Goal: Task Accomplishment & Management: Complete application form

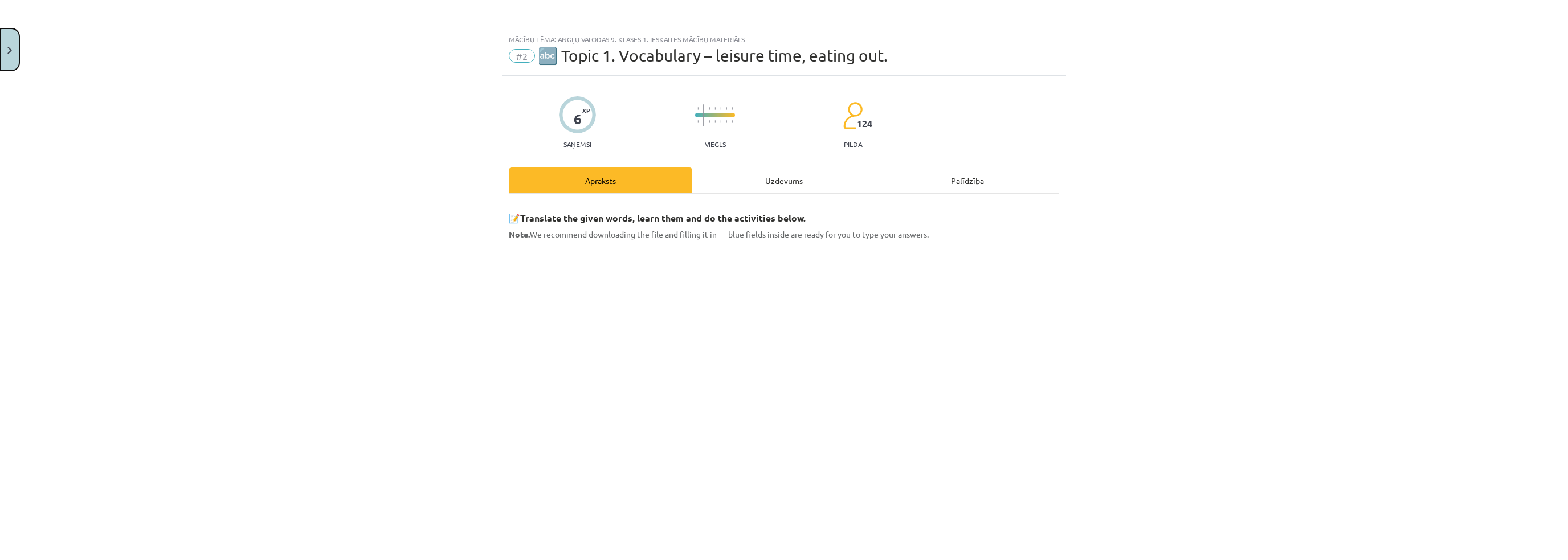
click at [0, 36] on button "Close" at bounding box center [9, 49] width 19 height 42
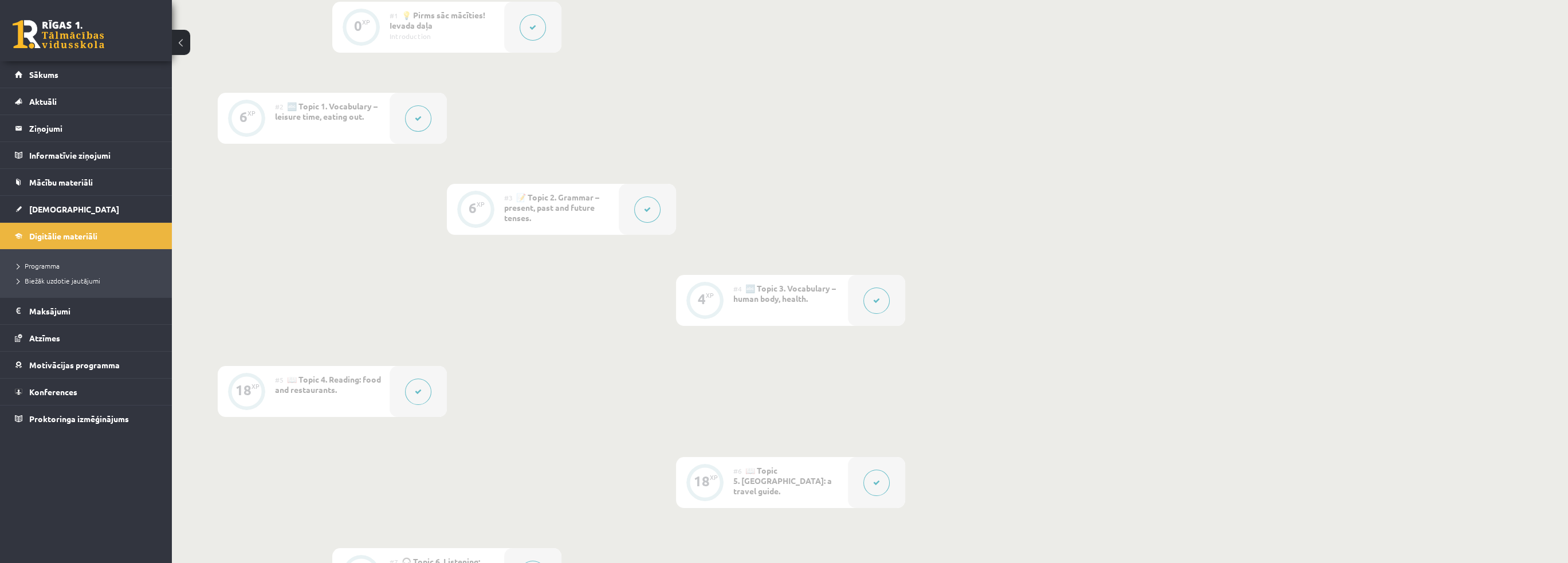
scroll to position [114, 0]
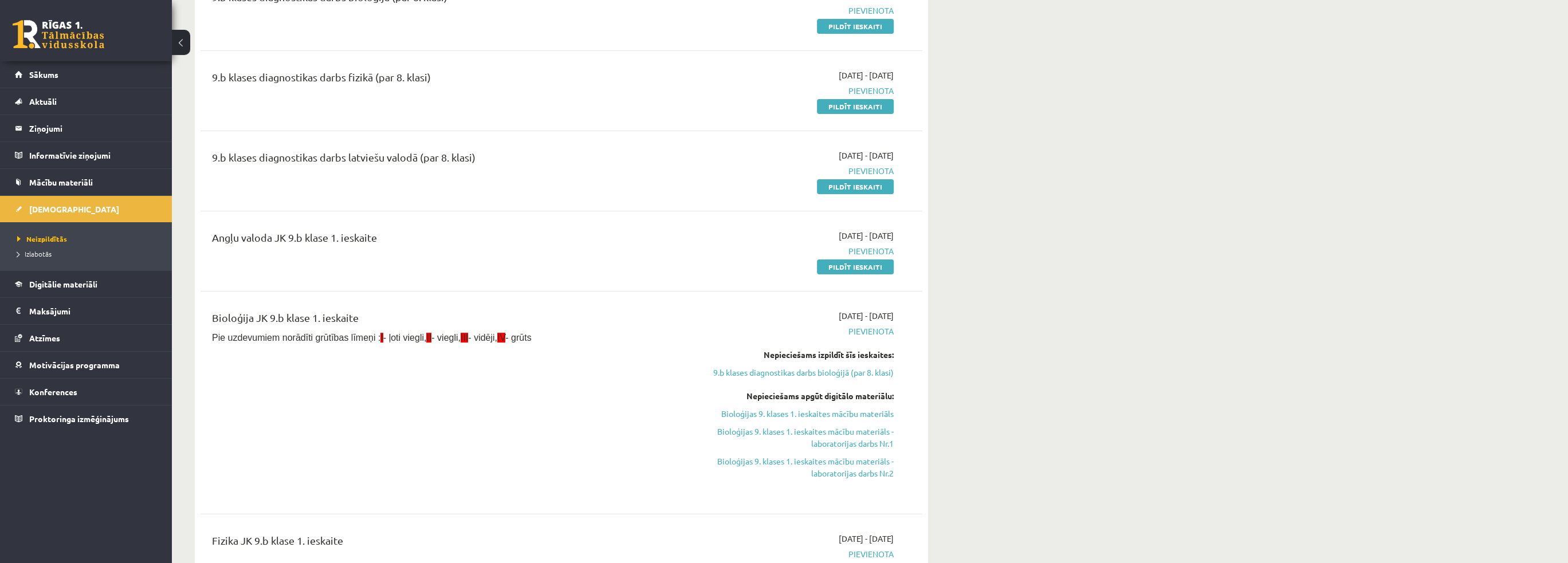
scroll to position [287, 0]
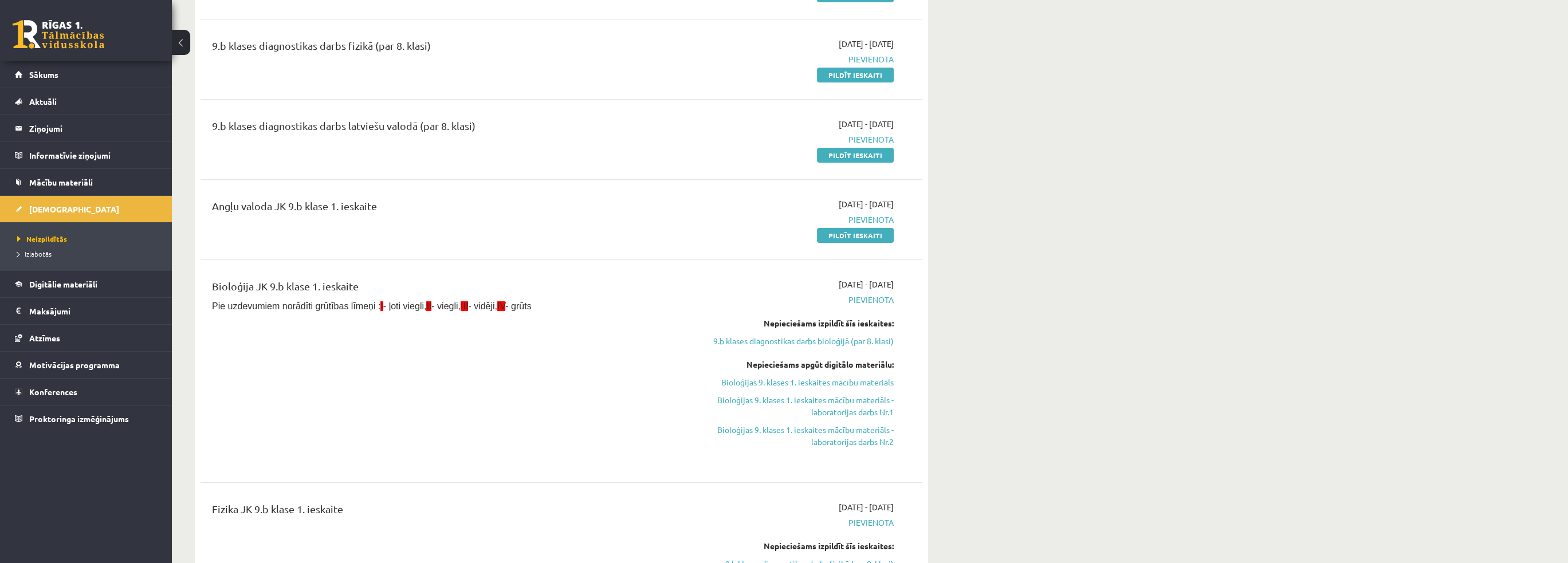
click at [532, 317] on div "Bioloģija JK 9.b klase 1. ieskaite Pie uzdevumiem norādīti grūtības līmeņi : I …" at bounding box center [437, 371] width 466 height 185
click at [497, 307] on span "IV" at bounding box center [501, 306] width 8 height 10
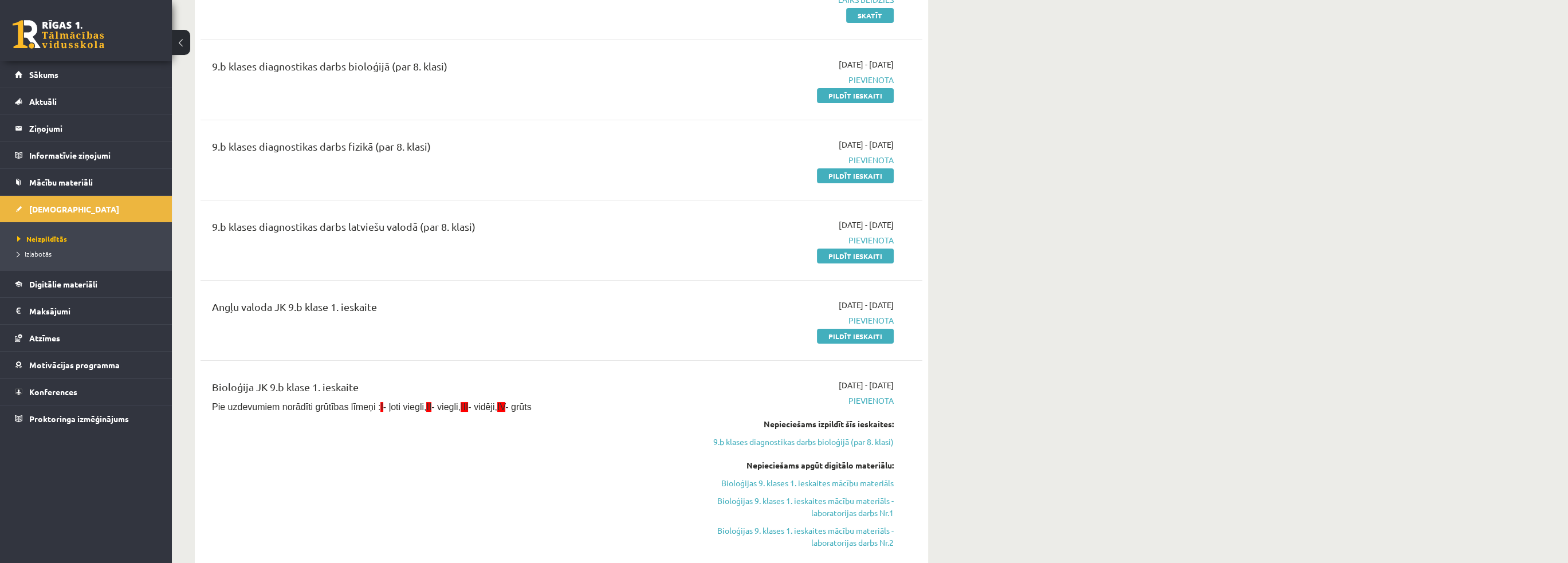
scroll to position [172, 0]
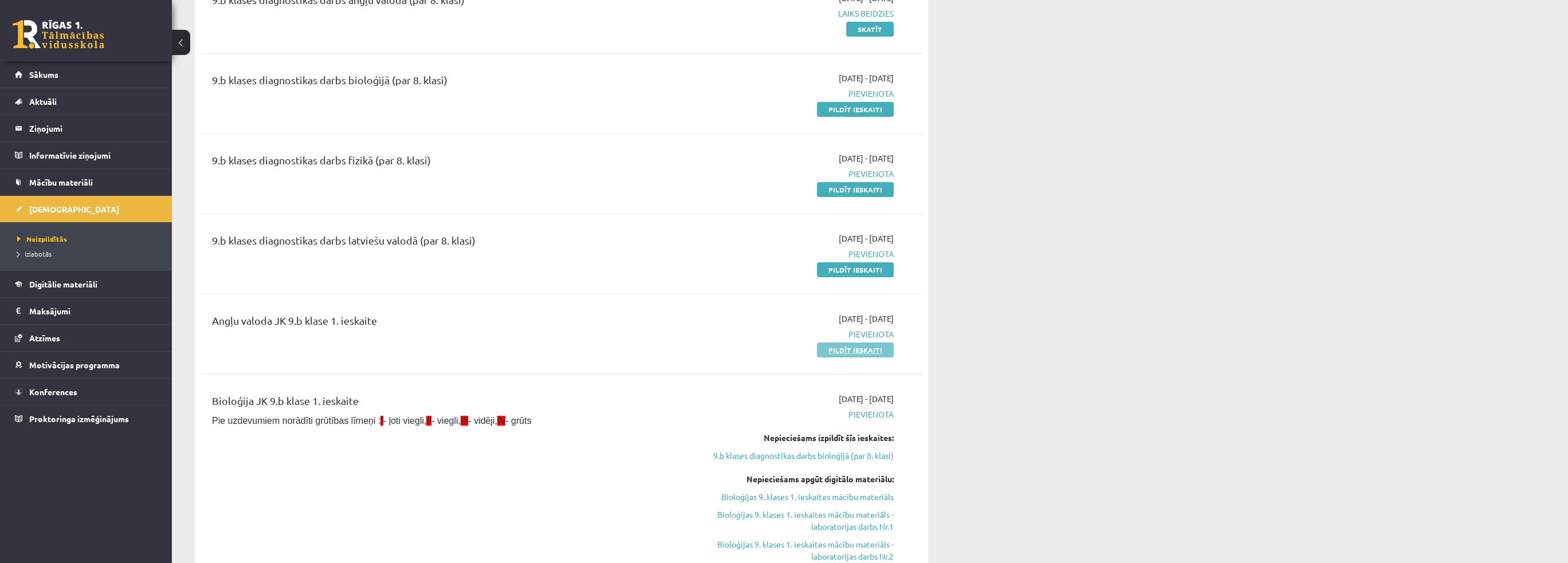
click at [836, 351] on link "Pildīt ieskaiti" at bounding box center [855, 350] width 77 height 15
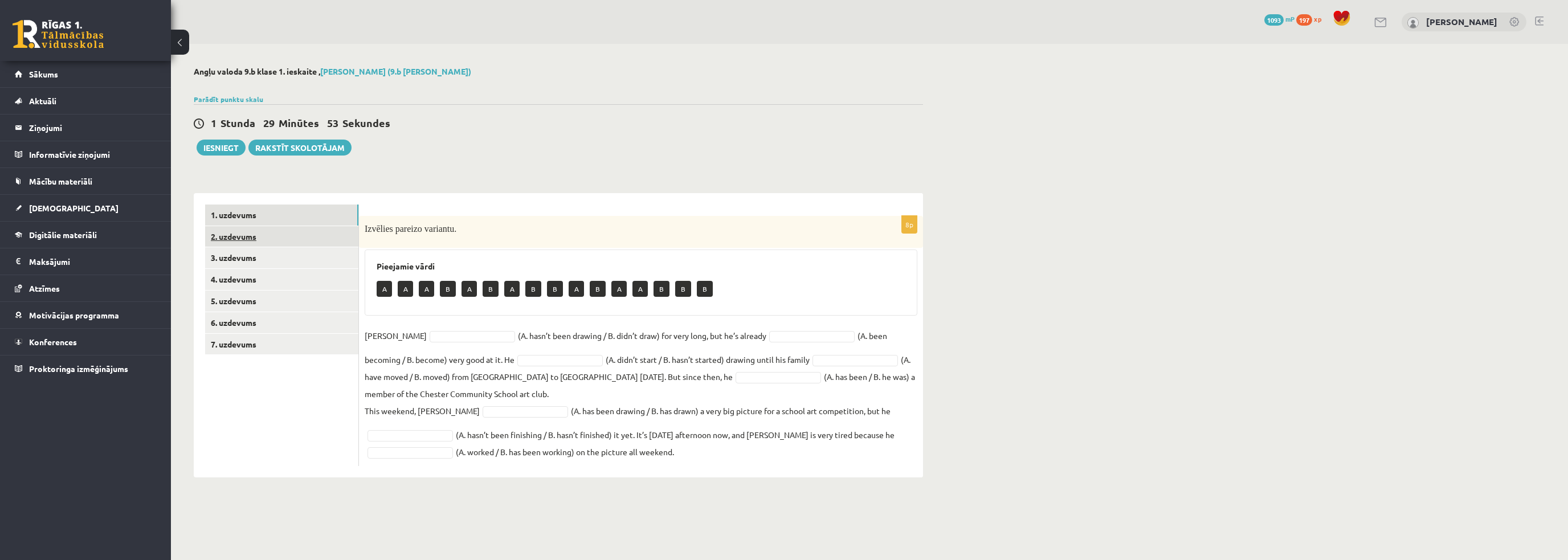
click at [298, 241] on link "2. uzdevums" at bounding box center [282, 237] width 153 height 21
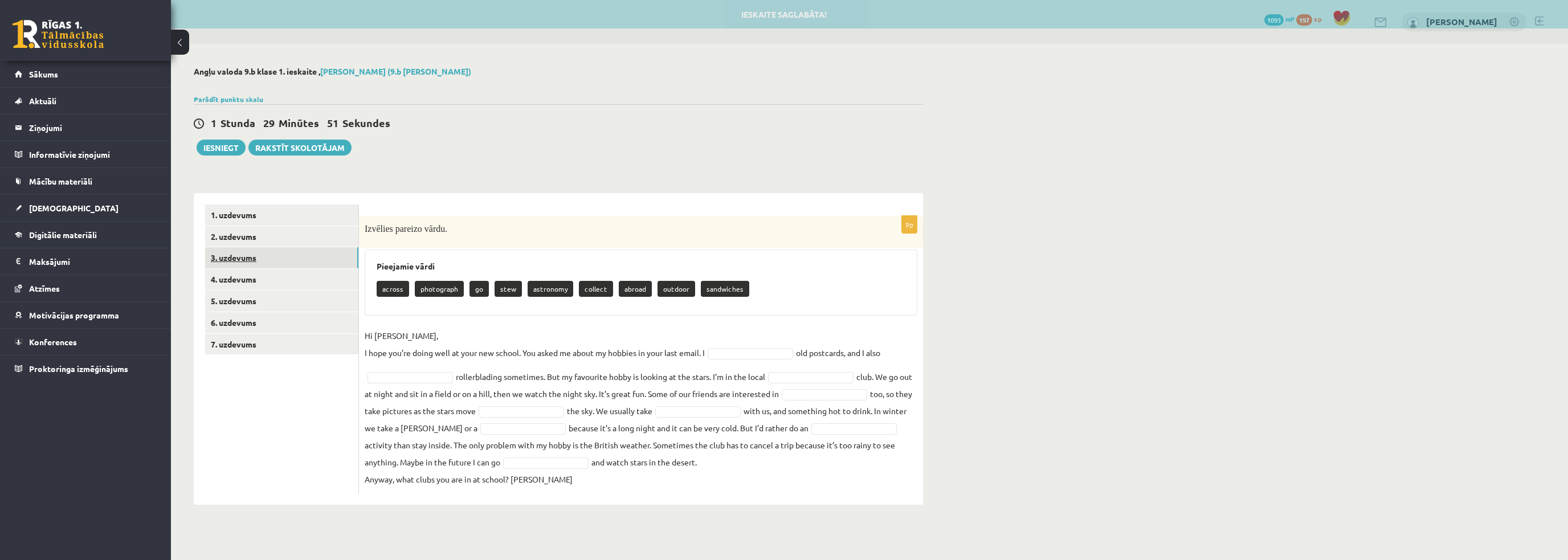
click at [266, 257] on link "3. uzdevums" at bounding box center [282, 258] width 153 height 21
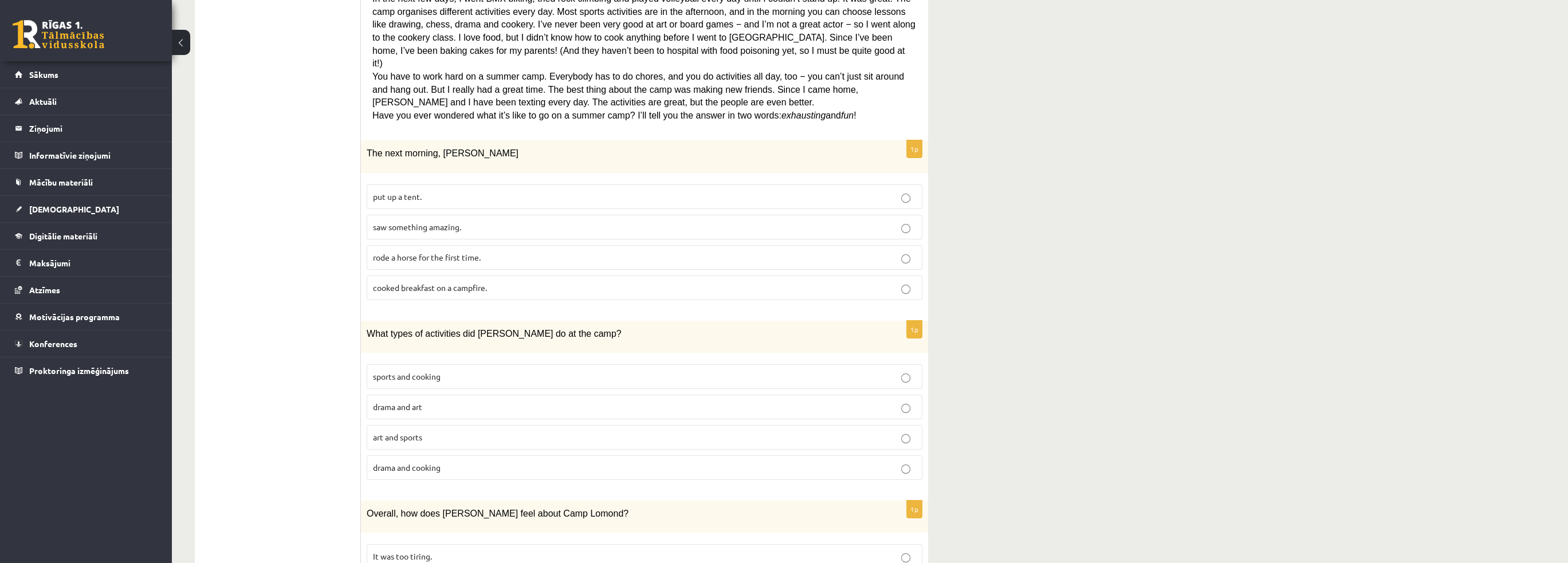
scroll to position [53, 0]
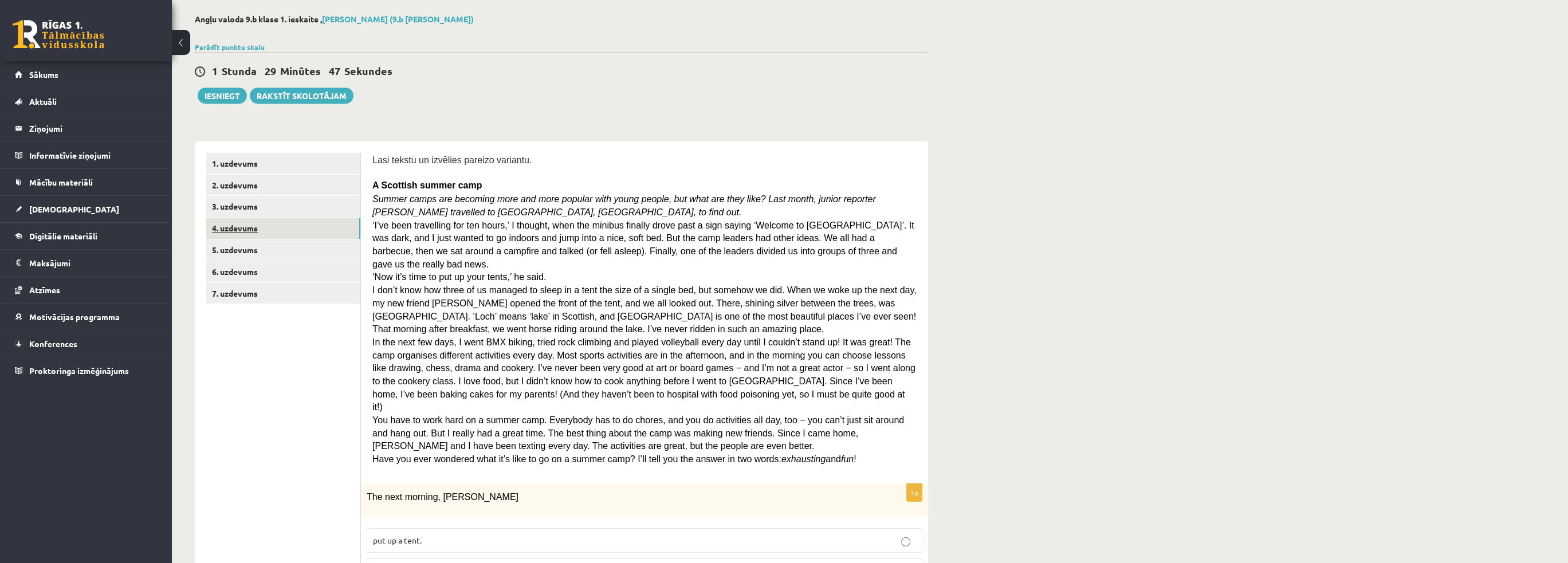
click at [289, 230] on link "4. uzdevums" at bounding box center [283, 228] width 154 height 21
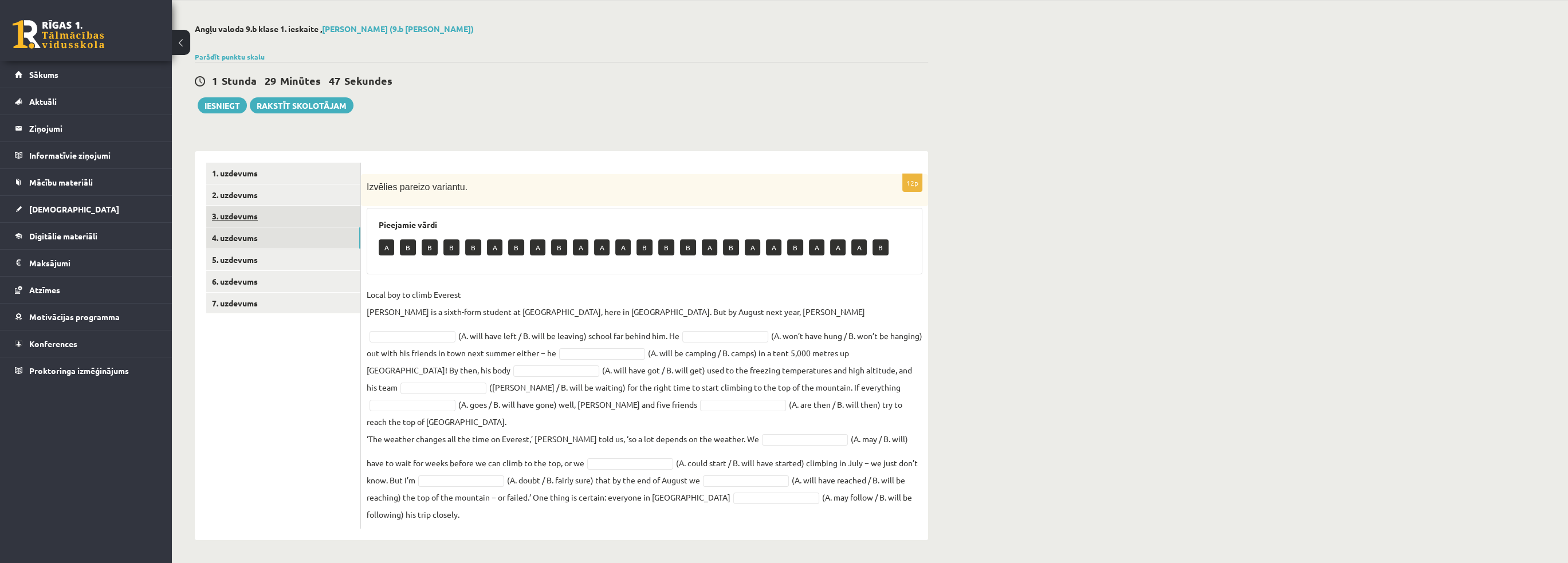
scroll to position [24, 0]
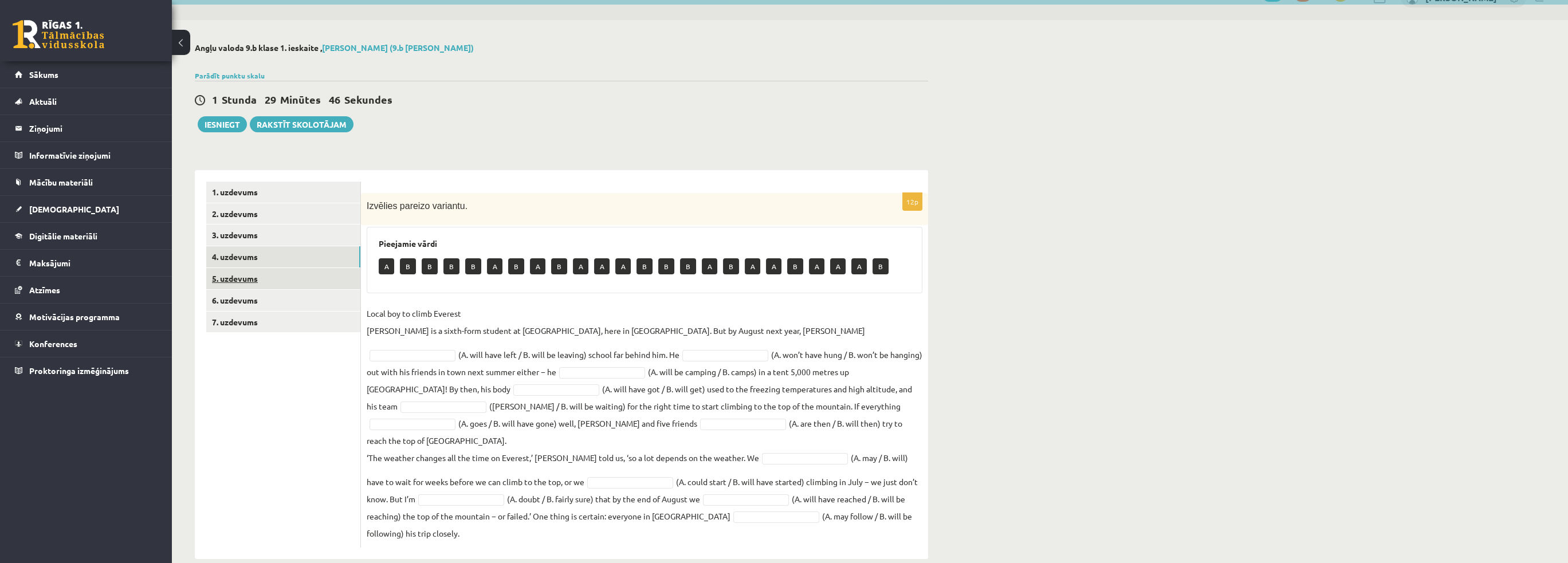
click at [341, 274] on link "5. uzdevums" at bounding box center [283, 278] width 154 height 21
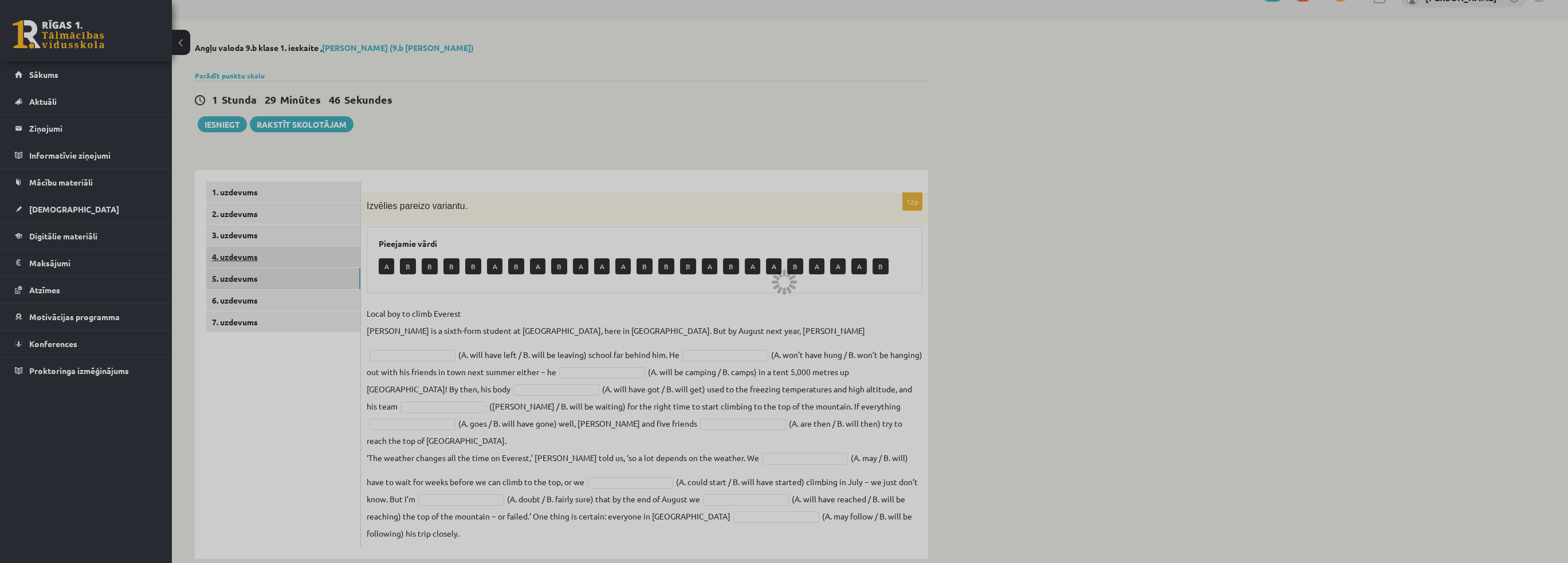
scroll to position [0, 0]
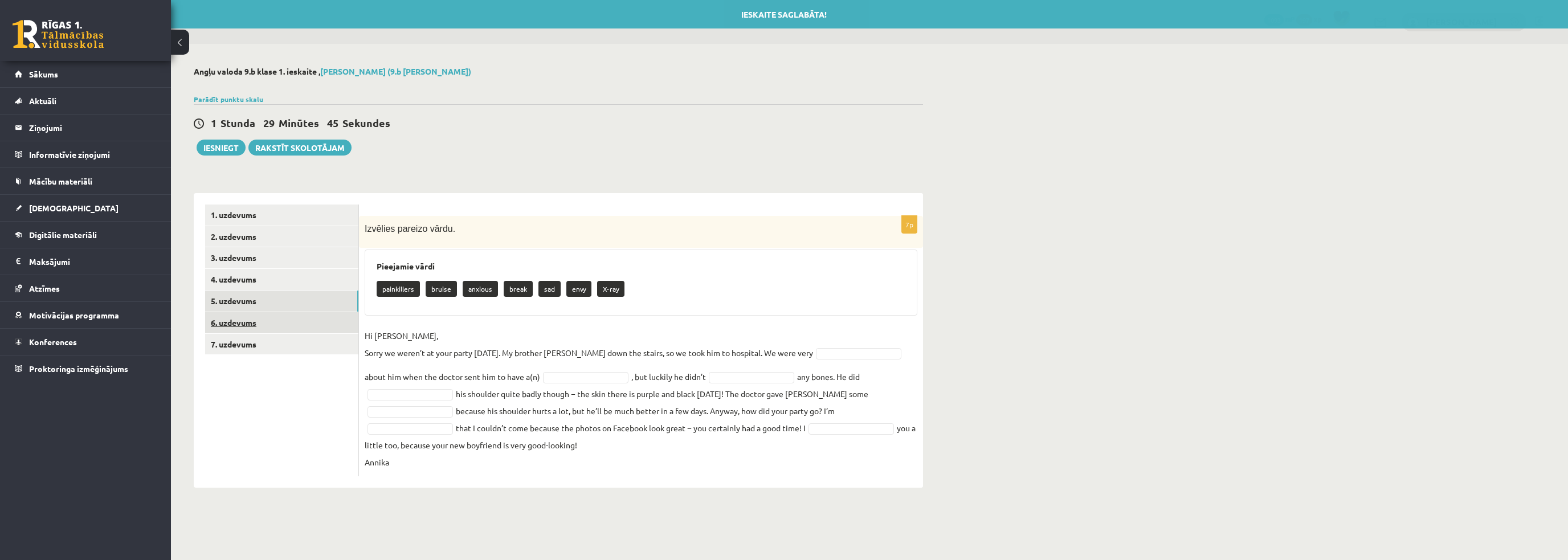
click at [253, 328] on link "6. uzdevums" at bounding box center [282, 323] width 153 height 21
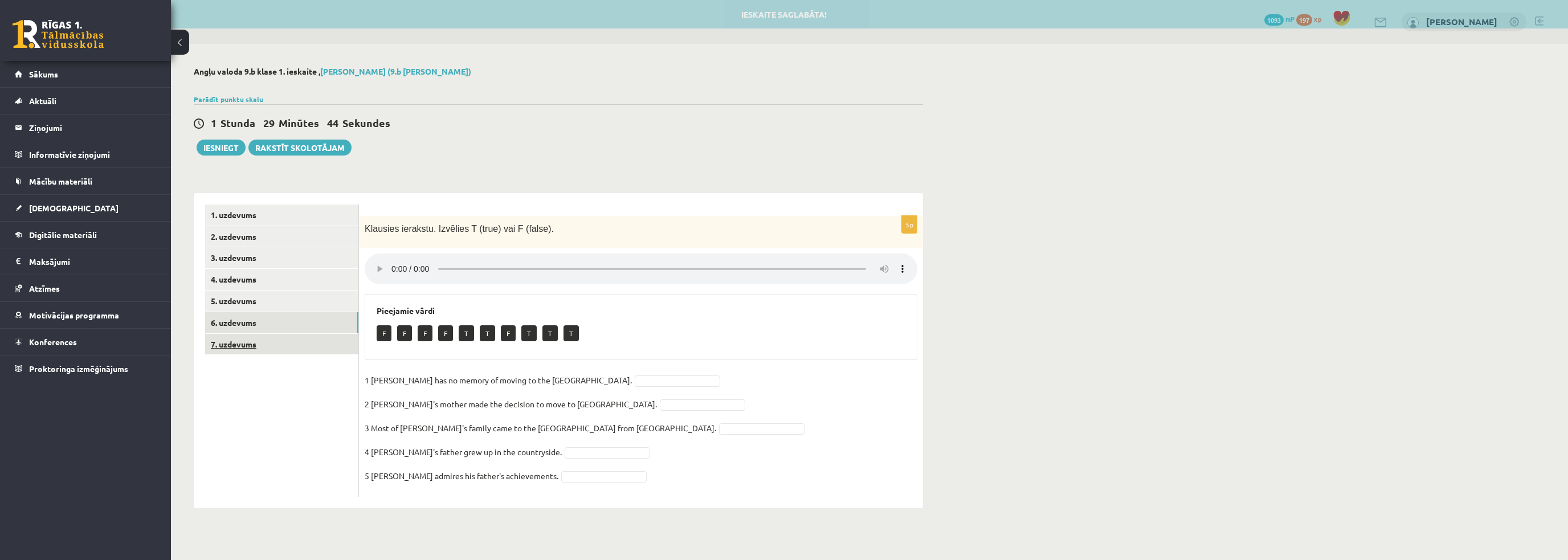
click at [301, 354] on link "7. uzdevums" at bounding box center [282, 344] width 153 height 21
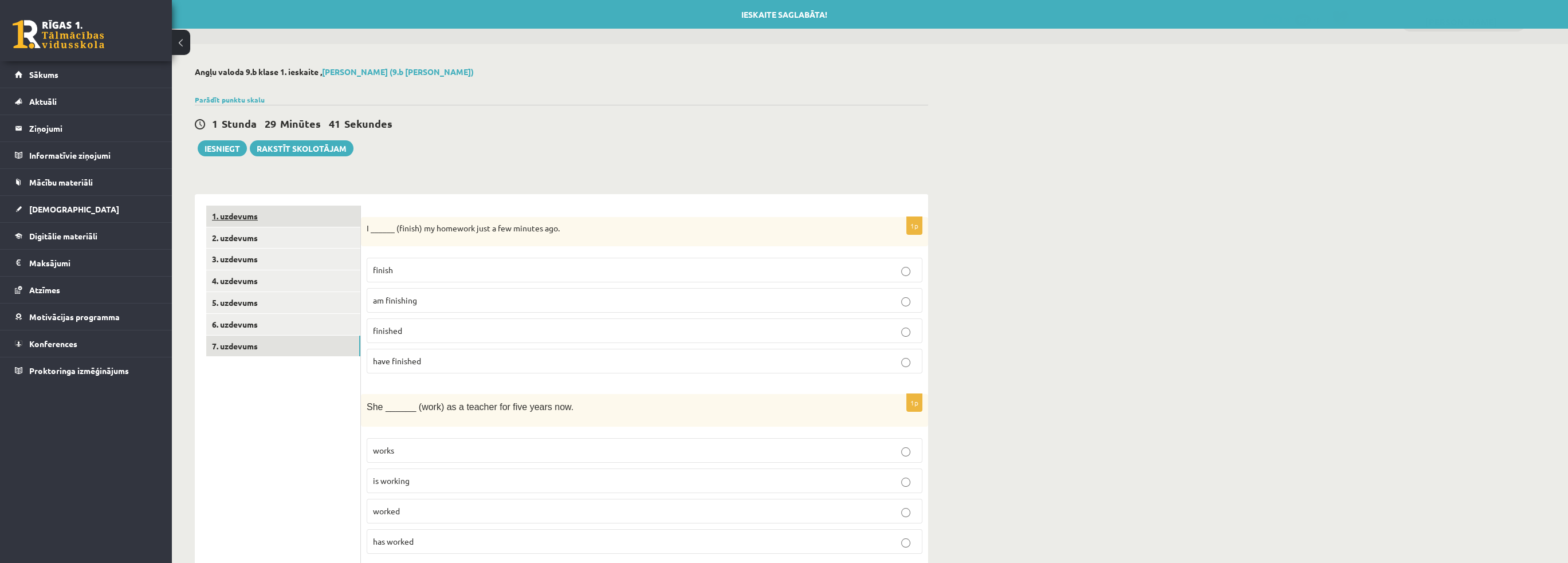
click at [276, 220] on link "1. uzdevums" at bounding box center [283, 216] width 154 height 21
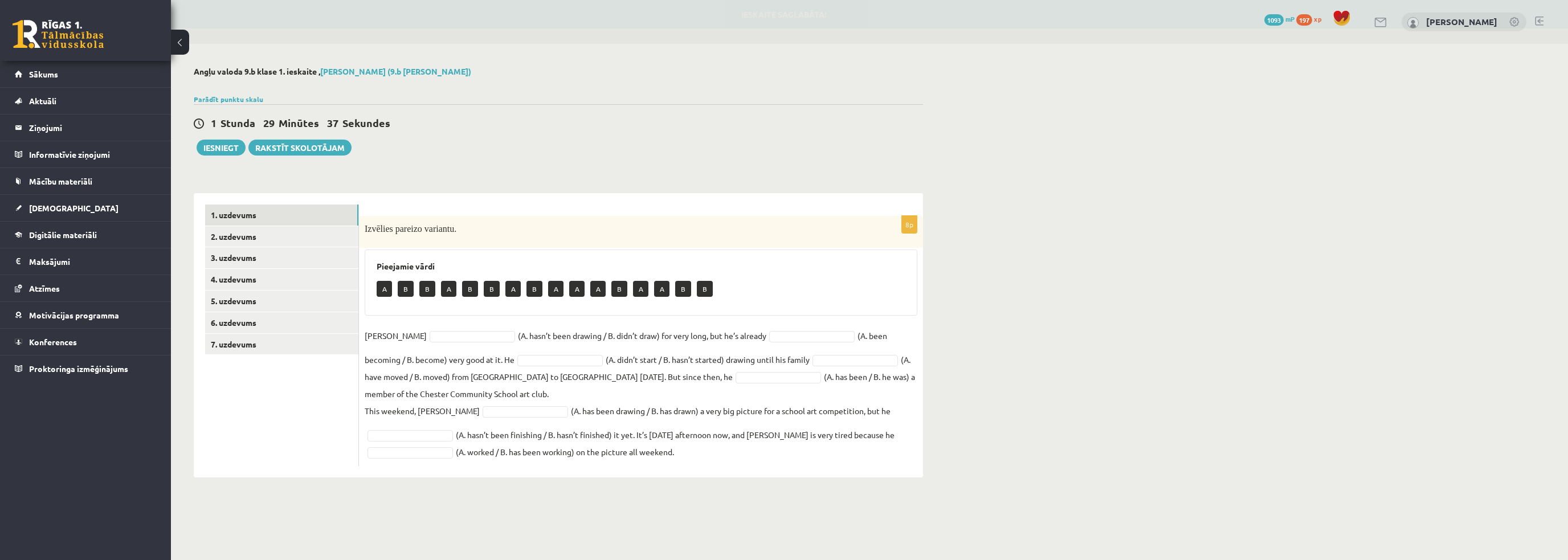
drag, startPoint x: 587, startPoint y: 228, endPoint x: 602, endPoint y: 222, distance: 16.2
click at [587, 227] on p "Izvēlies pareizo variantu." at bounding box center [613, 228] width 495 height 14
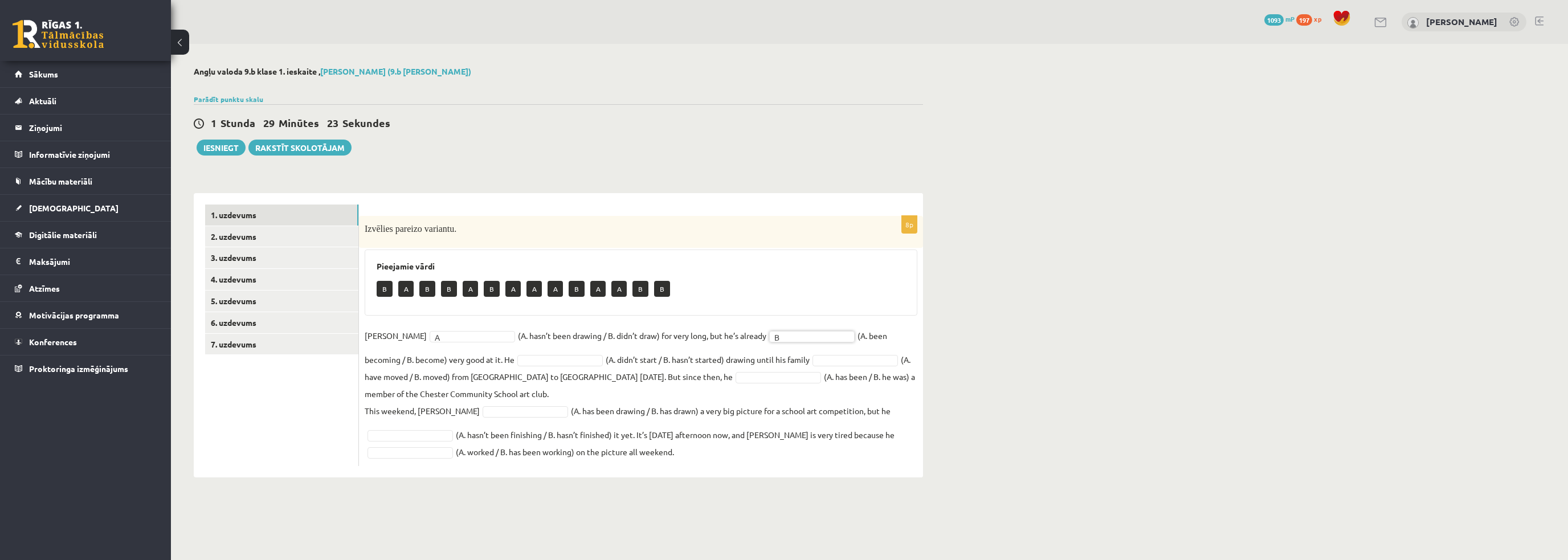
click at [678, 344] on fieldset "[PERSON_NAME] A * (A. hasn’t been drawing / B. didn’t draw) for very long, but …" at bounding box center [641, 394] width 553 height 133
click at [807, 365] on fieldset "[PERSON_NAME] A * (A. hasn’t been drawing / B. didn’t draw) for very long, but …" at bounding box center [641, 394] width 553 height 133
click at [873, 395] on fieldset "[PERSON_NAME] A * (A. hasn’t been drawing / B. didn’t draw) for very long, but …" at bounding box center [641, 394] width 553 height 133
click at [602, 378] on fieldset "[PERSON_NAME] A * (A. hasn’t been drawing / B. didn’t draw) for very long, but …" at bounding box center [641, 394] width 553 height 133
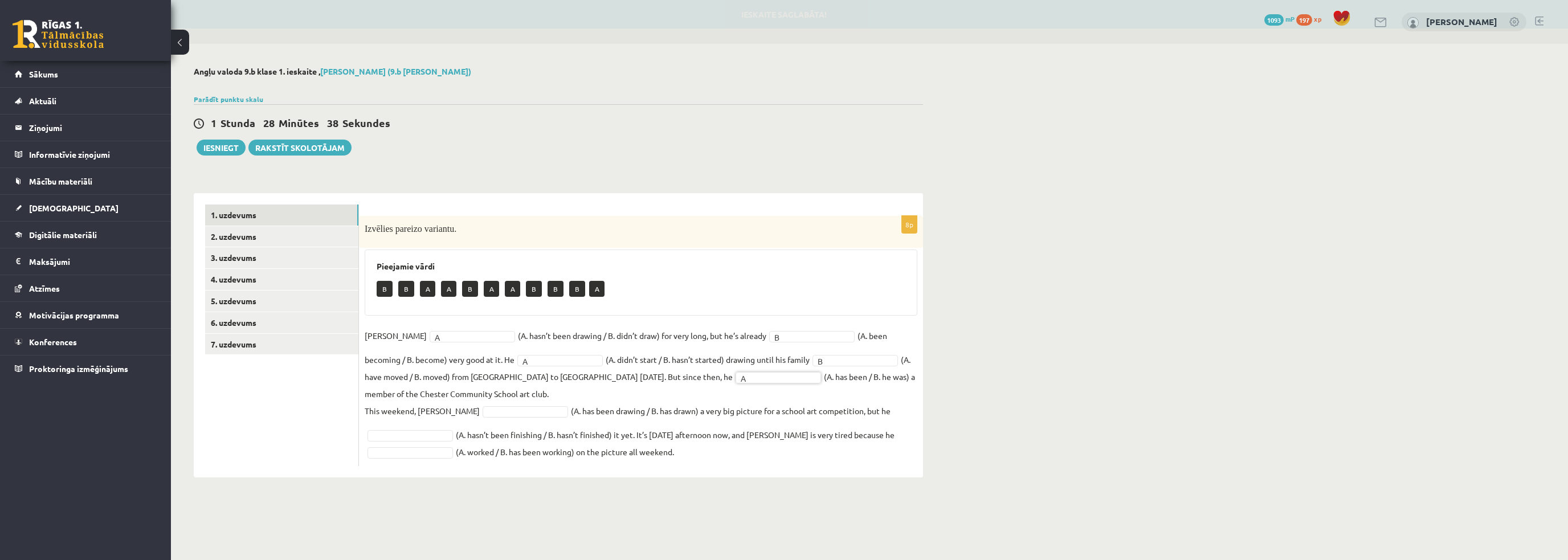
click at [573, 412] on fieldset "[PERSON_NAME] A * (A. hasn’t been drawing / B. didn’t draw) for very long, but …" at bounding box center [641, 394] width 553 height 133
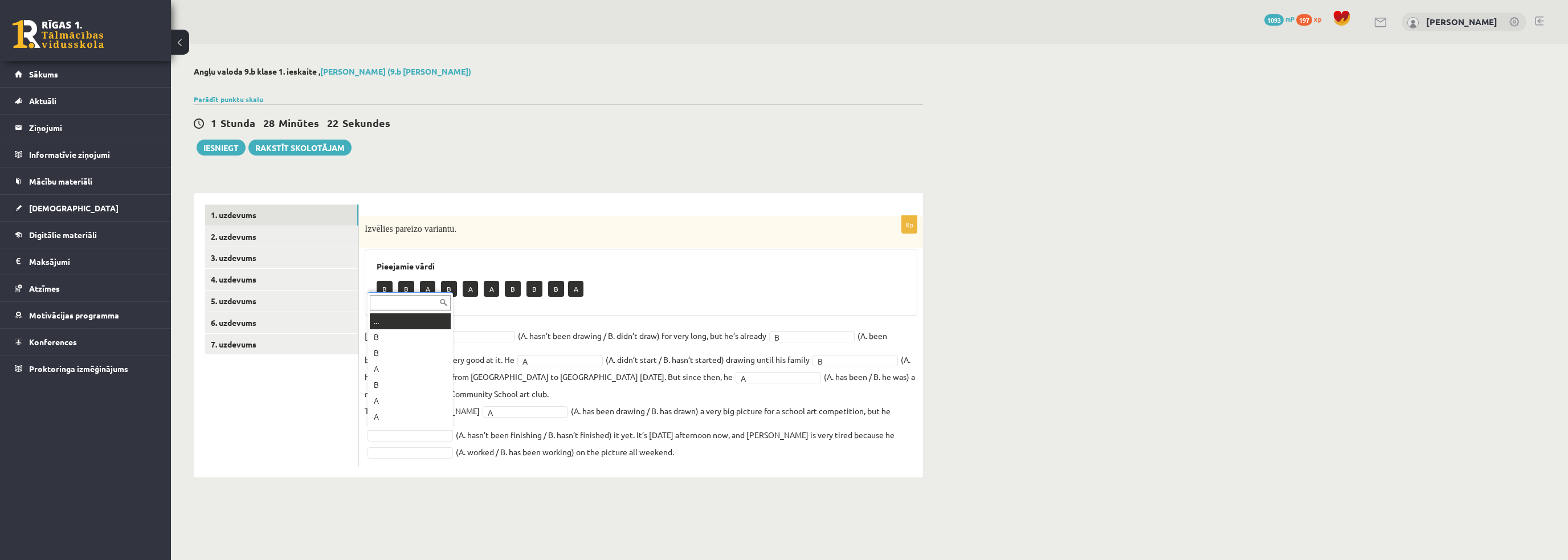
scroll to position [14, 0]
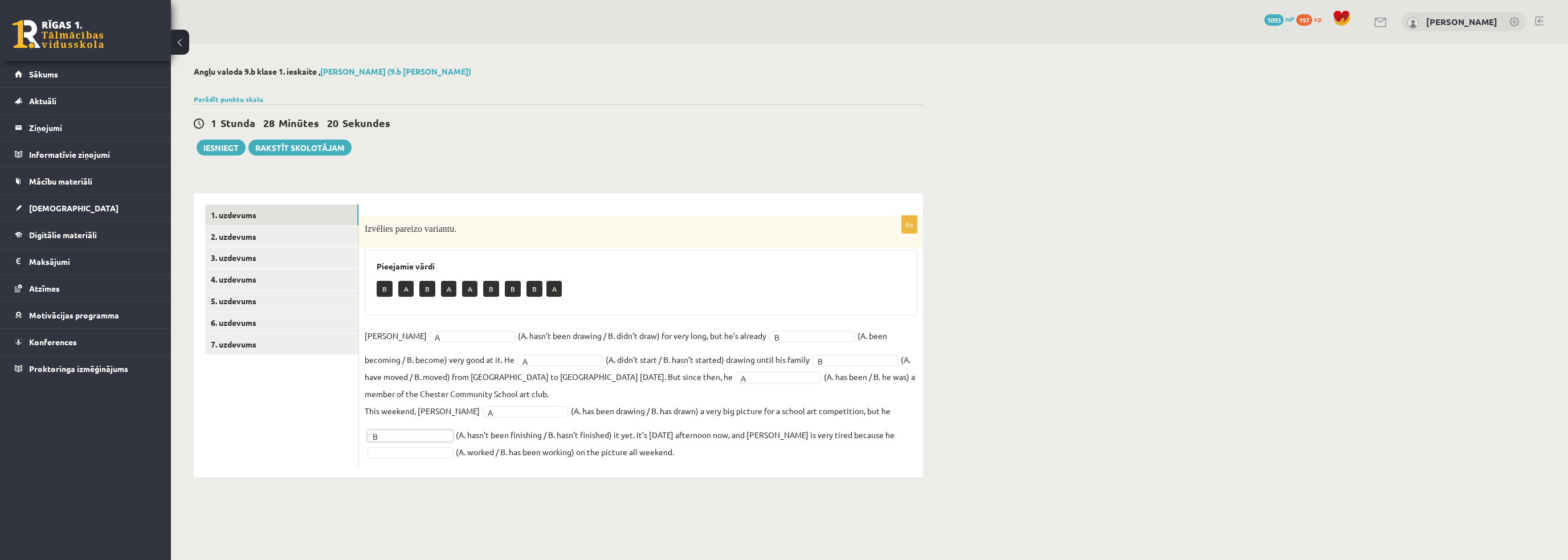
click at [750, 478] on div "Angļu valoda 9.b [PERSON_NAME] 1. ieskaite , [PERSON_NAME] (9.b [PERSON_NAME]) …" at bounding box center [559, 272] width 775 height 456
click at [757, 491] on div "Angļu valoda 9.b [PERSON_NAME] 1. ieskaite , [PERSON_NAME] (9.b [PERSON_NAME]) …" at bounding box center [559, 272] width 775 height 456
click at [294, 243] on link "2. uzdevums" at bounding box center [282, 237] width 153 height 21
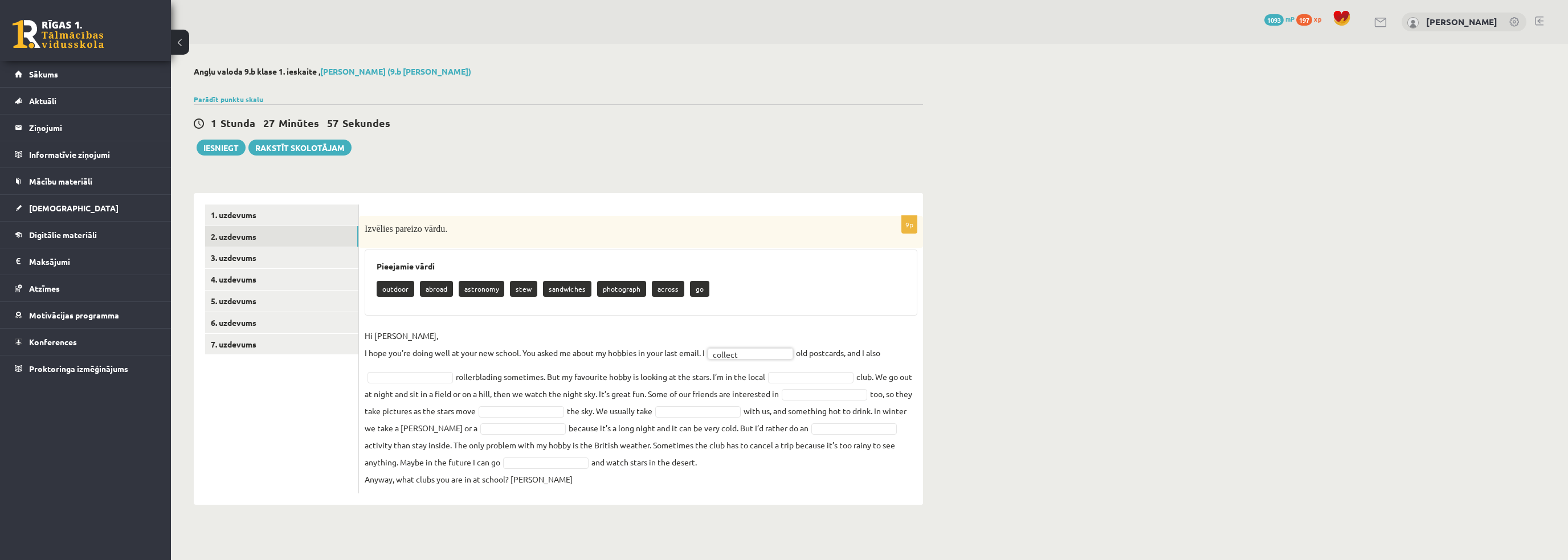
click at [886, 359] on fieldset "Hi [PERSON_NAME], I hope you’re doing well at your new school. You asked me abo…" at bounding box center [641, 407] width 553 height 160
click at [610, 390] on fieldset "Hi [PERSON_NAME], I hope you’re doing well at your new school. You asked me abo…" at bounding box center [641, 407] width 553 height 160
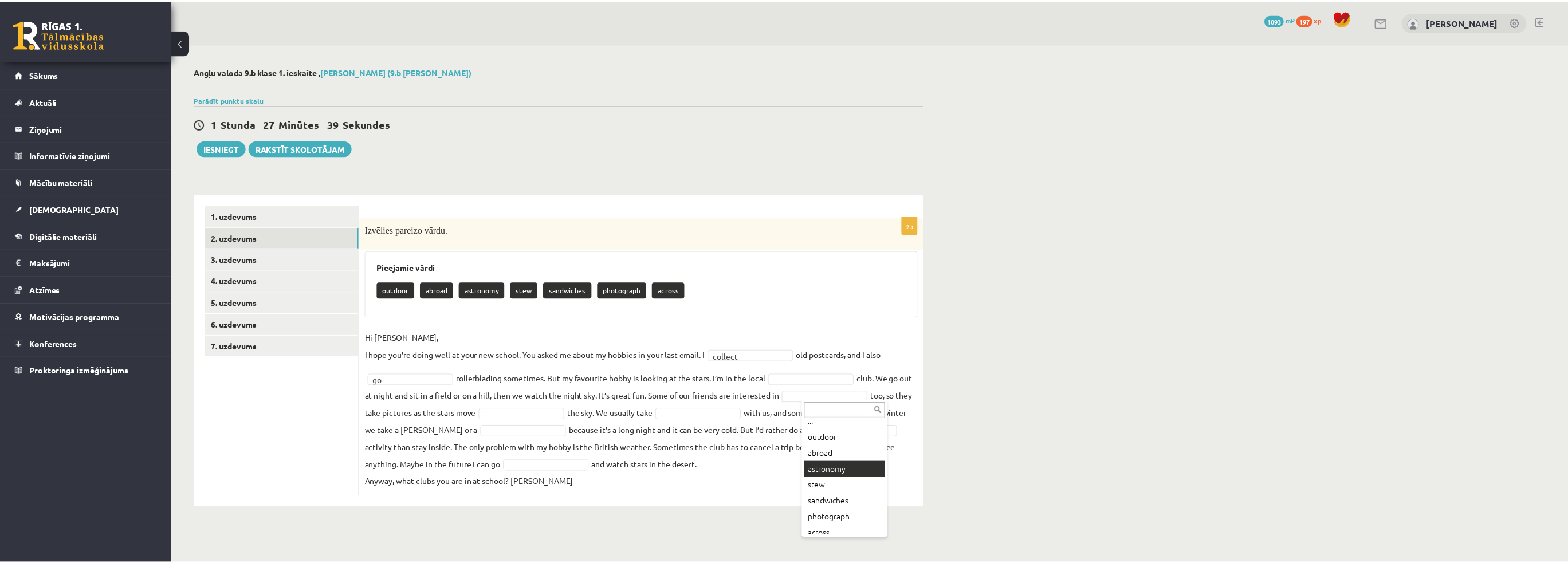
scroll to position [0, 0]
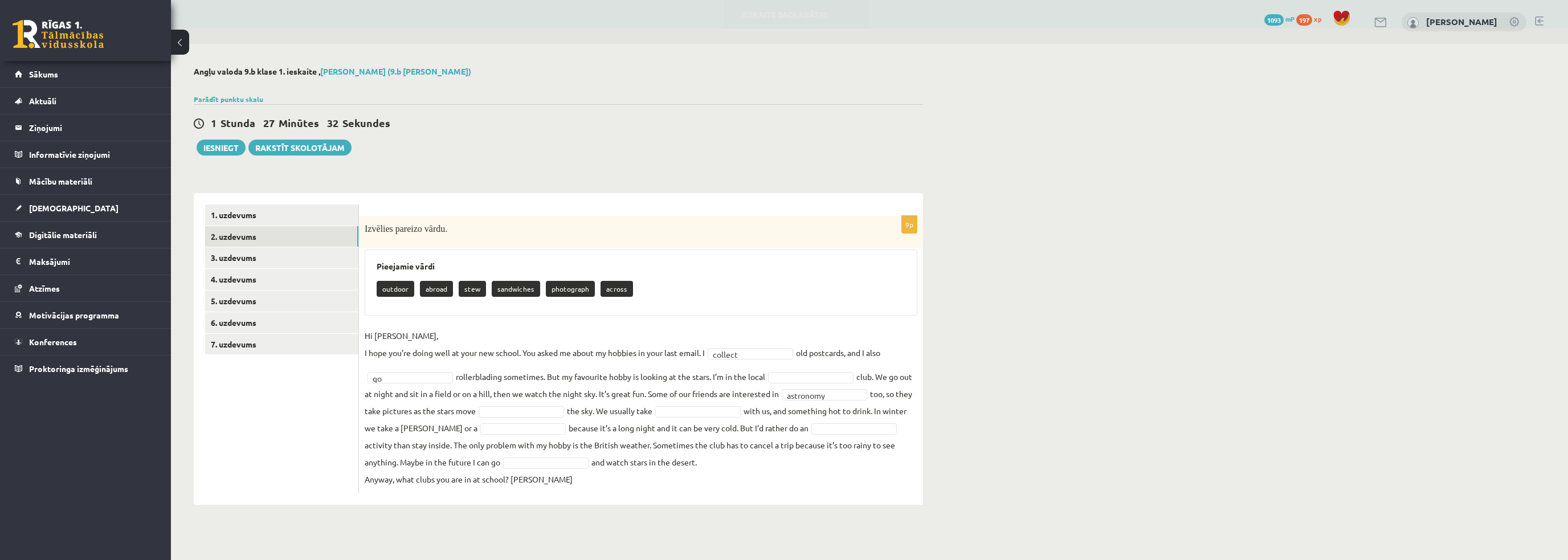
click at [745, 394] on fieldset "Hi [PERSON_NAME], I hope you’re doing well at your new school. You asked me abo…" at bounding box center [641, 407] width 553 height 160
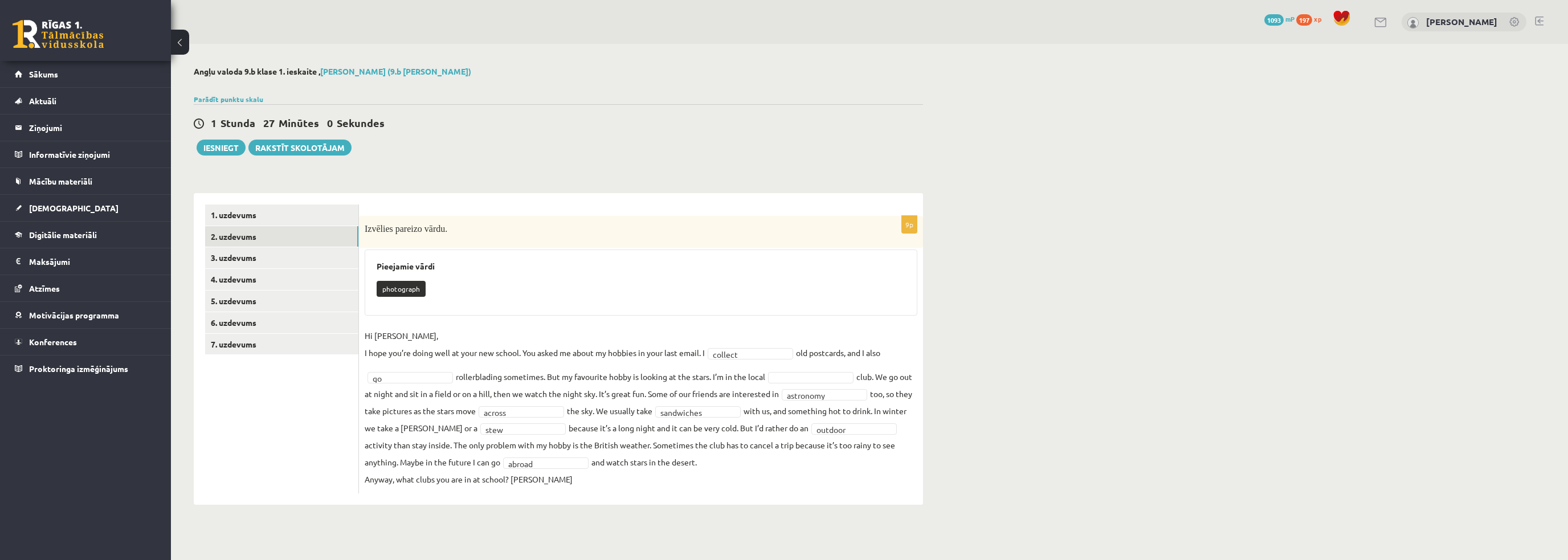
click at [623, 483] on fieldset "**********" at bounding box center [641, 407] width 553 height 160
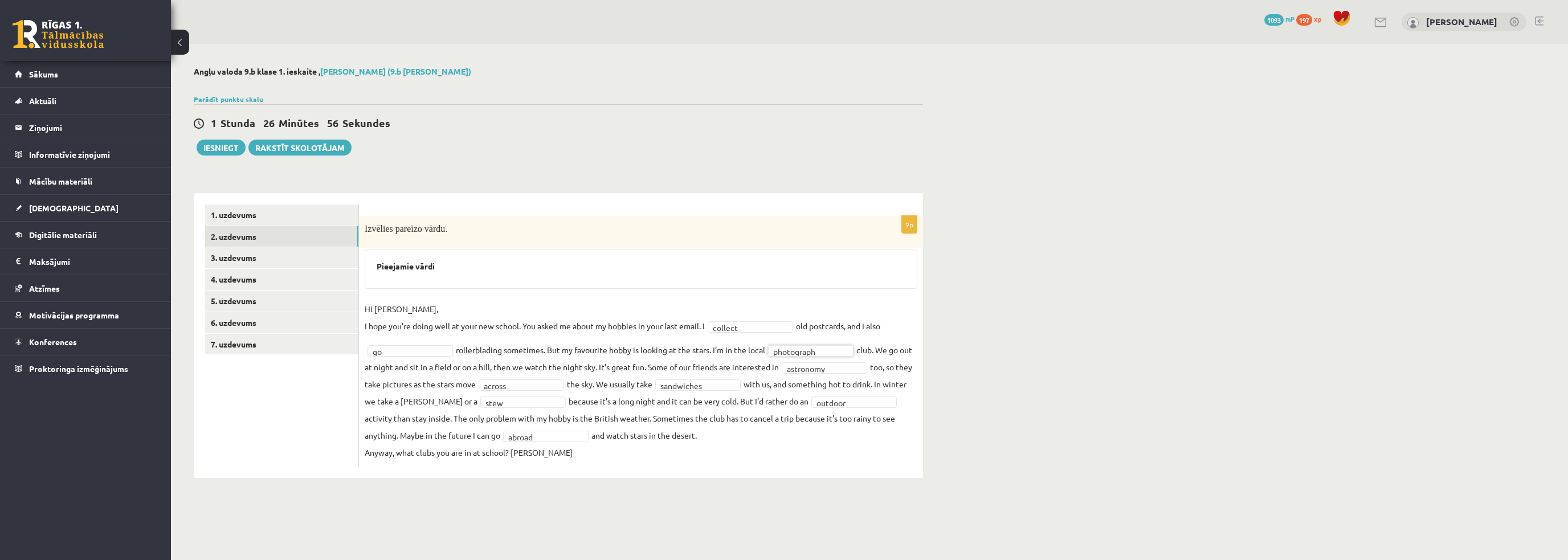
click at [745, 499] on div "Angļu valoda 9.b [PERSON_NAME] 1. ieskaite , [PERSON_NAME] (9.b [PERSON_NAME]) …" at bounding box center [559, 272] width 775 height 457
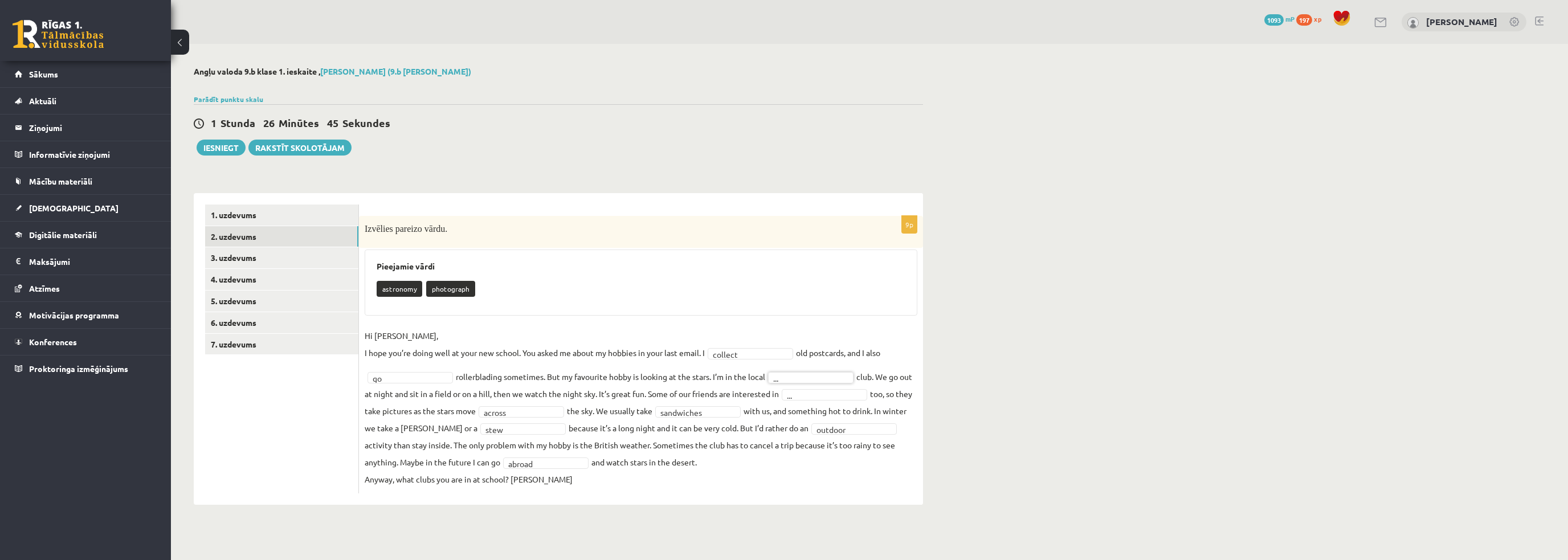
click at [937, 372] on div "Angļu valoda 9.b [PERSON_NAME] 1. ieskaite , [PERSON_NAME] (9.b [PERSON_NAME]) …" at bounding box center [559, 286] width 775 height 483
click at [742, 380] on fieldset "**********" at bounding box center [641, 407] width 553 height 160
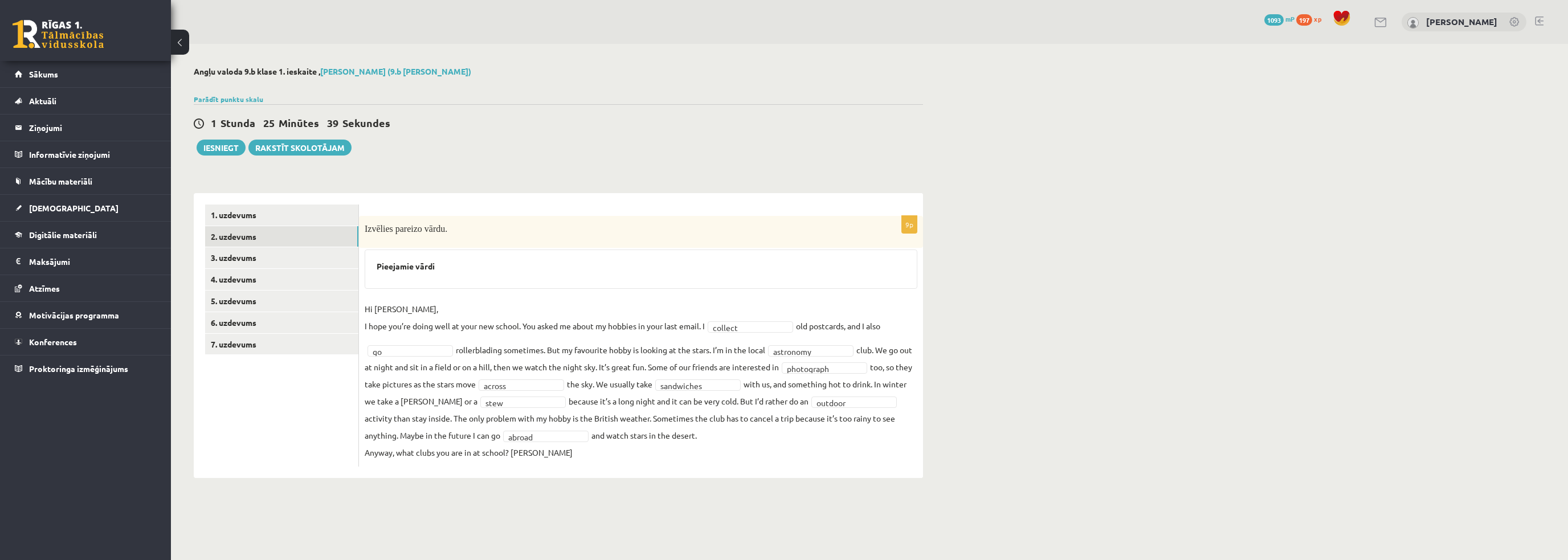
drag, startPoint x: 800, startPoint y: 362, endPoint x: 850, endPoint y: 368, distance: 50.4
click at [850, 368] on span "**********" at bounding box center [824, 366] width 91 height 10
click at [918, 394] on div "**********" at bounding box center [641, 341] width 564 height 251
drag, startPoint x: 831, startPoint y: 364, endPoint x: 795, endPoint y: 361, distance: 36.1
click at [771, 354] on fieldset "**********" at bounding box center [641, 380] width 553 height 160
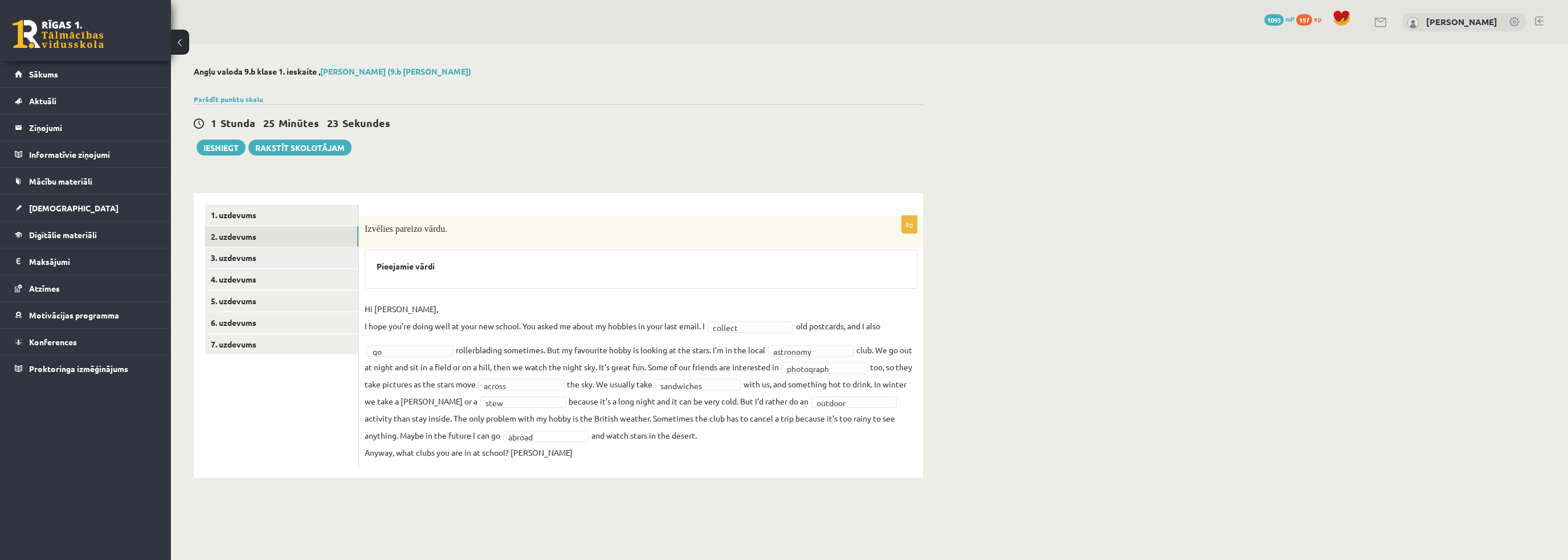
drag, startPoint x: 904, startPoint y: 227, endPoint x: 914, endPoint y: 225, distance: 10.2
click at [914, 225] on p "9p" at bounding box center [910, 224] width 16 height 18
click at [935, 267] on div "Angļu valoda 9.b [PERSON_NAME] 1. ieskaite , [PERSON_NAME] (9.b [PERSON_NAME]) …" at bounding box center [559, 272] width 775 height 457
drag, startPoint x: 902, startPoint y: 216, endPoint x: 906, endPoint y: 226, distance: 10.8
click at [906, 226] on p "9p" at bounding box center [910, 224] width 16 height 18
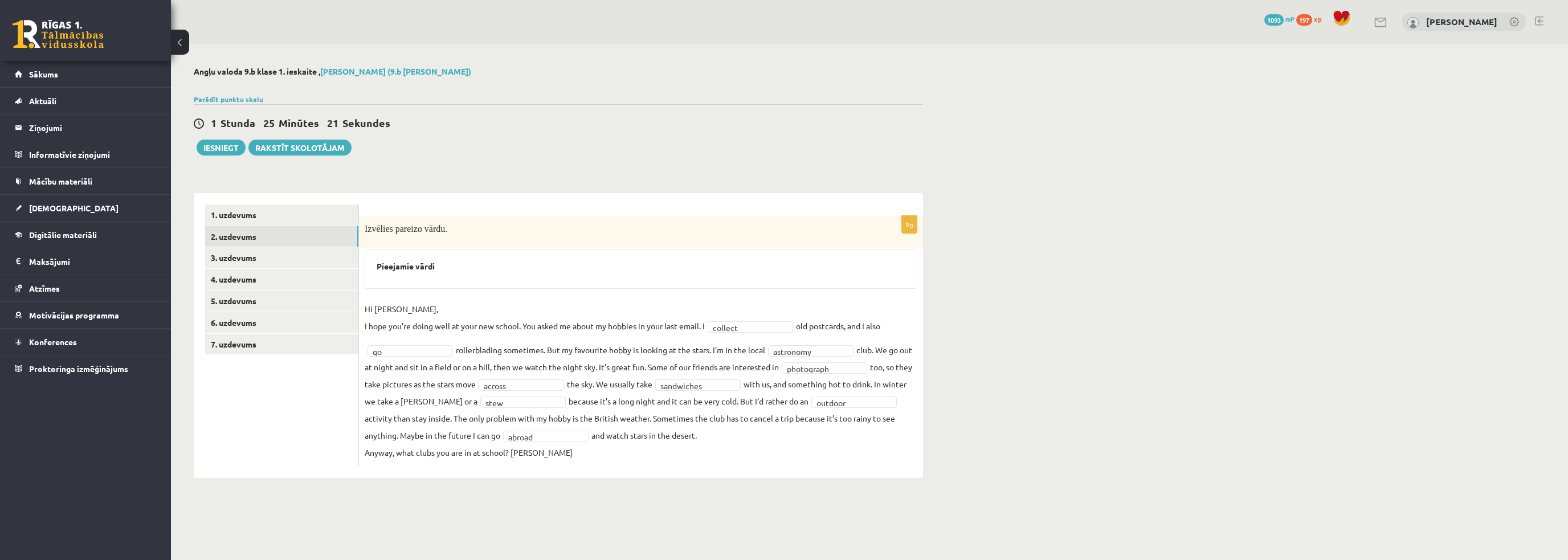
click at [906, 226] on p "9p" at bounding box center [910, 224] width 16 height 18
click at [908, 226] on p "9p" at bounding box center [910, 224] width 16 height 18
click at [910, 226] on p "9p" at bounding box center [910, 224] width 16 height 18
click at [912, 226] on p "9p" at bounding box center [910, 224] width 16 height 18
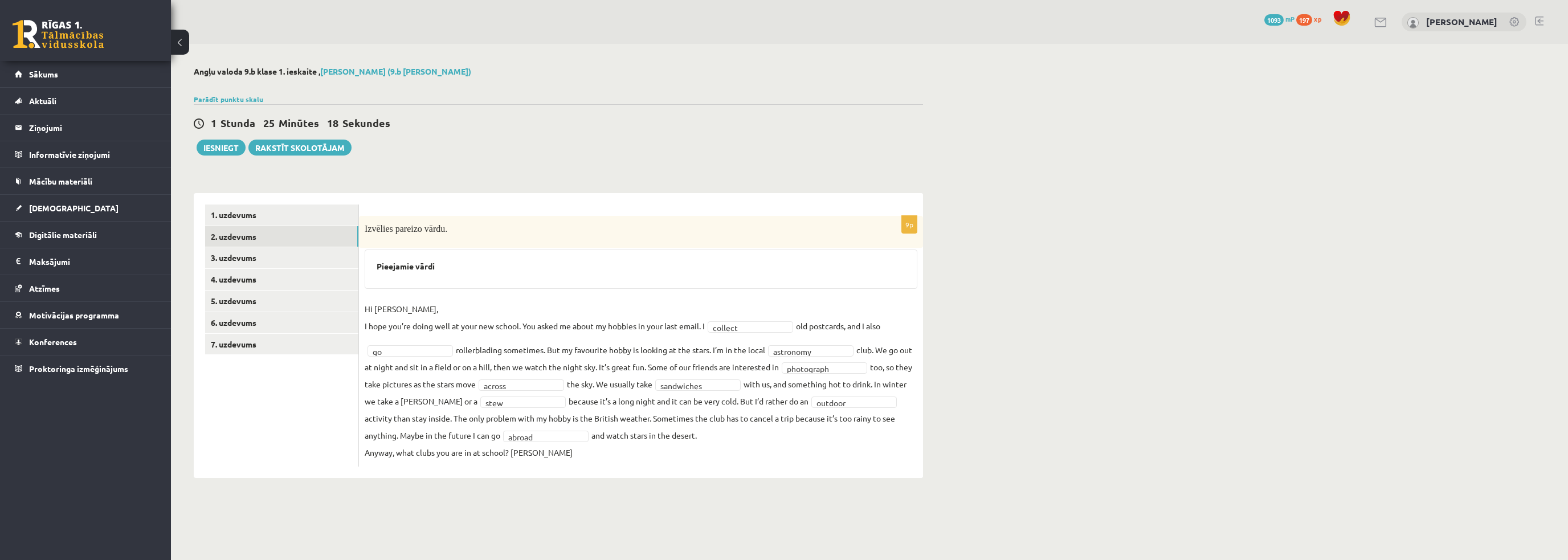
click at [909, 228] on p "9p" at bounding box center [910, 224] width 16 height 18
click at [906, 225] on p "9p" at bounding box center [910, 224] width 16 height 18
click at [914, 224] on p "9p" at bounding box center [910, 224] width 16 height 18
click at [998, 344] on div "Angļu valoda 9.b [PERSON_NAME] 1. ieskaite , [PERSON_NAME] (9.b [PERSON_NAME]) …" at bounding box center [870, 272] width 1397 height 457
click at [276, 266] on link "3. uzdevums" at bounding box center [282, 258] width 153 height 21
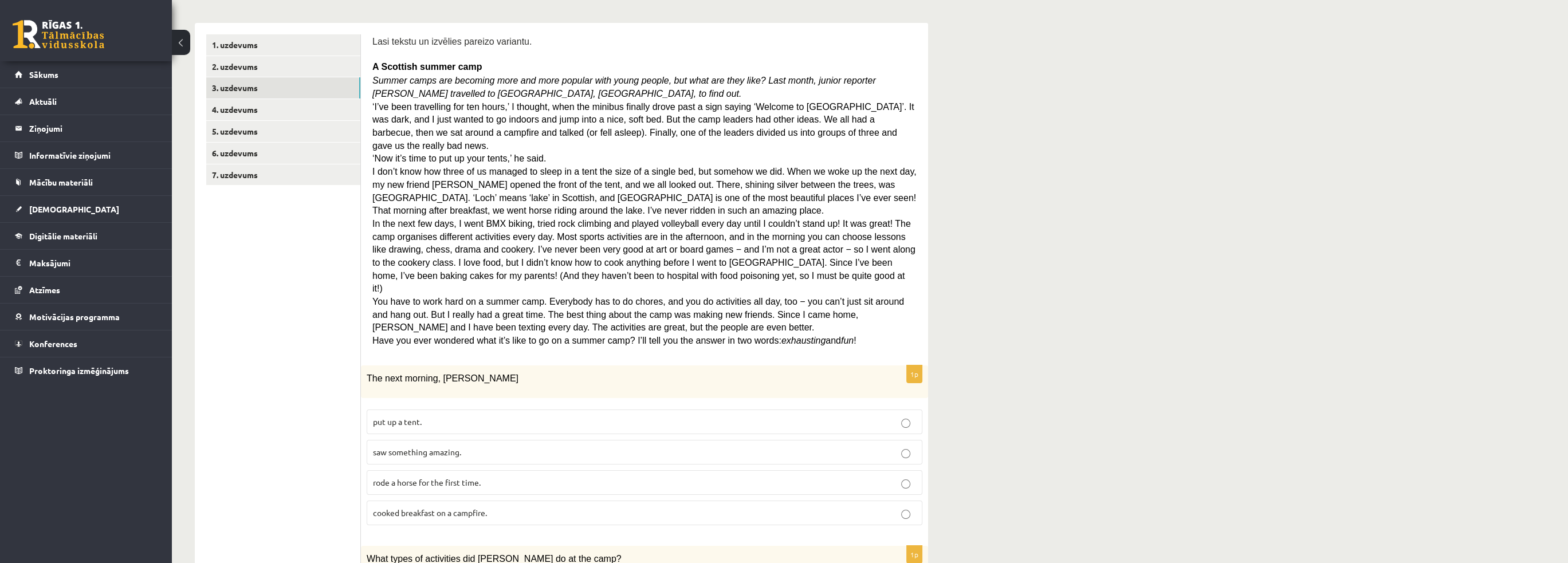
scroll to position [172, 0]
click at [320, 64] on link "2. uzdevums" at bounding box center [283, 66] width 154 height 21
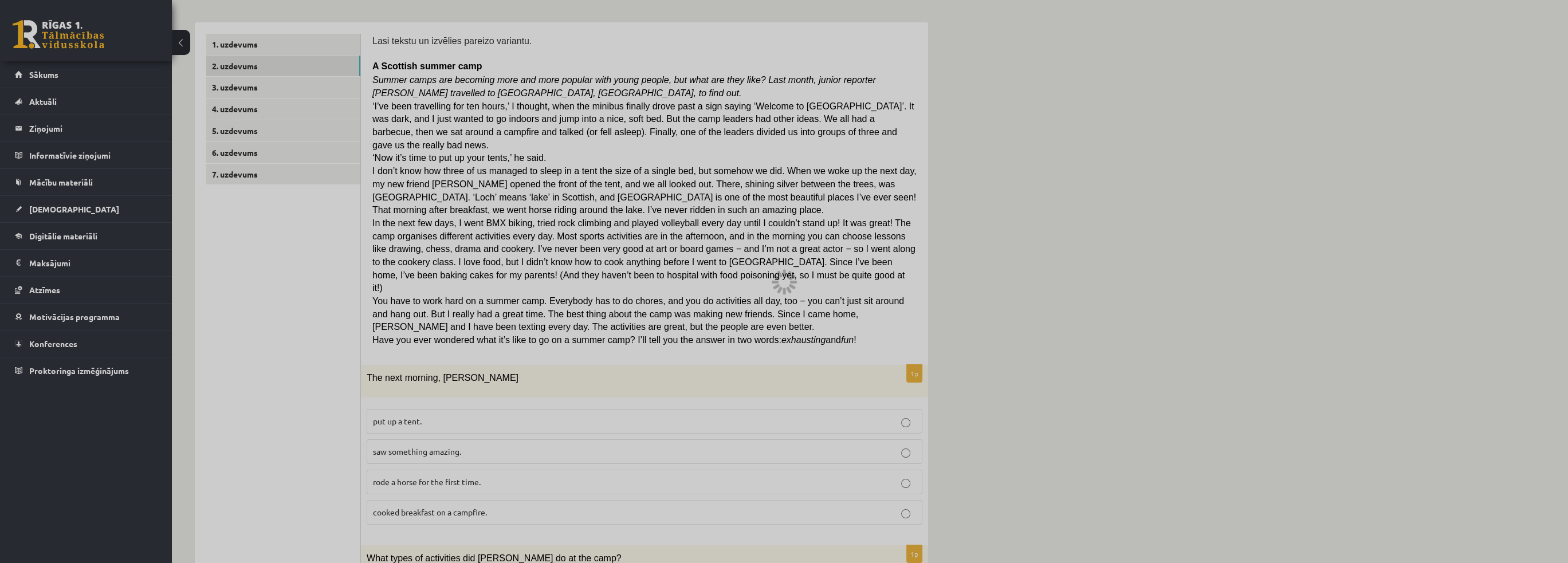
scroll to position [0, 0]
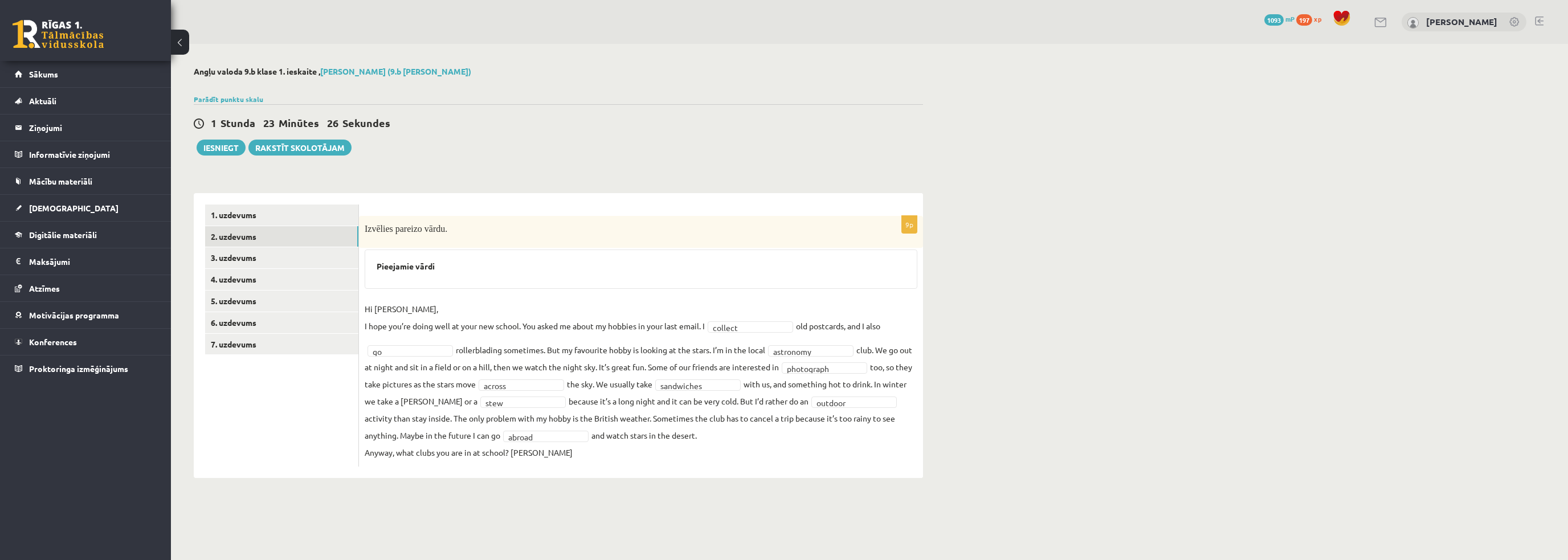
click at [526, 450] on fieldset "**********" at bounding box center [641, 380] width 553 height 160
click at [527, 450] on fieldset "**********" at bounding box center [641, 380] width 553 height 160
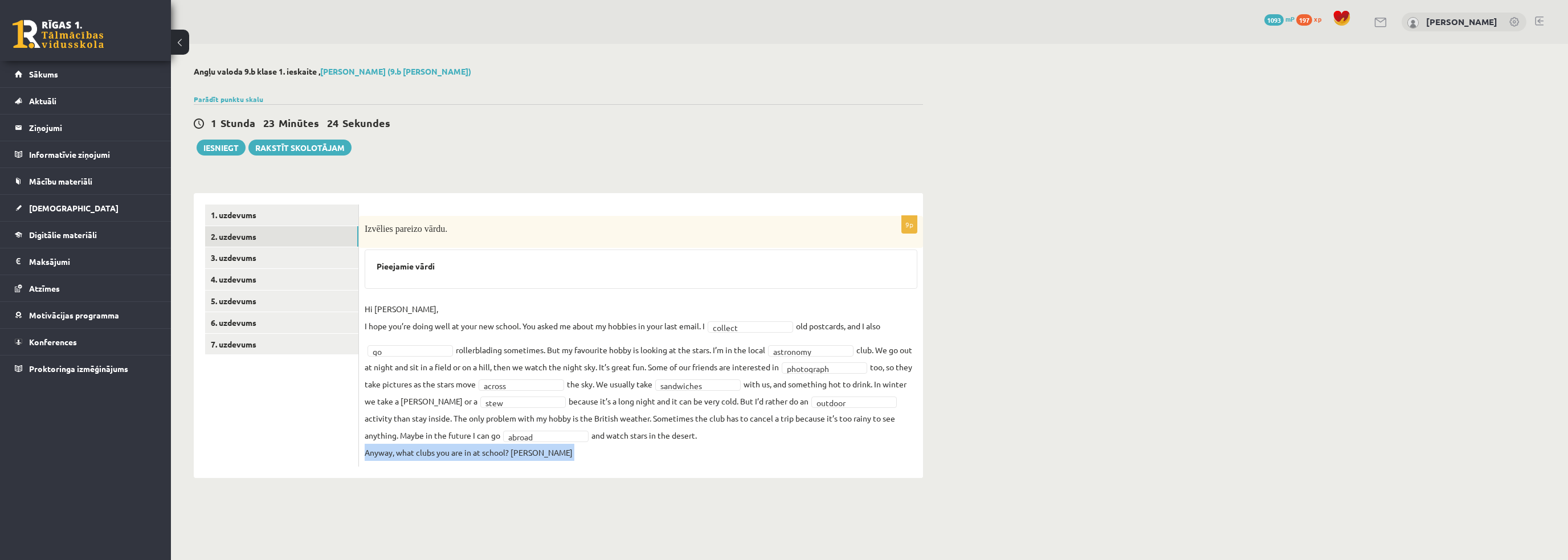
click at [527, 450] on fieldset "**********" at bounding box center [641, 380] width 553 height 160
drag, startPoint x: 512, startPoint y: 451, endPoint x: 544, endPoint y: 451, distance: 32.0
click at [544, 451] on fieldset "**********" at bounding box center [641, 380] width 553 height 160
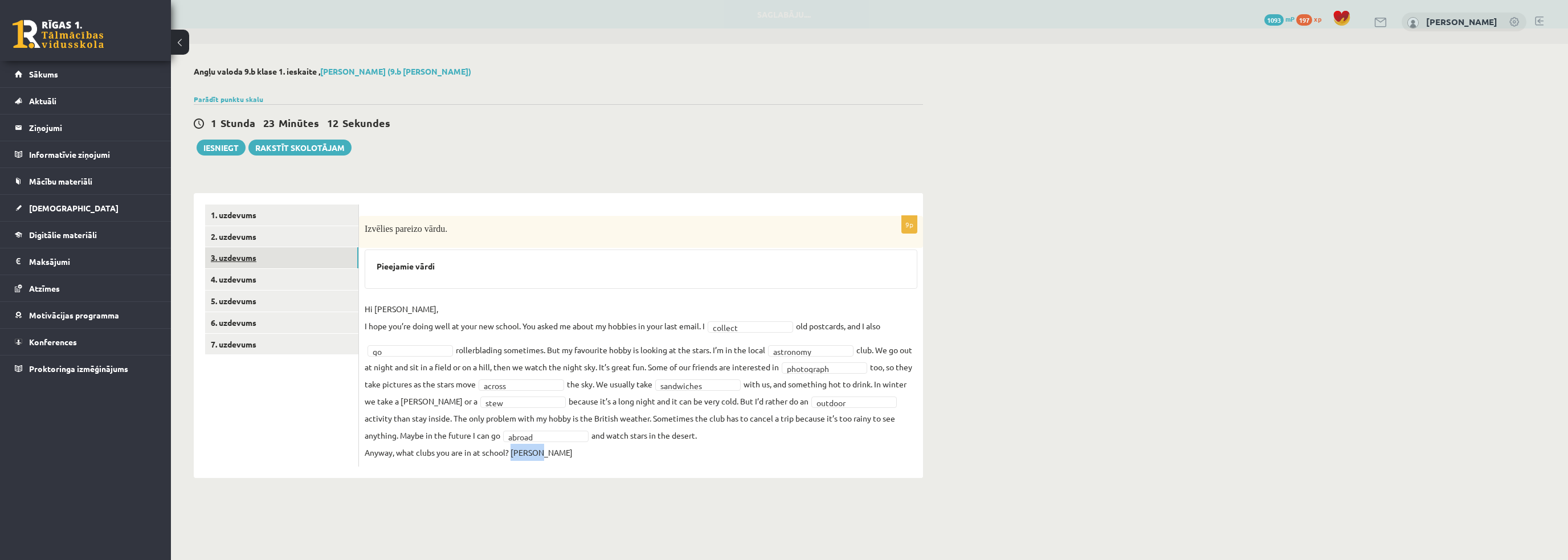
click at [270, 264] on link "3. uzdevums" at bounding box center [282, 258] width 153 height 21
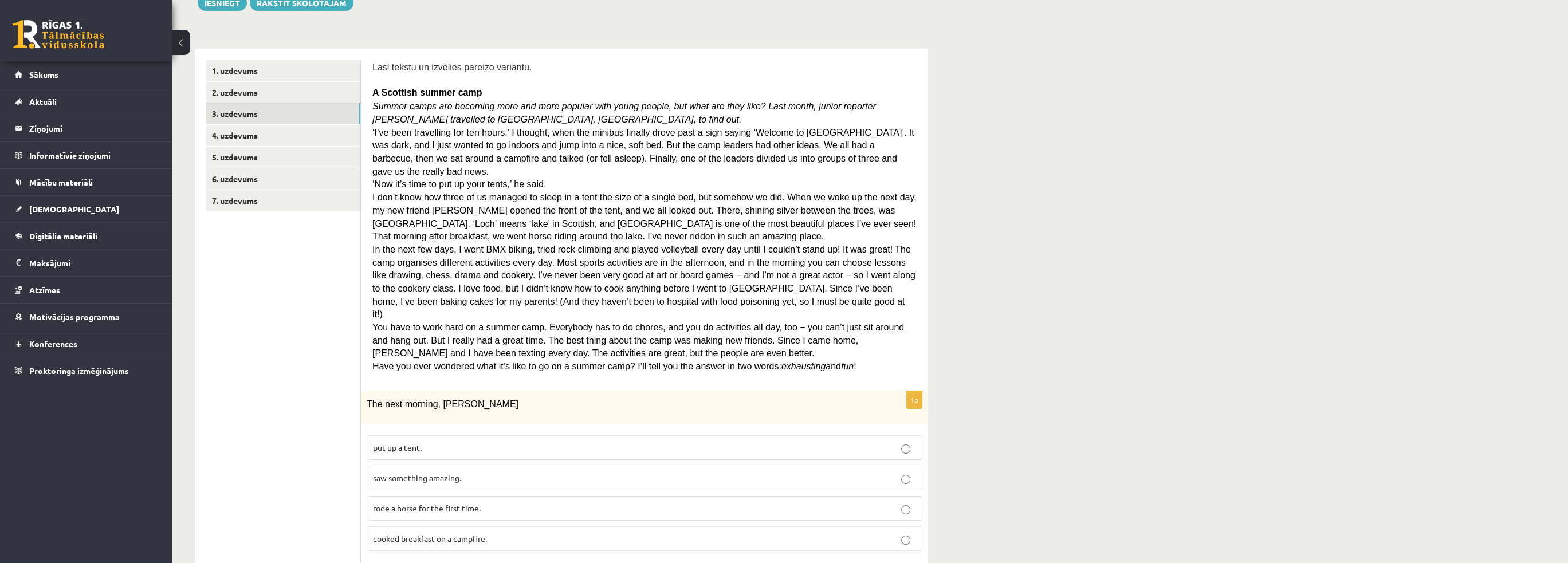
scroll to position [114, 0]
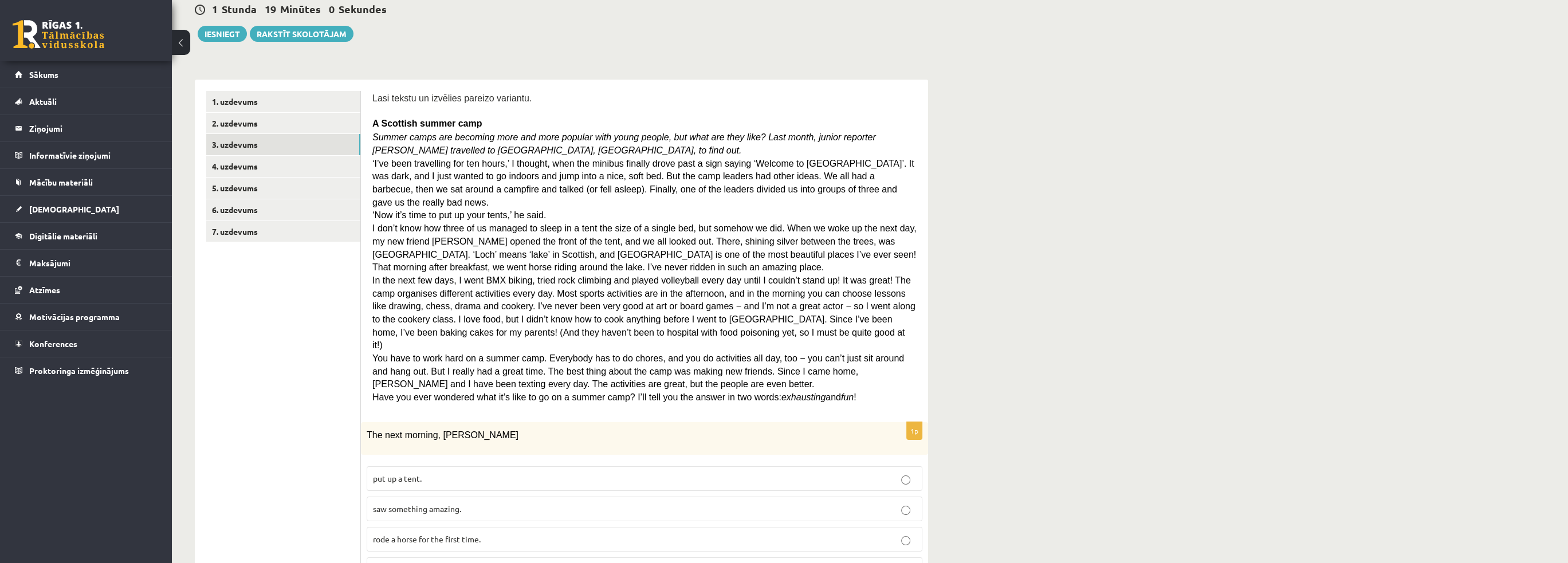
click at [417, 534] on p "rode a horse for the first time." at bounding box center [644, 540] width 543 height 12
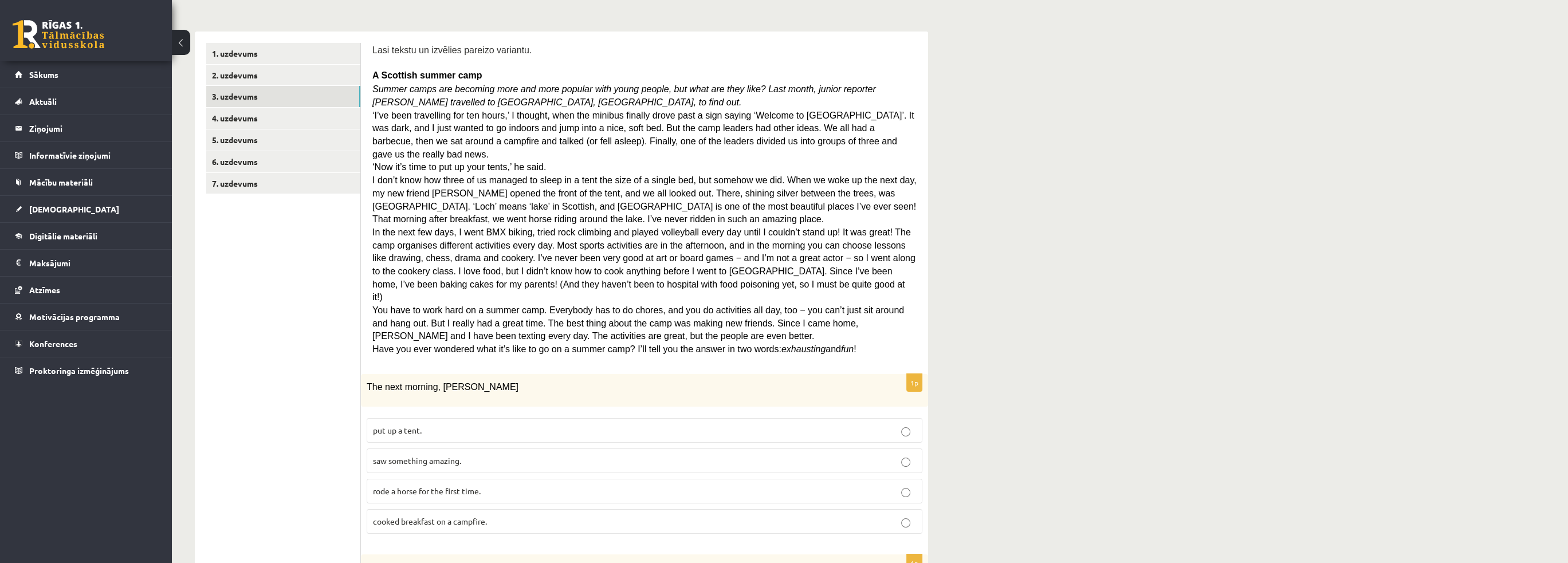
scroll to position [172, 0]
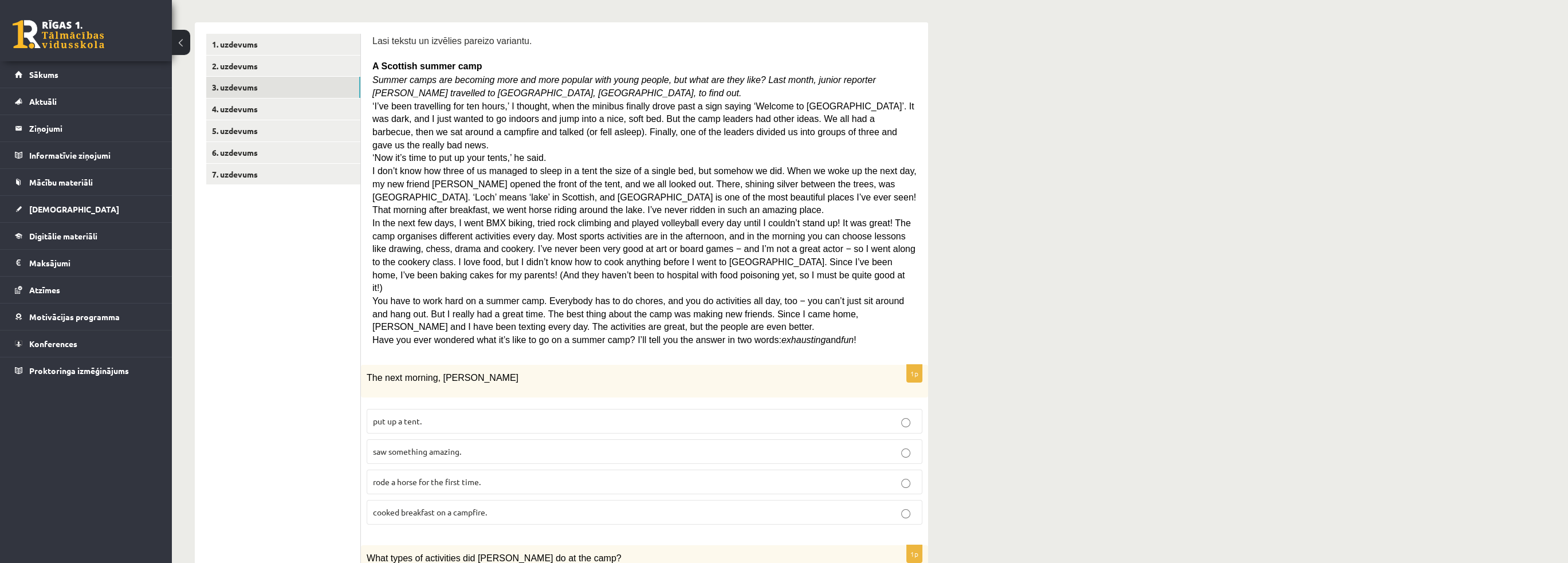
click at [374, 446] on p "saw something amazing." at bounding box center [644, 452] width 543 height 12
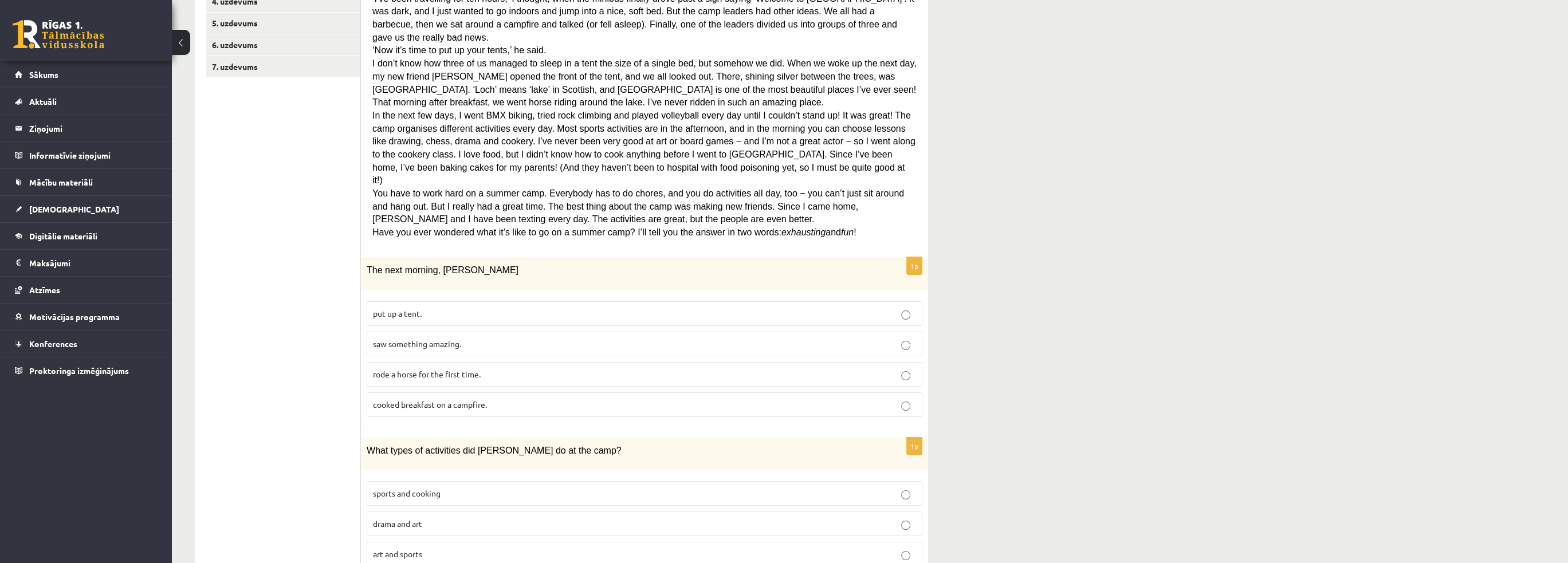
scroll to position [287, 0]
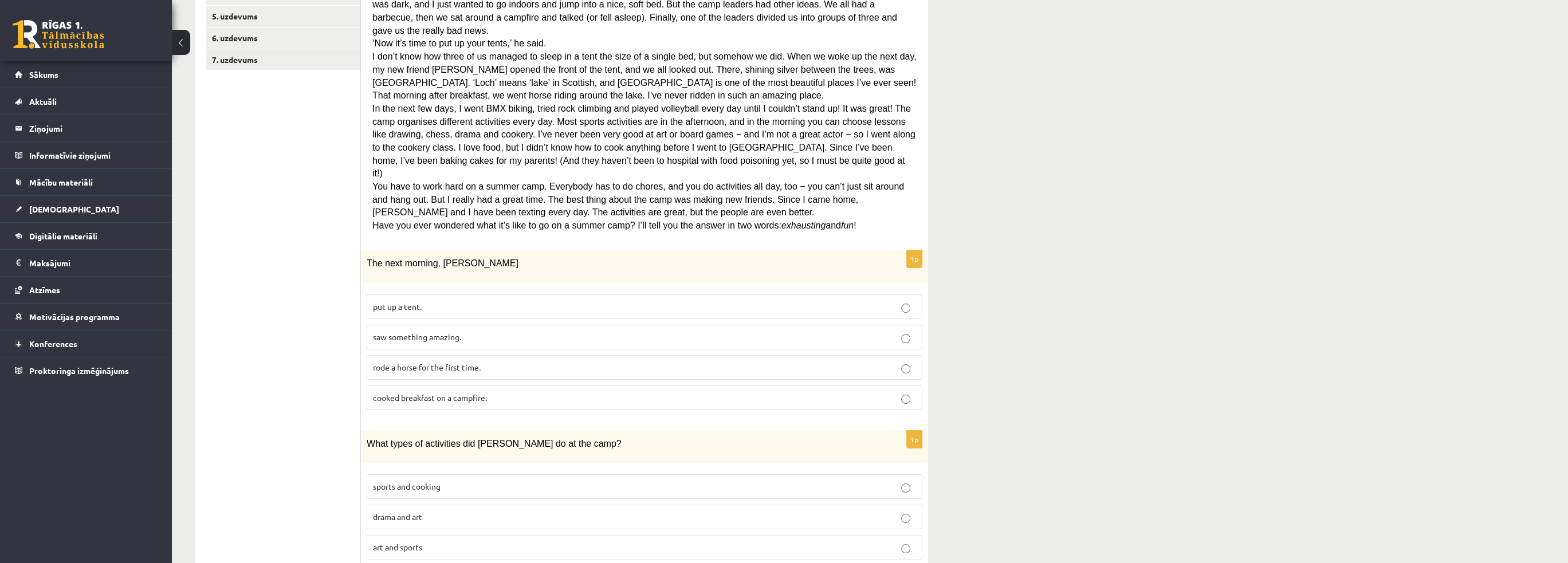
click at [311, 219] on ul "1. uzdevums 2. uzdevums 3. uzdevums 4. uzdevums 5. uzdevums 6. uzdevums 7. uzde…" at bounding box center [283, 529] width 155 height 1220
click at [273, 345] on ul "1. uzdevums 2. uzdevums 3. uzdevums 4. uzdevums 5. uzdevums 6. uzdevums 7. uzde…" at bounding box center [283, 529] width 155 height 1220
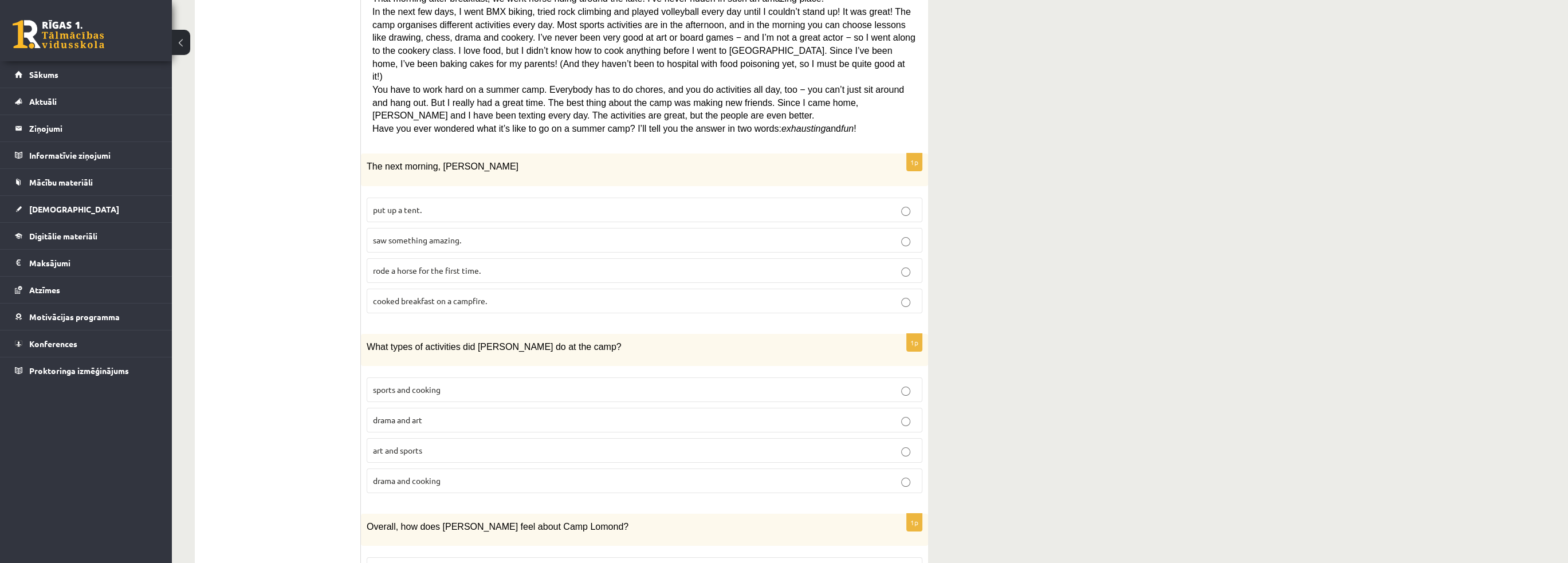
scroll to position [401, 0]
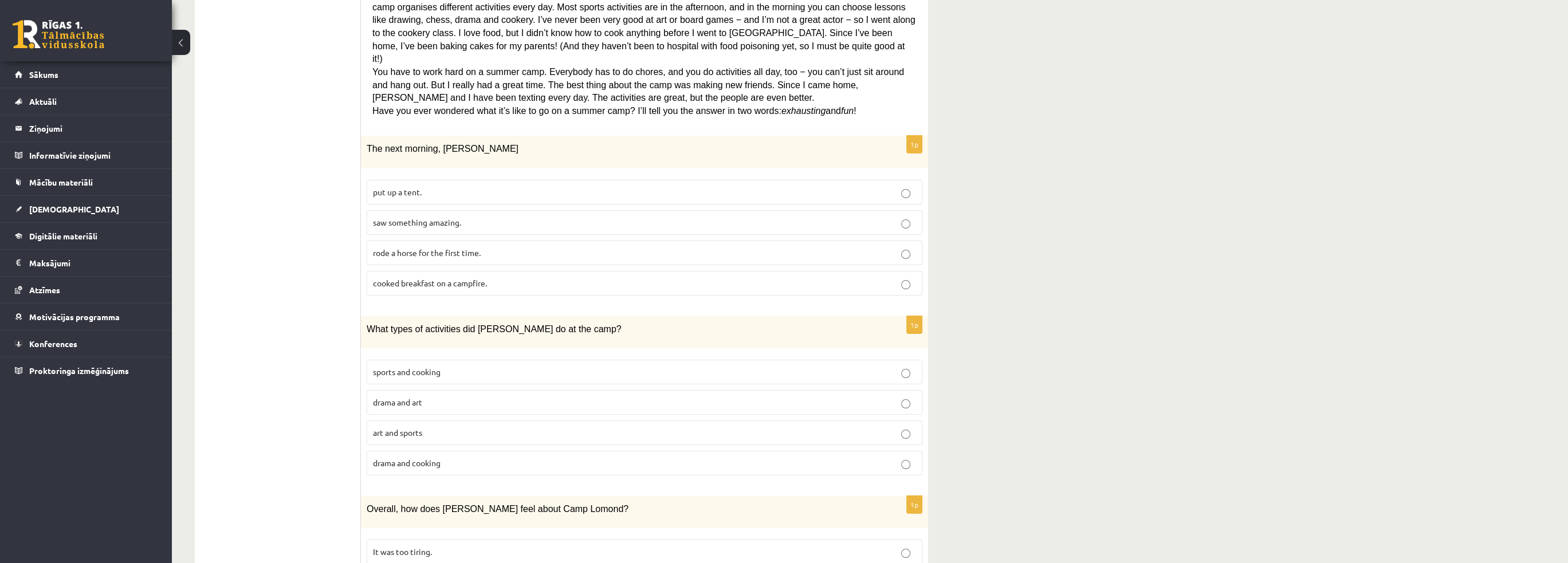
click at [401, 367] on span "sports and cooking" at bounding box center [406, 372] width 68 height 10
click at [287, 394] on ul "1. uzdevums 2. uzdevums 3. uzdevums 4. uzdevums 5. uzdevums 6. uzdevums 7. uzde…" at bounding box center [283, 414] width 155 height 1220
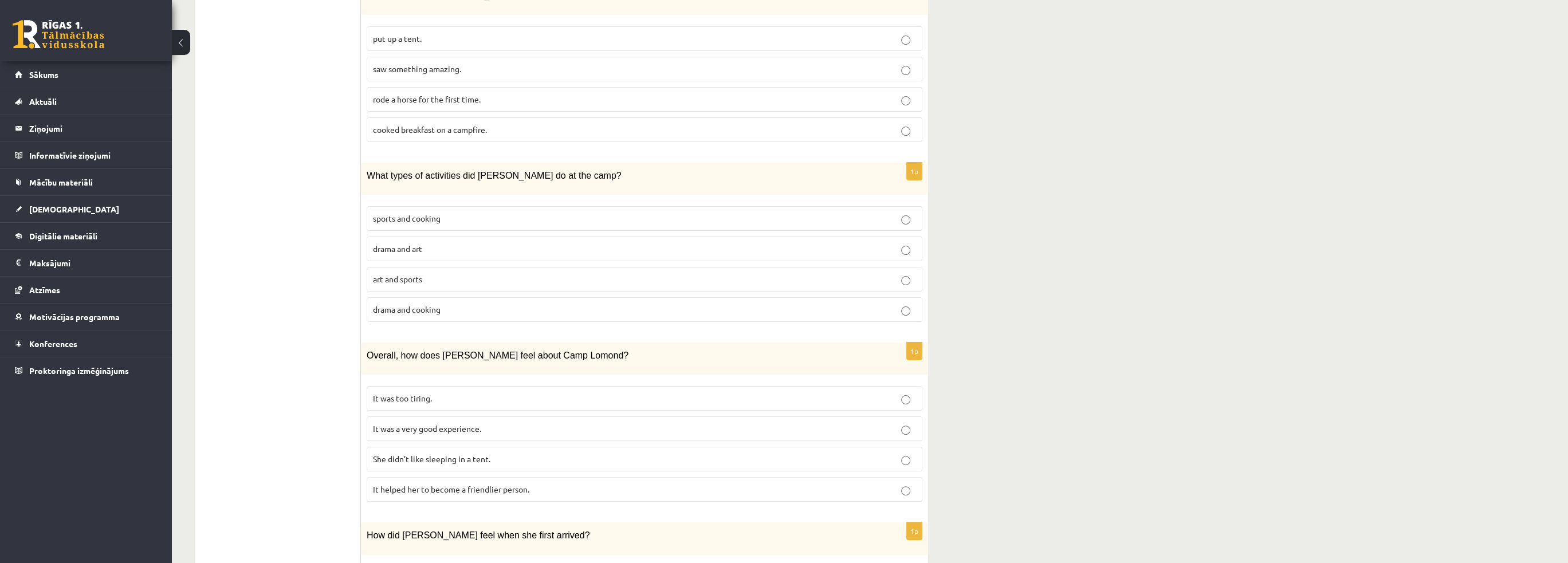
scroll to position [573, 0]
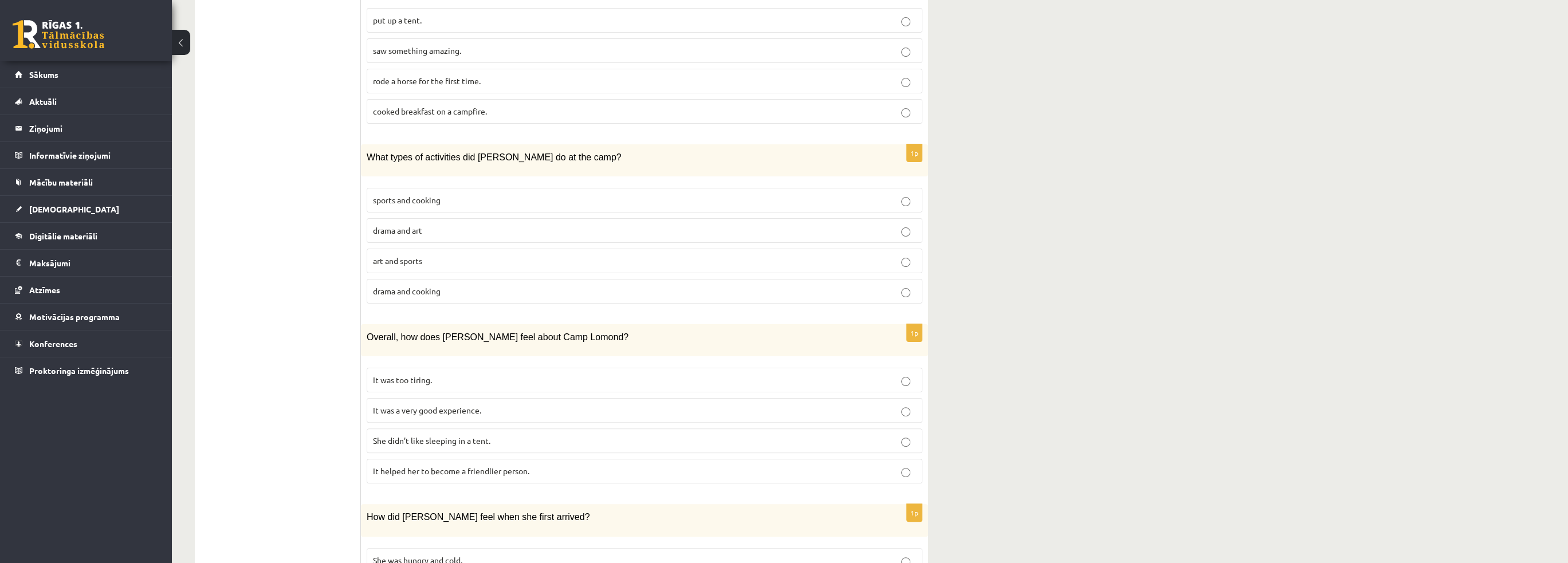
click at [410, 405] on span "It was a very good experience." at bounding box center [427, 410] width 108 height 10
click at [343, 384] on ul "1. uzdevums 2. uzdevums 3. uzdevums 4. uzdevums 5. uzdevums 6. uzdevums 7. uzde…" at bounding box center [283, 242] width 155 height 1220
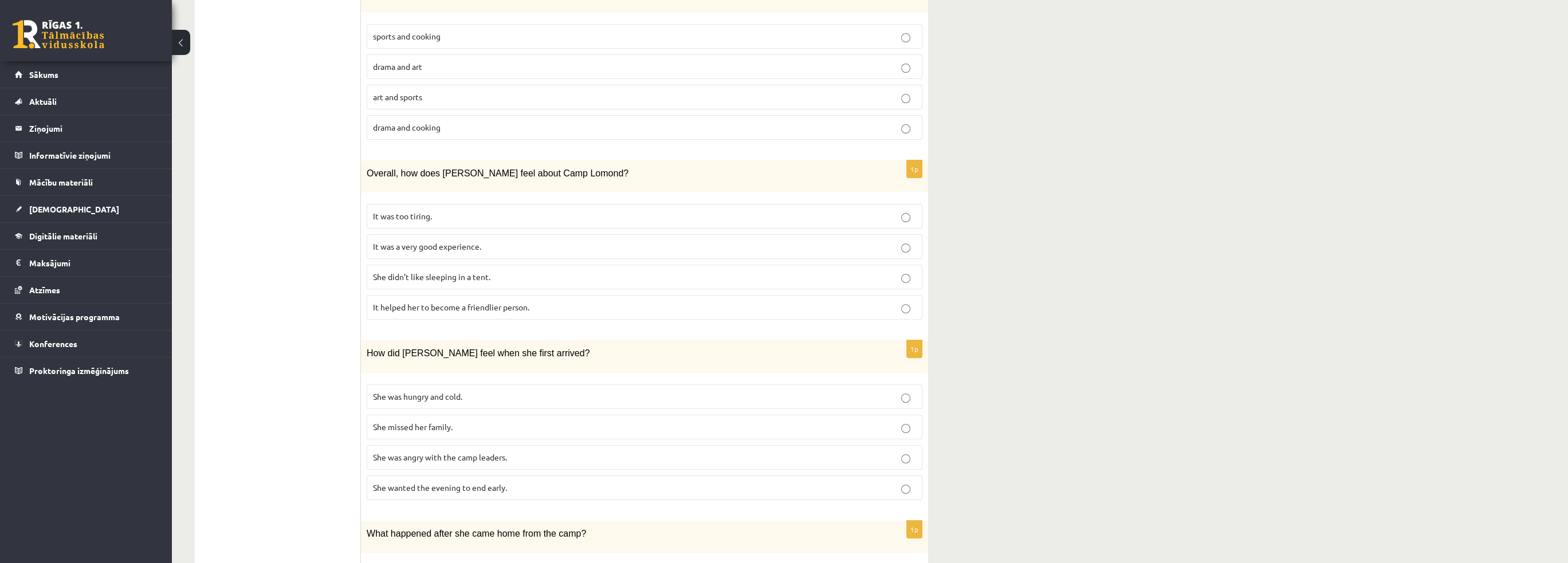
scroll to position [744, 0]
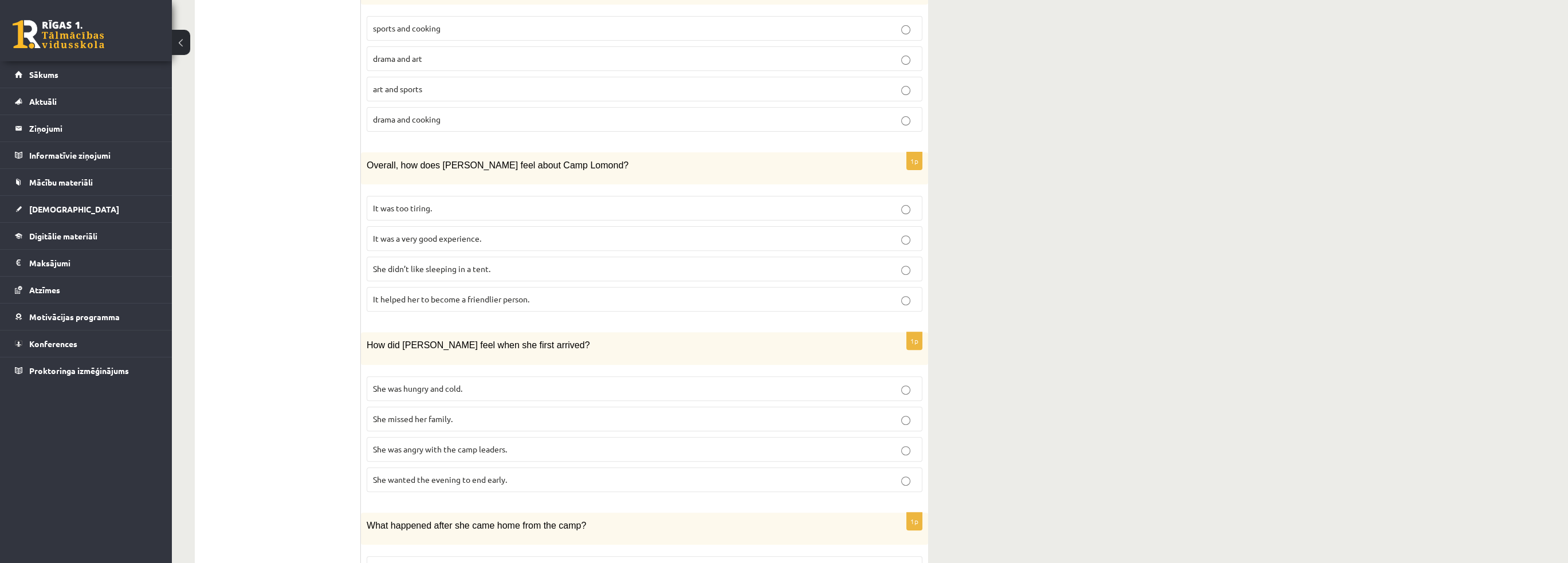
click at [403, 383] on span "She was hungry and cold." at bounding box center [417, 388] width 89 height 10
click at [300, 403] on ul "1. uzdevums 2. uzdevums 3. uzdevums 4. uzdevums 5. uzdevums 6. uzdevums 7. uzde…" at bounding box center [283, 71] width 155 height 1220
click at [387, 467] on label "She wanted the evening to end early." at bounding box center [645, 479] width 556 height 25
click at [325, 449] on ul "1. uzdevums 2. uzdevums 3. uzdevums 4. uzdevums 5. uzdevums 6. uzdevums 7. uzde…" at bounding box center [283, 71] width 155 height 1220
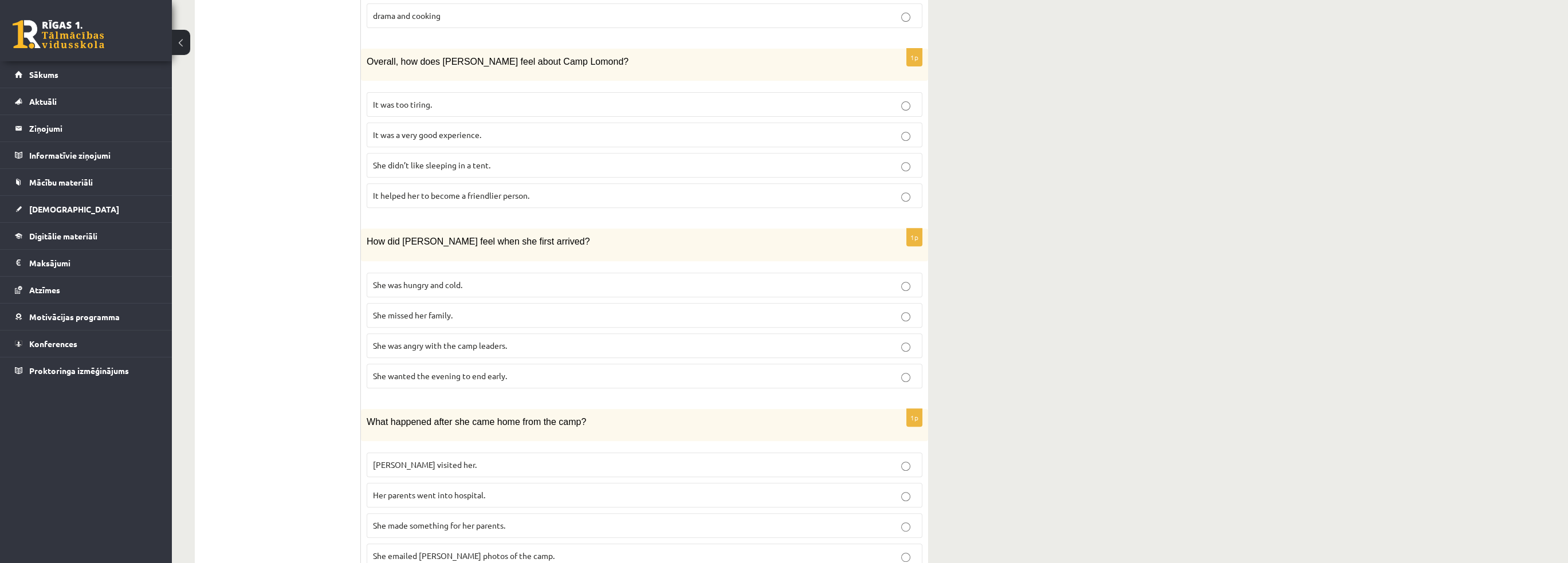
scroll to position [855, 0]
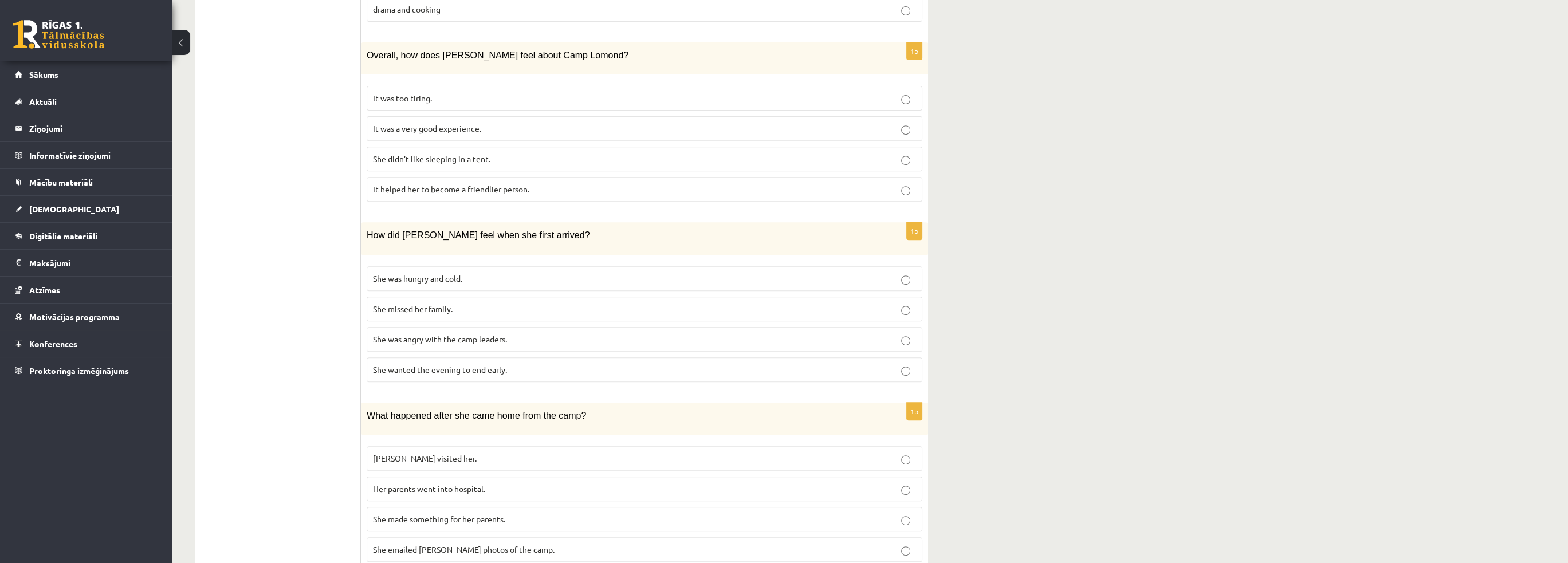
click at [395, 514] on span "She made something for her parents." at bounding box center [439, 519] width 133 height 10
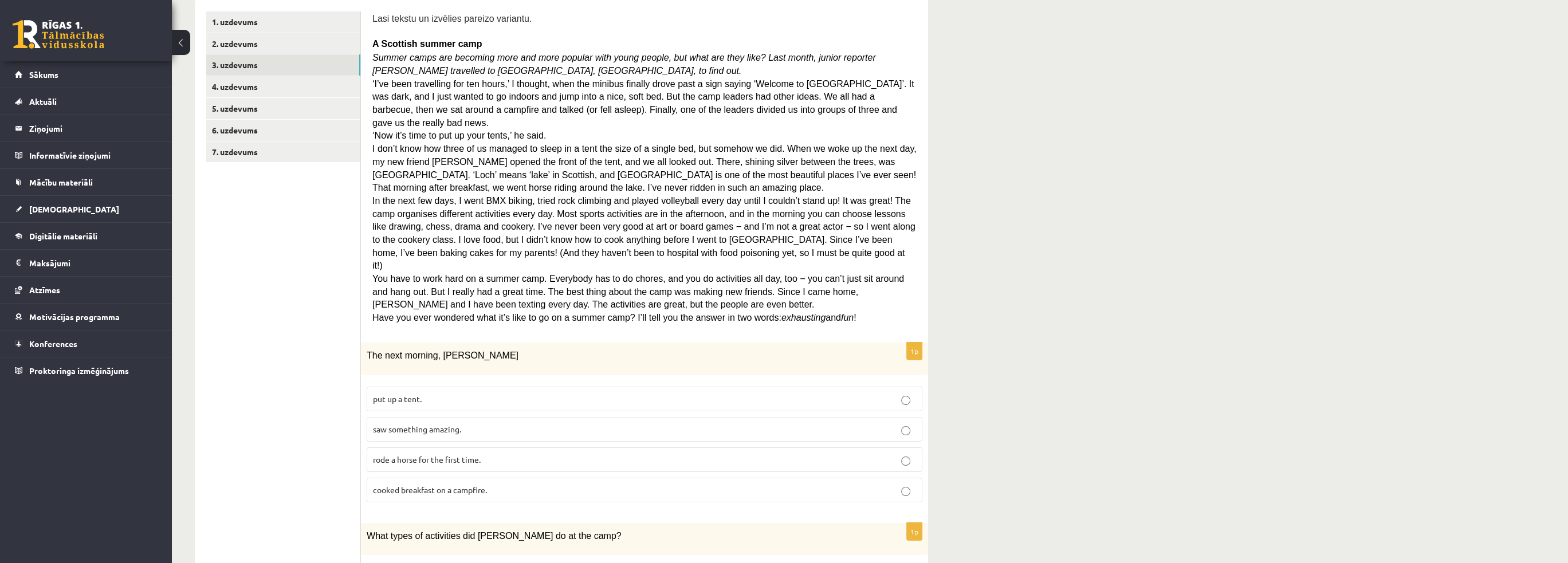
scroll to position [0, 0]
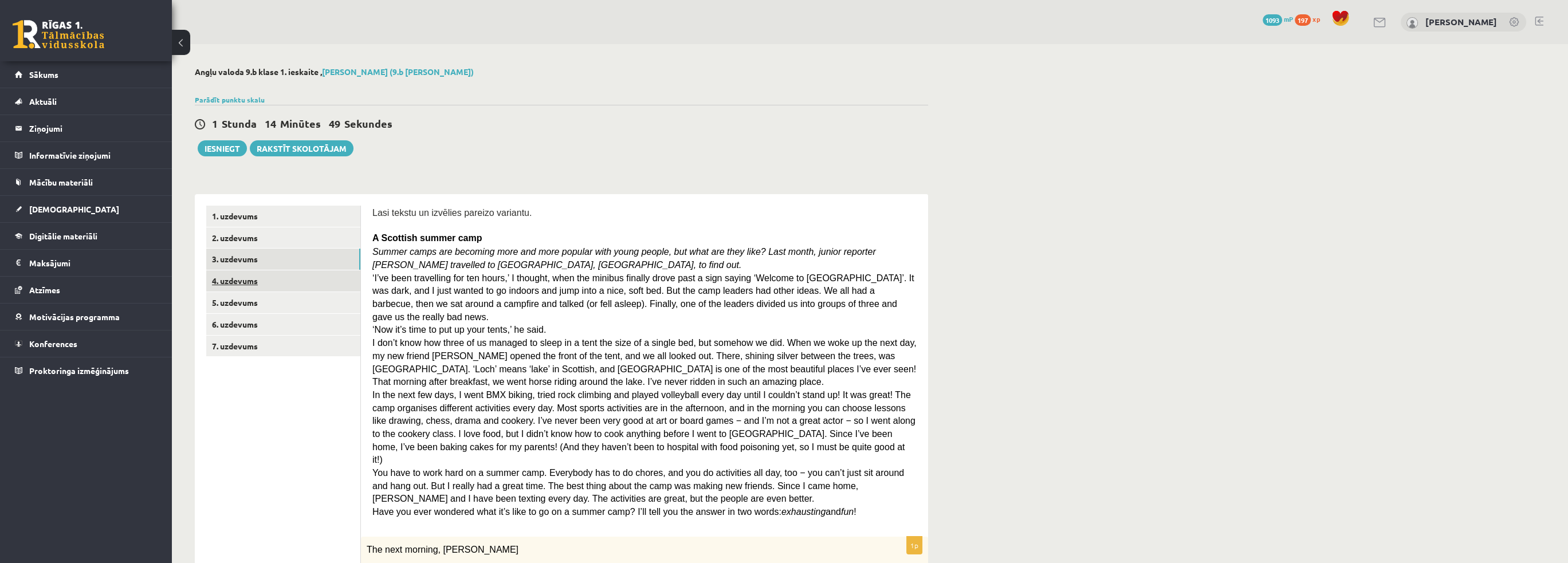
click at [278, 280] on link "4. uzdevums" at bounding box center [283, 281] width 154 height 21
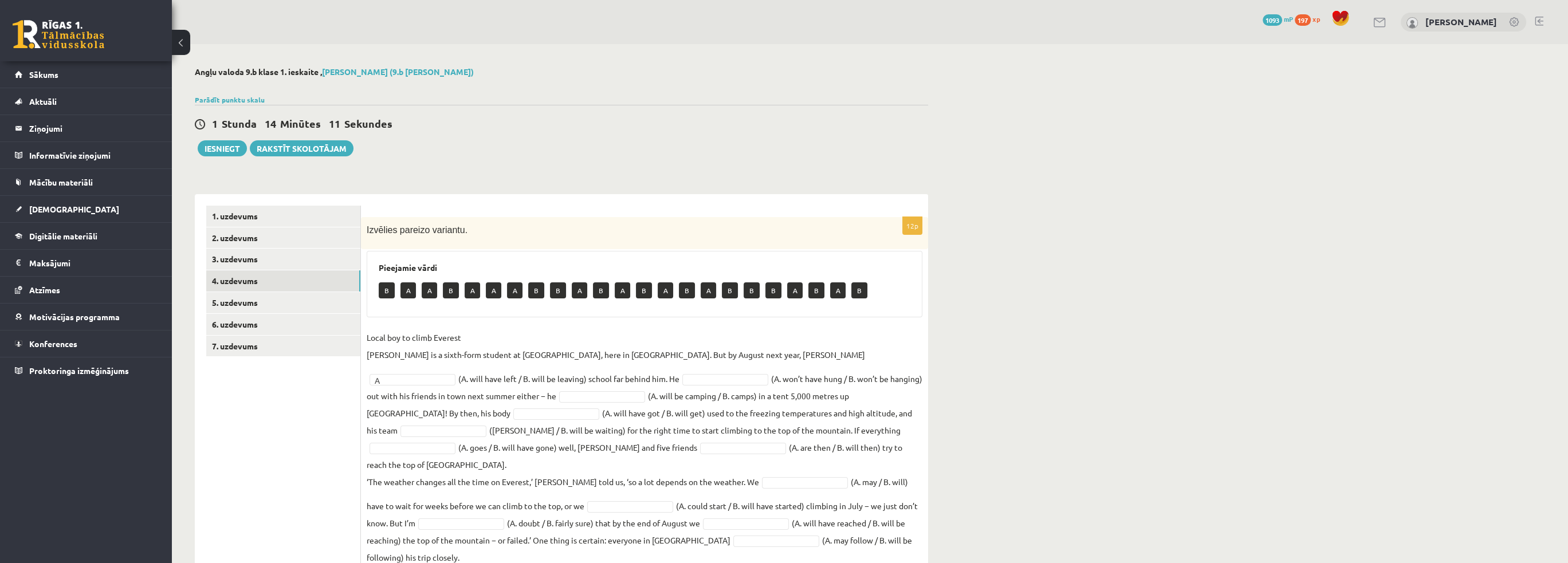
drag, startPoint x: 641, startPoint y: 423, endPoint x: 645, endPoint y: 419, distance: 5.7
click at [641, 424] on fieldset "Local boy to climb Everest [PERSON_NAME] is a sixth-form student at [GEOGRAPHIC…" at bounding box center [645, 447] width 556 height 237
click at [506, 407] on fieldset "Local boy to climb Everest [PERSON_NAME] is a sixth-form student at [GEOGRAPHIC…" at bounding box center [645, 447] width 556 height 237
click at [578, 415] on fieldset "Local boy to climb Everest [PERSON_NAME] is a sixth-form student at [GEOGRAPHIC…" at bounding box center [645, 447] width 556 height 237
click at [617, 421] on fieldset "Local boy to climb Everest [PERSON_NAME] is a sixth-form student at [GEOGRAPHIC…" at bounding box center [645, 447] width 556 height 237
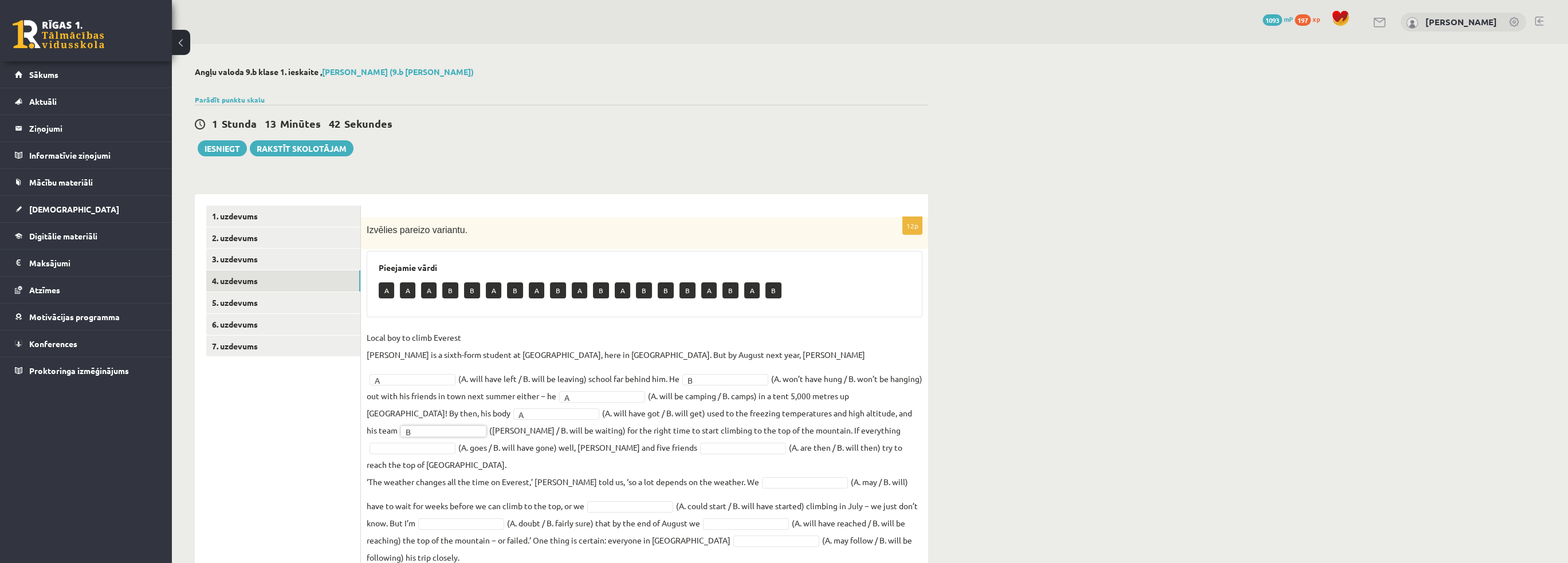
click at [629, 415] on fieldset "Local boy to climb Everest [PERSON_NAME] is a sixth-form student at [GEOGRAPHIC…" at bounding box center [645, 447] width 556 height 237
drag, startPoint x: 749, startPoint y: 350, endPoint x: 722, endPoint y: 358, distance: 28.2
click at [722, 358] on body "0 Dāvanas 1093 mP 197 xp [PERSON_NAME] Sākums Aktuāli Kā mācīties [PERSON_NAME]…" at bounding box center [784, 281] width 1568 height 563
click at [629, 430] on fieldset "Local boy to climb Everest [PERSON_NAME] is a sixth-form student at [GEOGRAPHIC…" at bounding box center [645, 447] width 556 height 237
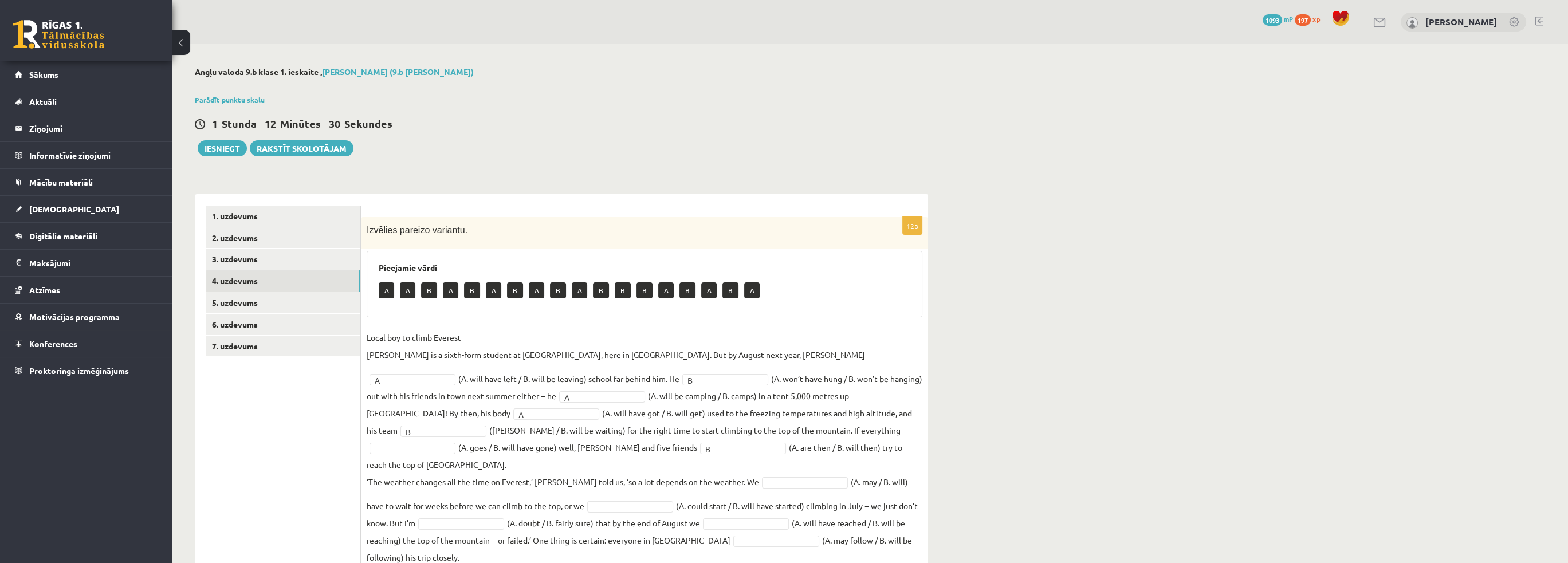
click at [637, 435] on fieldset "Local boy to climb Everest [PERSON_NAME] is a sixth-form student at [GEOGRAPHIC…" at bounding box center [645, 447] width 556 height 237
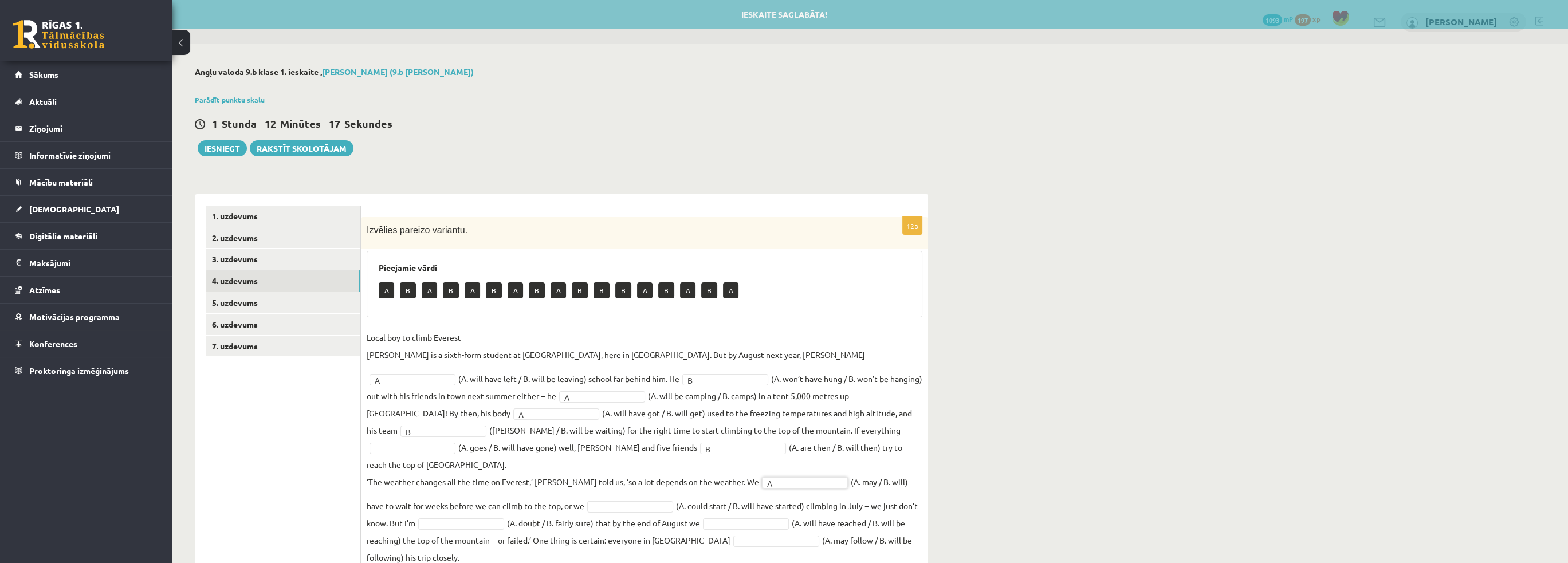
click at [455, 478] on fieldset "Local boy to climb Everest [PERSON_NAME] is a sixth-form student at [GEOGRAPHIC…" at bounding box center [645, 447] width 556 height 237
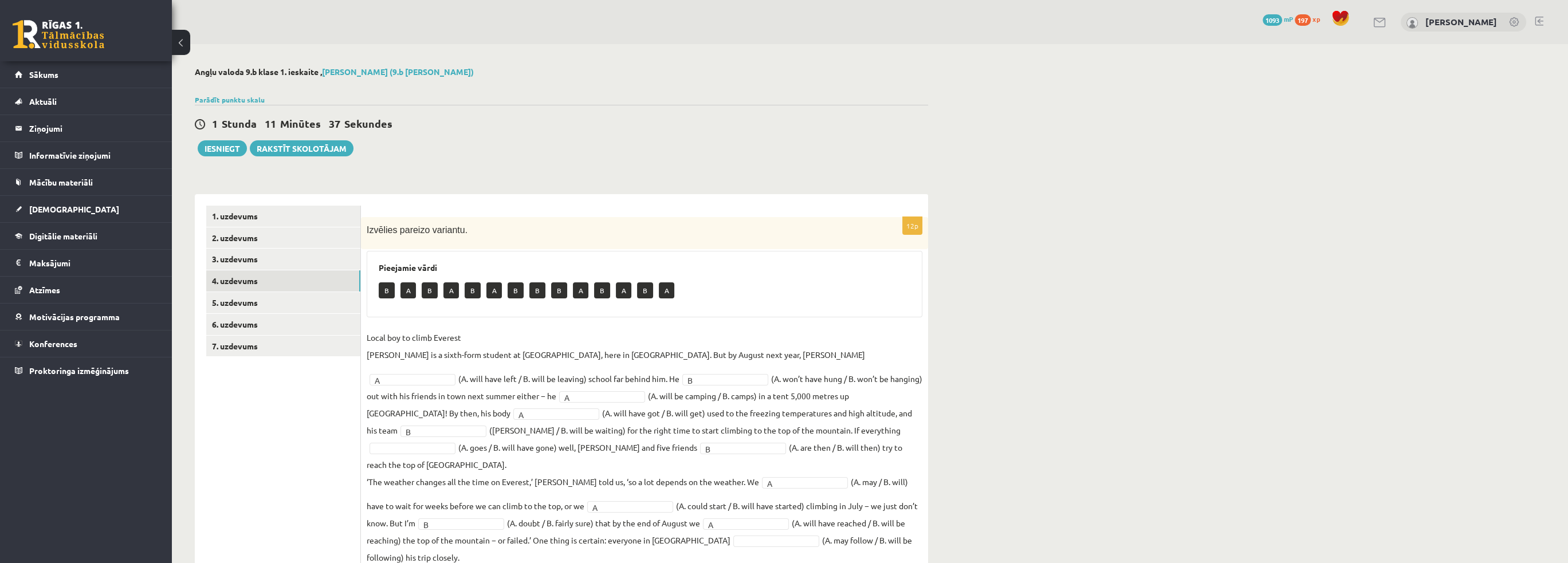
click at [525, 532] on fieldset "Local boy to climb Everest [PERSON_NAME] is a sixth-form student at [GEOGRAPHIC…" at bounding box center [645, 447] width 556 height 237
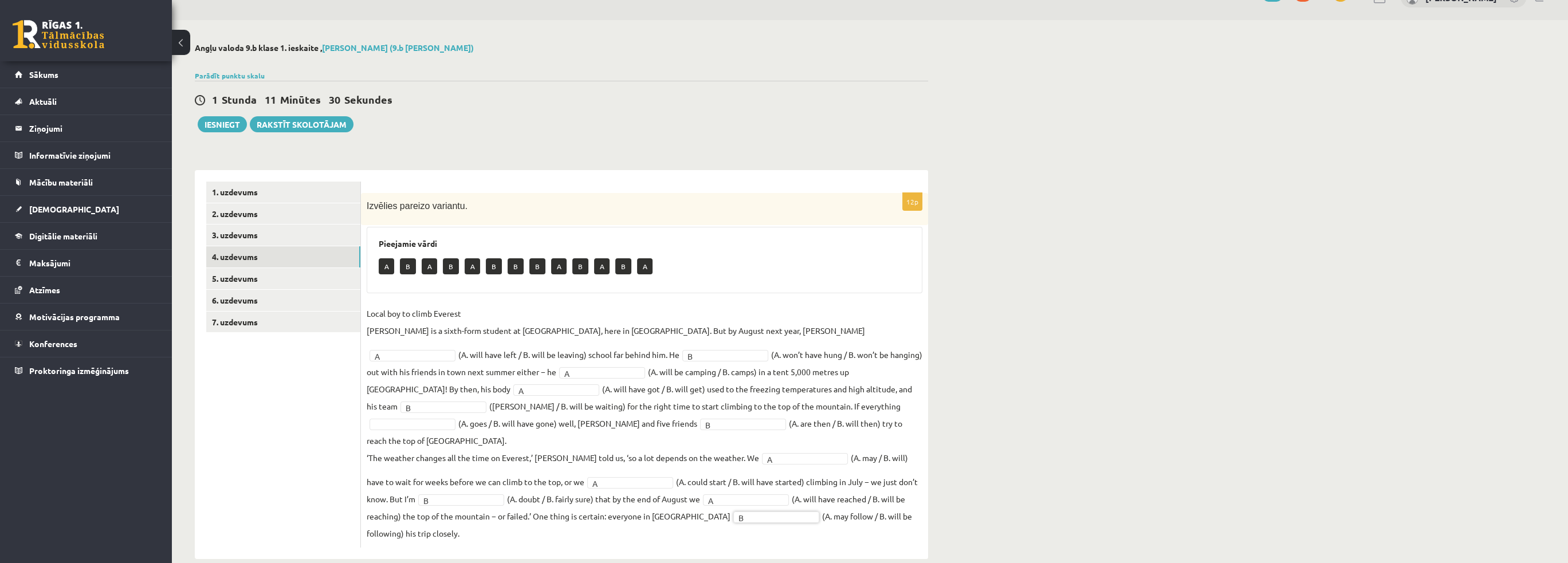
click at [239, 420] on ul "1. uzdevums 2. uzdevums 3. uzdevums 4. uzdevums 5. uzdevums 6. uzdevums 7. uzde…" at bounding box center [283, 364] width 155 height 366
click at [270, 276] on link "5. uzdevums" at bounding box center [283, 278] width 154 height 21
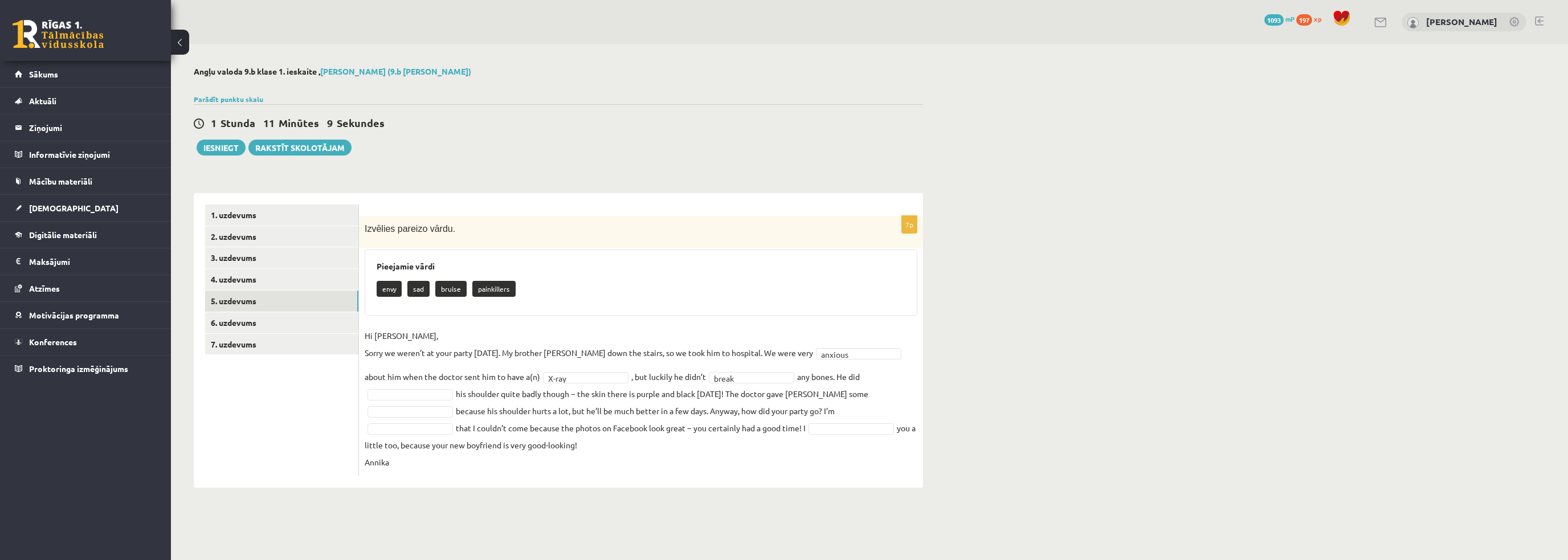
click at [423, 401] on fieldset "Hi [PERSON_NAME], Sorry we weren’t at your party [DATE]. My brother [PERSON_NAM…" at bounding box center [641, 399] width 553 height 144
click at [579, 396] on fieldset "Hi [PERSON_NAME], Sorry we weren’t at your party [DATE]. My brother [PERSON_NAM…" at bounding box center [641, 399] width 553 height 144
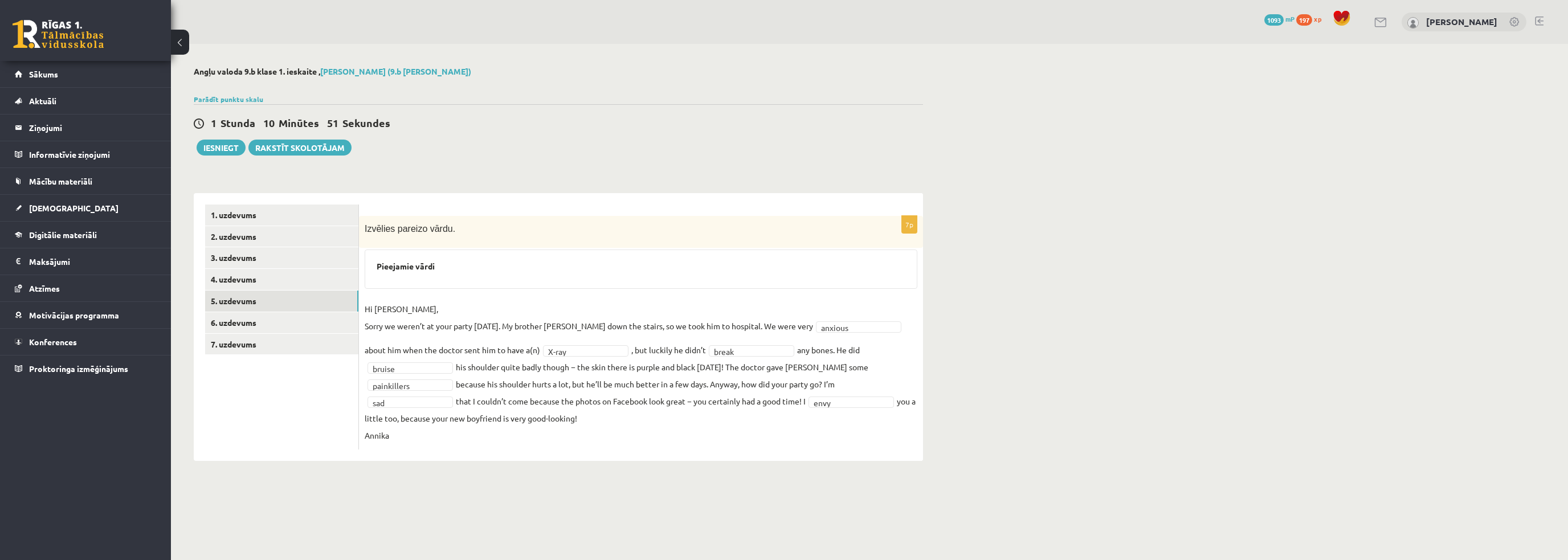
click at [668, 435] on fieldset "**********" at bounding box center [641, 372] width 553 height 144
click at [274, 326] on link "6. uzdevums" at bounding box center [282, 323] width 153 height 21
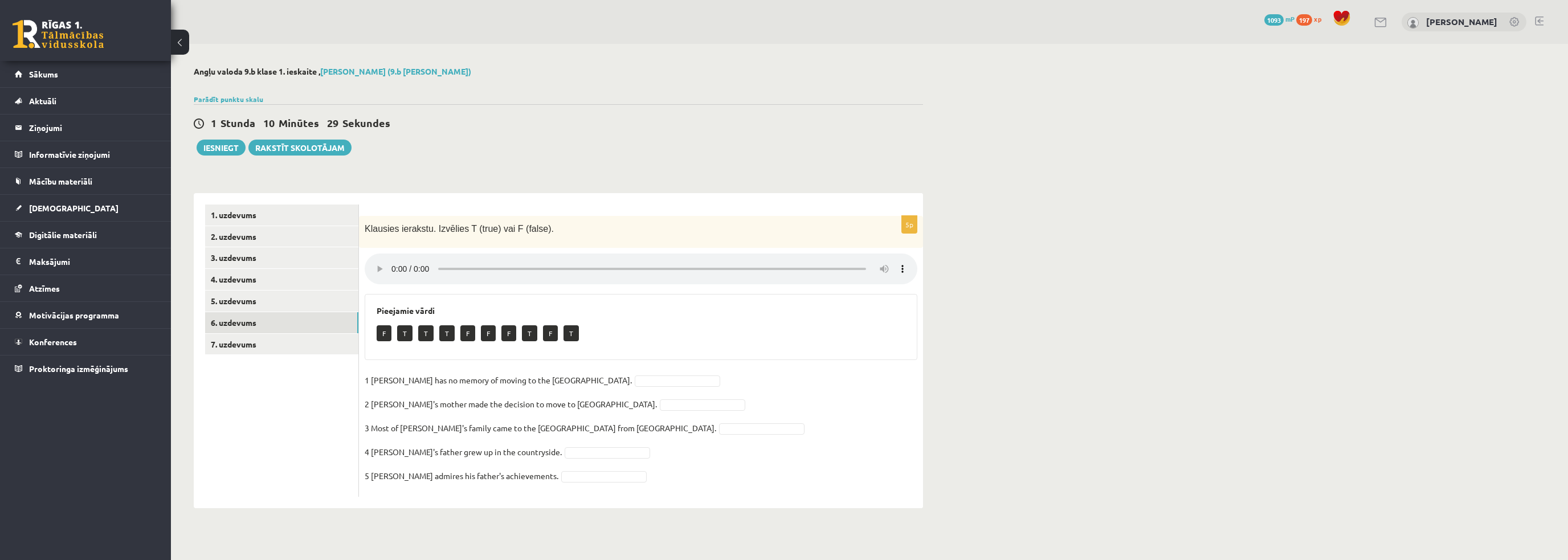
click at [743, 351] on div "Pieejamie vārdi F T T T F F F T F T" at bounding box center [641, 327] width 553 height 66
click at [317, 454] on ul "1. uzdevums 2. uzdevums 3. uzdevums 4. uzdevums 5. uzdevums 6. uzdevums 7. uzde…" at bounding box center [282, 350] width 154 height 292
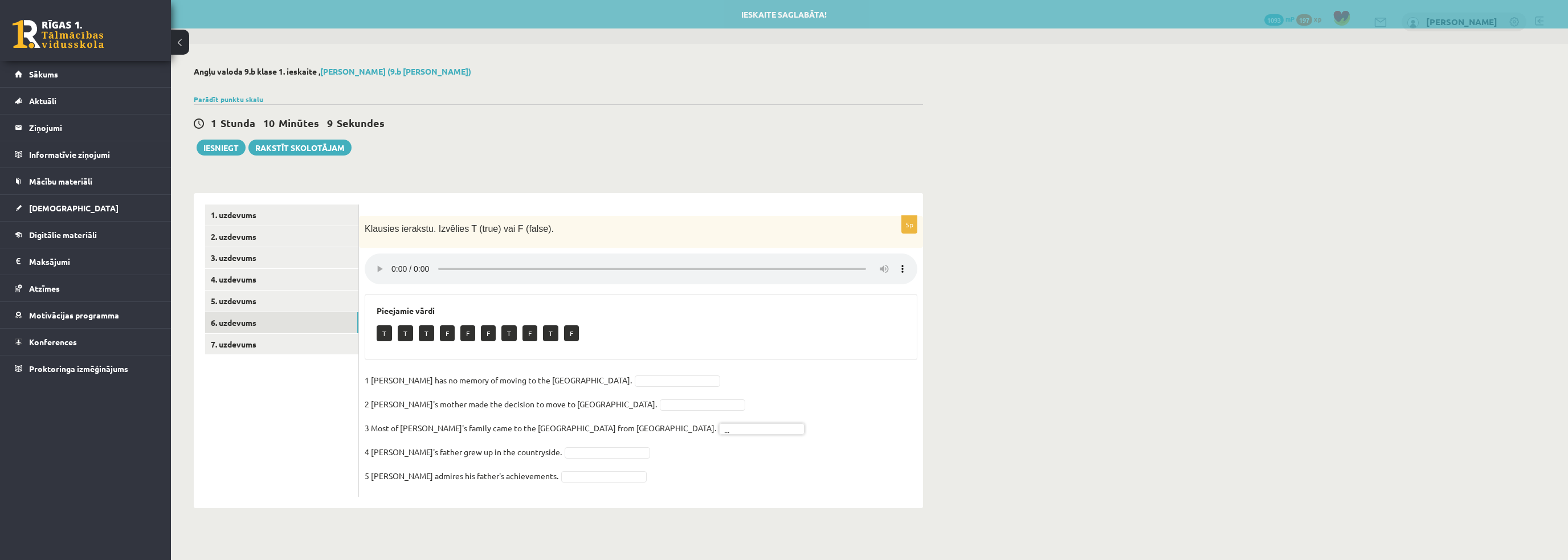
click at [405, 435] on p "3 Most of [PERSON_NAME]'s family came to the [GEOGRAPHIC_DATA] from [GEOGRAPHIC…" at bounding box center [541, 428] width 352 height 17
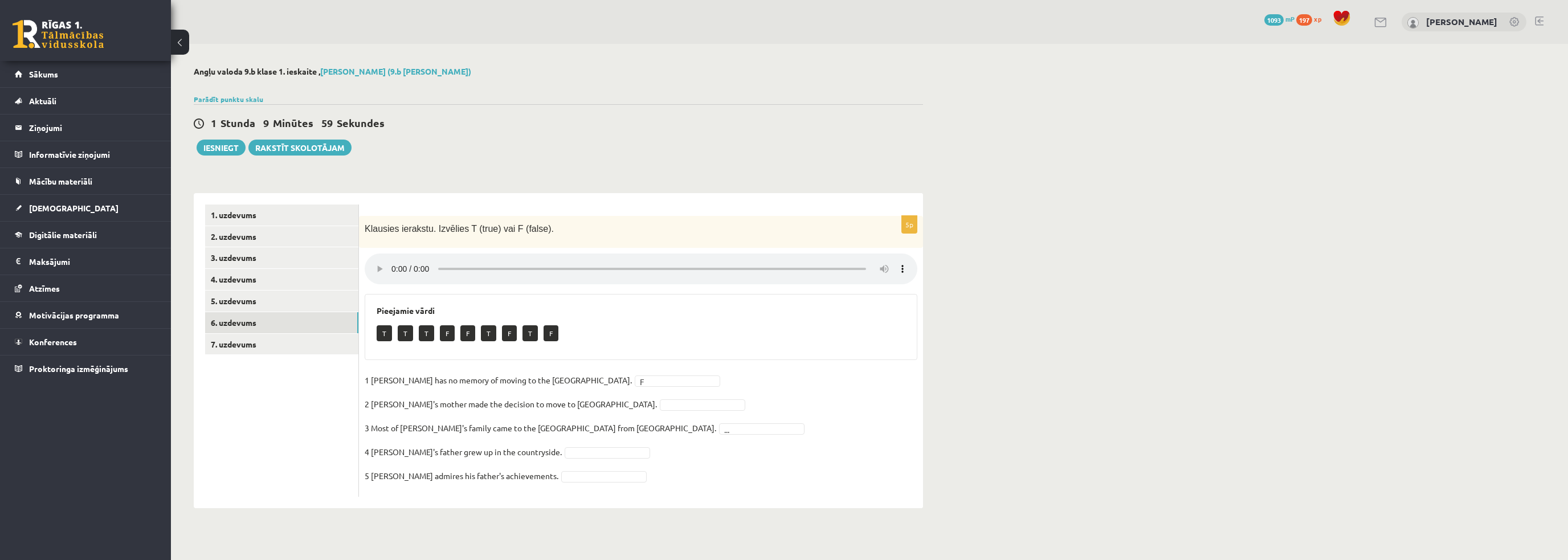
click at [292, 441] on ul "1. uzdevums 2. uzdevums 3. uzdevums 4. uzdevums 5. uzdevums 6. uzdevums 7. uzde…" at bounding box center [282, 350] width 154 height 292
click at [479, 421] on p "3 Most of [PERSON_NAME]'s family came to the [GEOGRAPHIC_DATA] from [GEOGRAPHIC…" at bounding box center [541, 428] width 352 height 17
click at [489, 426] on p "3 Most of [PERSON_NAME]'s family came to the [GEOGRAPHIC_DATA] from [GEOGRAPHIC…" at bounding box center [541, 428] width 352 height 17
click at [485, 396] on p "2 [PERSON_NAME]'s mother made the decision to move to [GEOGRAPHIC_DATA]." at bounding box center [511, 404] width 292 height 17
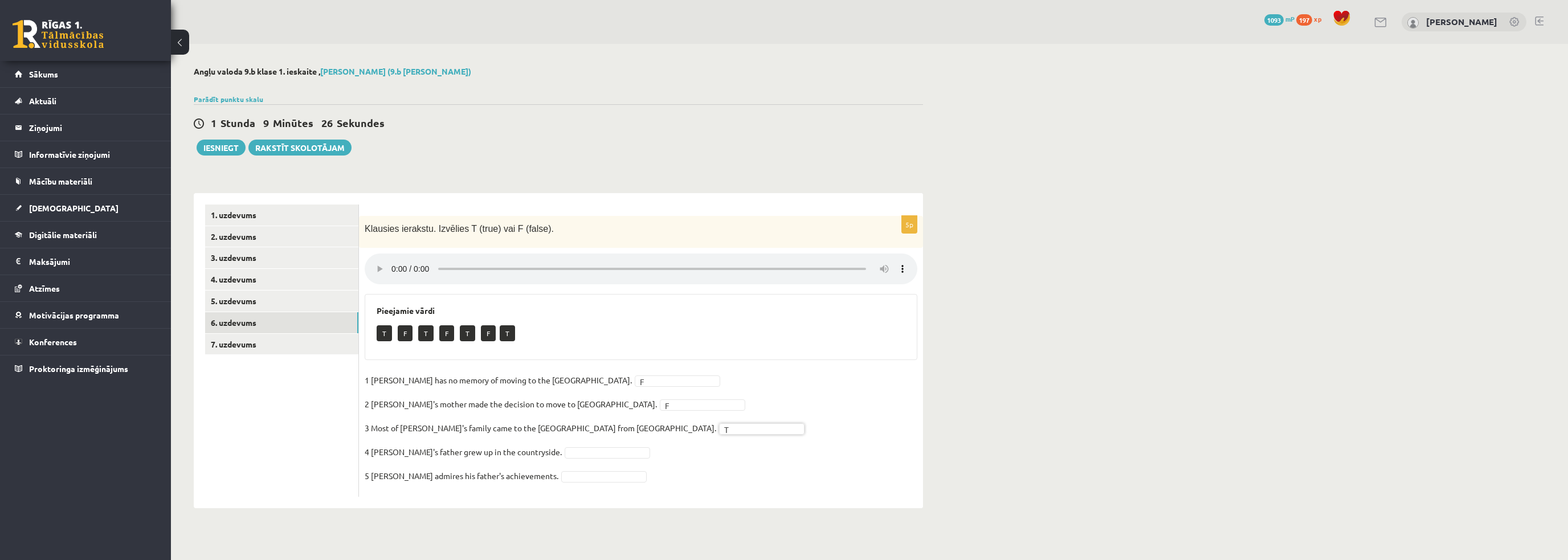
click at [459, 424] on p "3 Most of [PERSON_NAME]'s family came to the [GEOGRAPHIC_DATA] from [GEOGRAPHIC…" at bounding box center [541, 428] width 352 height 17
click at [740, 440] on fieldset "1 [PERSON_NAME] has no memory of moving to the [GEOGRAPHIC_DATA]. F * 2 [PERSON…" at bounding box center [641, 431] width 553 height 120
click at [480, 461] on fieldset "1 [PERSON_NAME] has no memory of moving to the [GEOGRAPHIC_DATA]. F * 2 [PERSON…" at bounding box center [641, 431] width 553 height 120
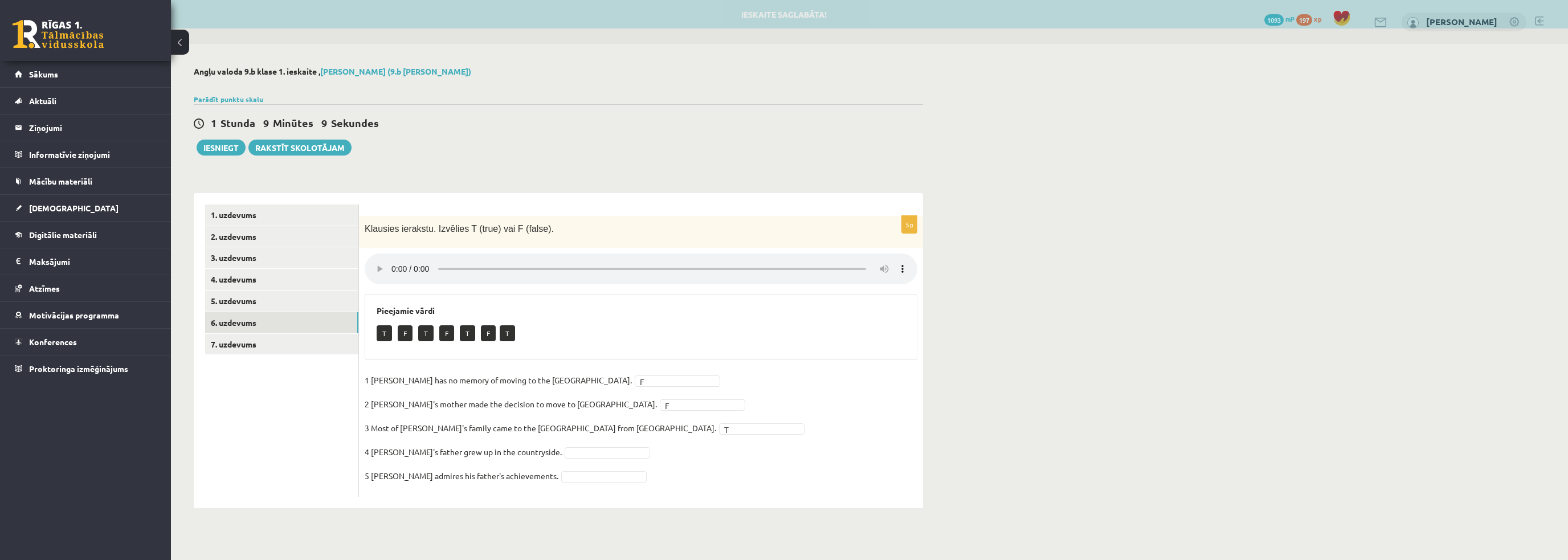
drag, startPoint x: 401, startPoint y: 392, endPoint x: 447, endPoint y: 392, distance: 46.0
click at [447, 392] on fieldset "1 [PERSON_NAME] has no memory of moving to the [GEOGRAPHIC_DATA]. F * 2 [PERSON…" at bounding box center [641, 431] width 553 height 120
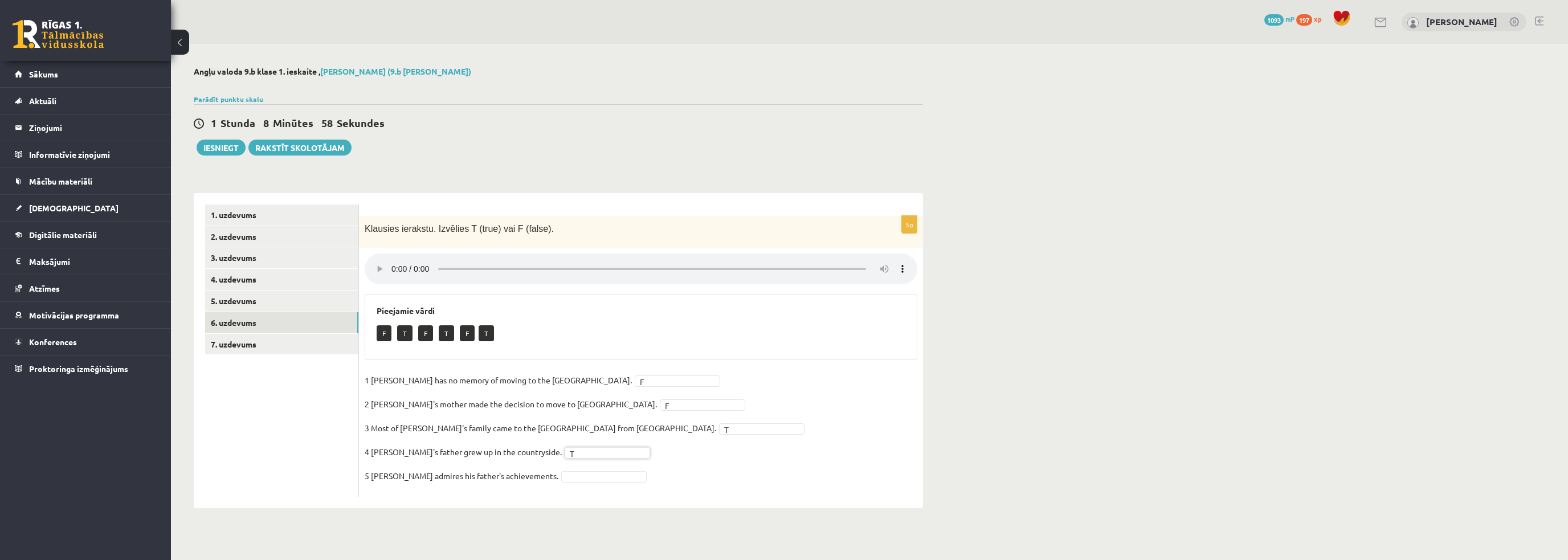
click at [294, 423] on ul "1. uzdevums 2. uzdevums 3. uzdevums 4. uzdevums 5. uzdevums 6. uzdevums 7. uzde…" at bounding box center [282, 350] width 154 height 292
click at [319, 464] on ul "1. uzdevums 2. uzdevums 3. uzdevums 4. uzdevums 5. uzdevums 6. uzdevums 7. uzde…" at bounding box center [282, 350] width 154 height 292
click at [575, 372] on fieldset "1 [PERSON_NAME] has no memory of moving to the [GEOGRAPHIC_DATA]. F * 2 [PERSON…" at bounding box center [641, 431] width 553 height 120
click at [575, 373] on fieldset "1 [PERSON_NAME] has no memory of moving to the [GEOGRAPHIC_DATA]. F * 2 [PERSON…" at bounding box center [641, 431] width 553 height 120
click at [273, 418] on ul "1. uzdevums 2. uzdevums 3. uzdevums 4. uzdevums 5. uzdevums 6. uzdevums 7. uzde…" at bounding box center [282, 350] width 154 height 292
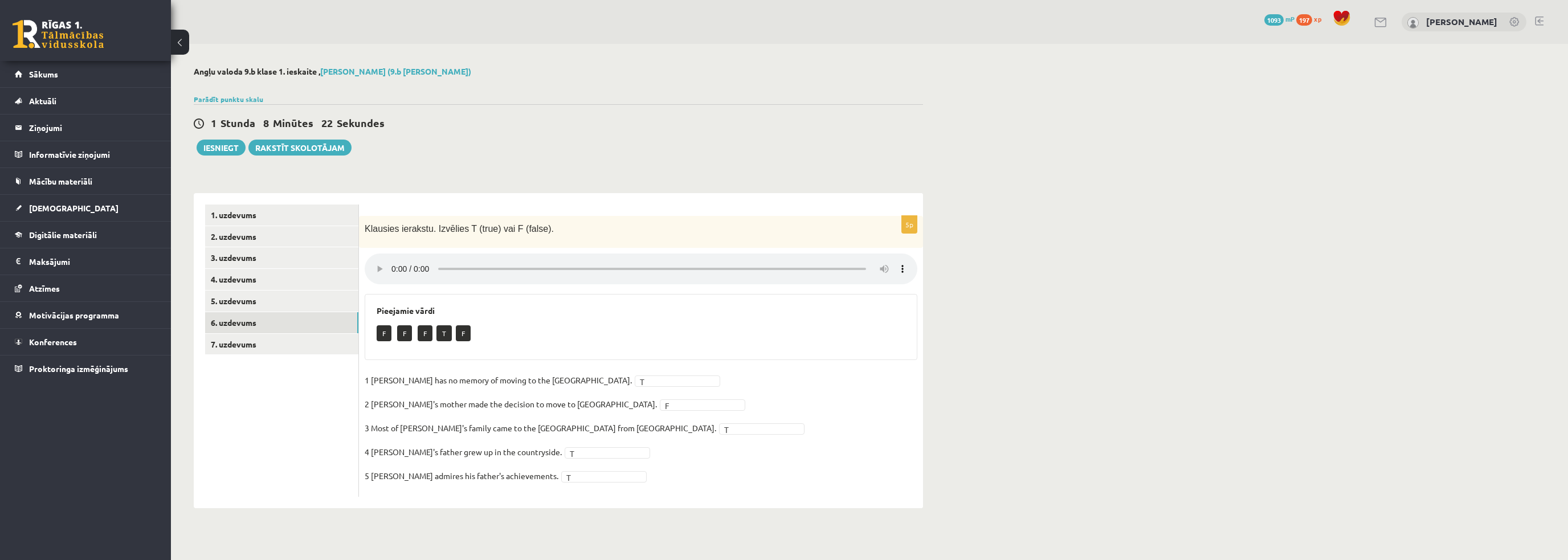
click at [265, 424] on ul "1. uzdevums 2. uzdevums 3. uzdevums 4. uzdevums 5. uzdevums 6. uzdevums 7. uzde…" at bounding box center [282, 350] width 154 height 292
click at [287, 419] on ul "1. uzdevums 2. uzdevums 3. uzdevums 4. uzdevums 5. uzdevums 6. uzdevums 7. uzde…" at bounding box center [282, 350] width 154 height 292
click at [280, 339] on link "7. uzdevums" at bounding box center [282, 344] width 153 height 21
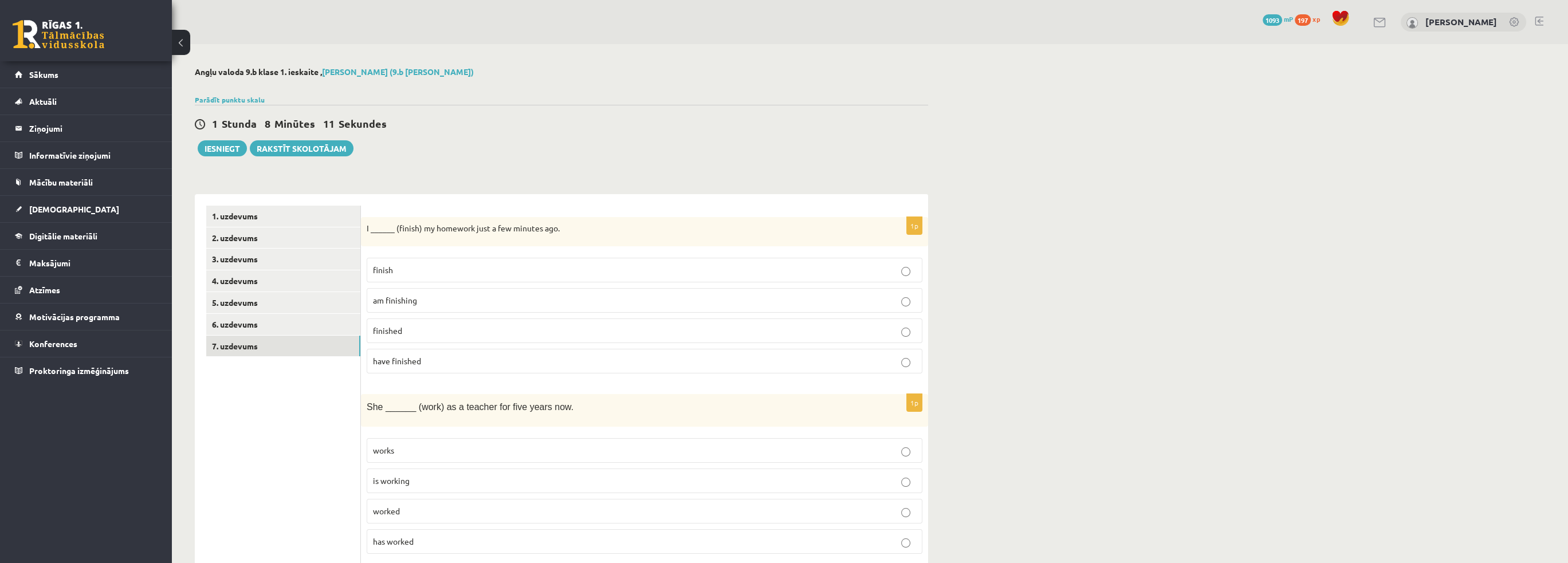
click at [412, 336] on label "finished" at bounding box center [645, 331] width 556 height 25
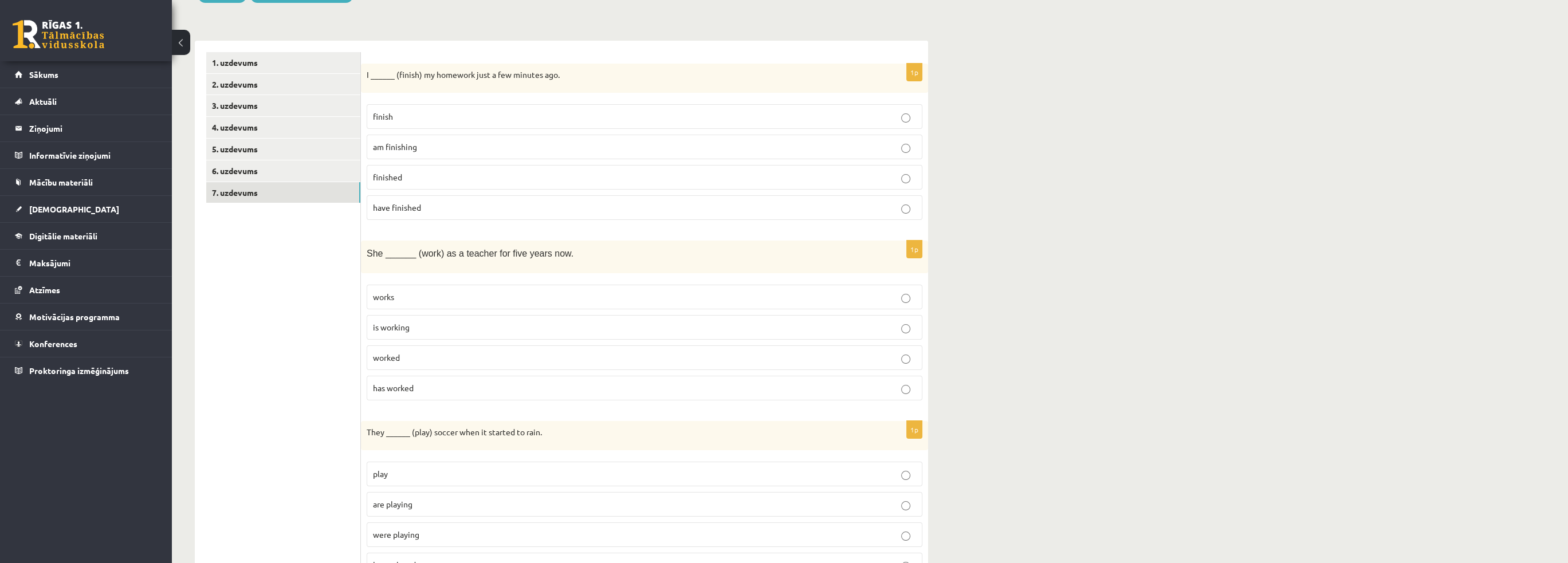
scroll to position [172, 0]
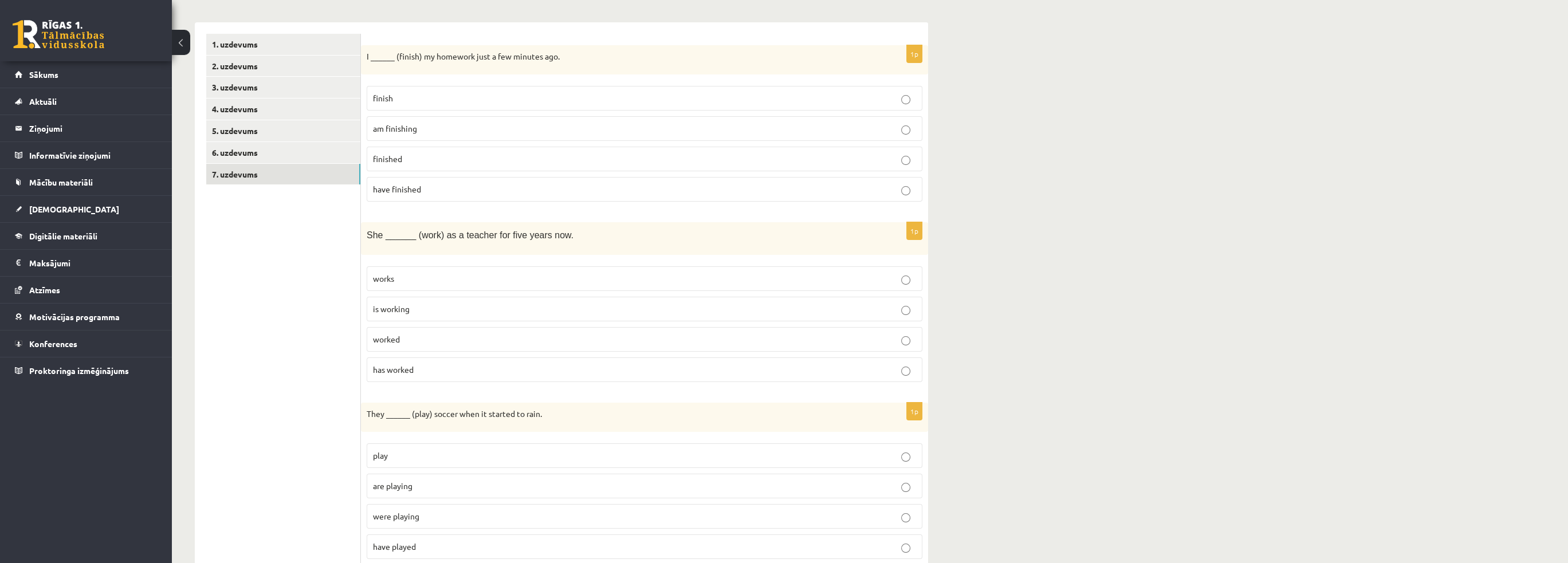
click at [398, 364] on span "has worked" at bounding box center [393, 369] width 41 height 10
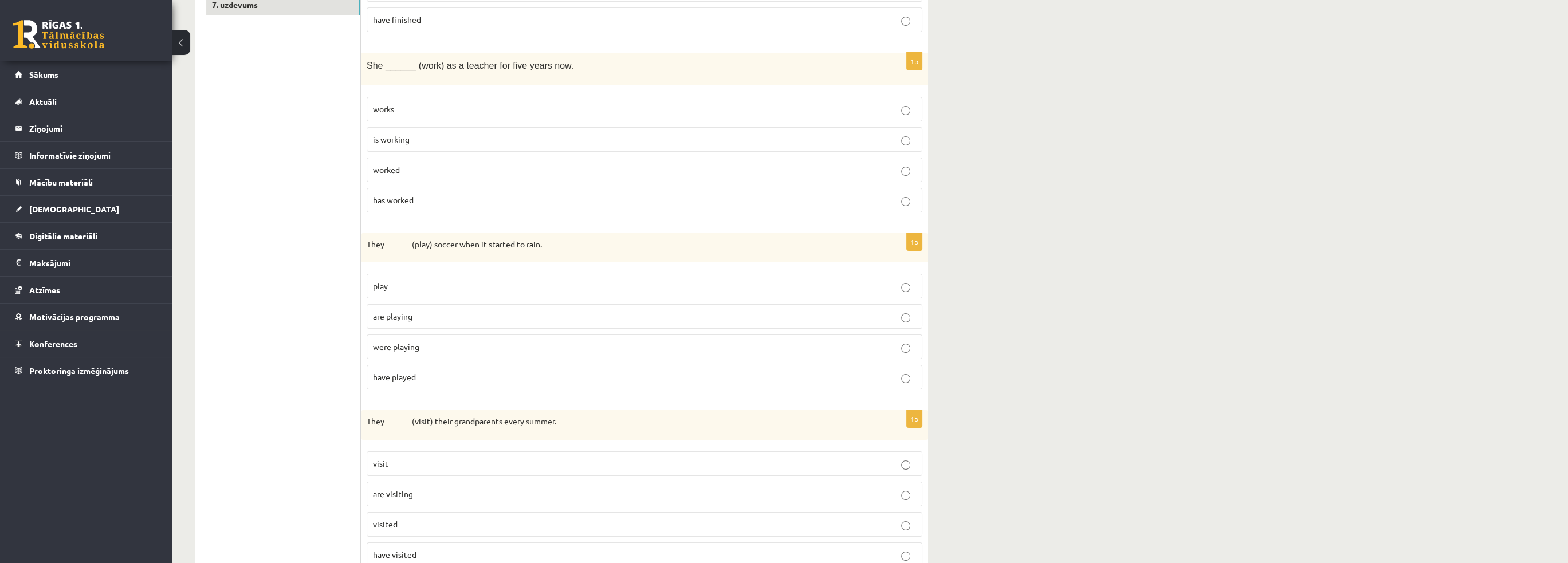
scroll to position [343, 0]
click at [420, 345] on p "were playing" at bounding box center [644, 345] width 543 height 12
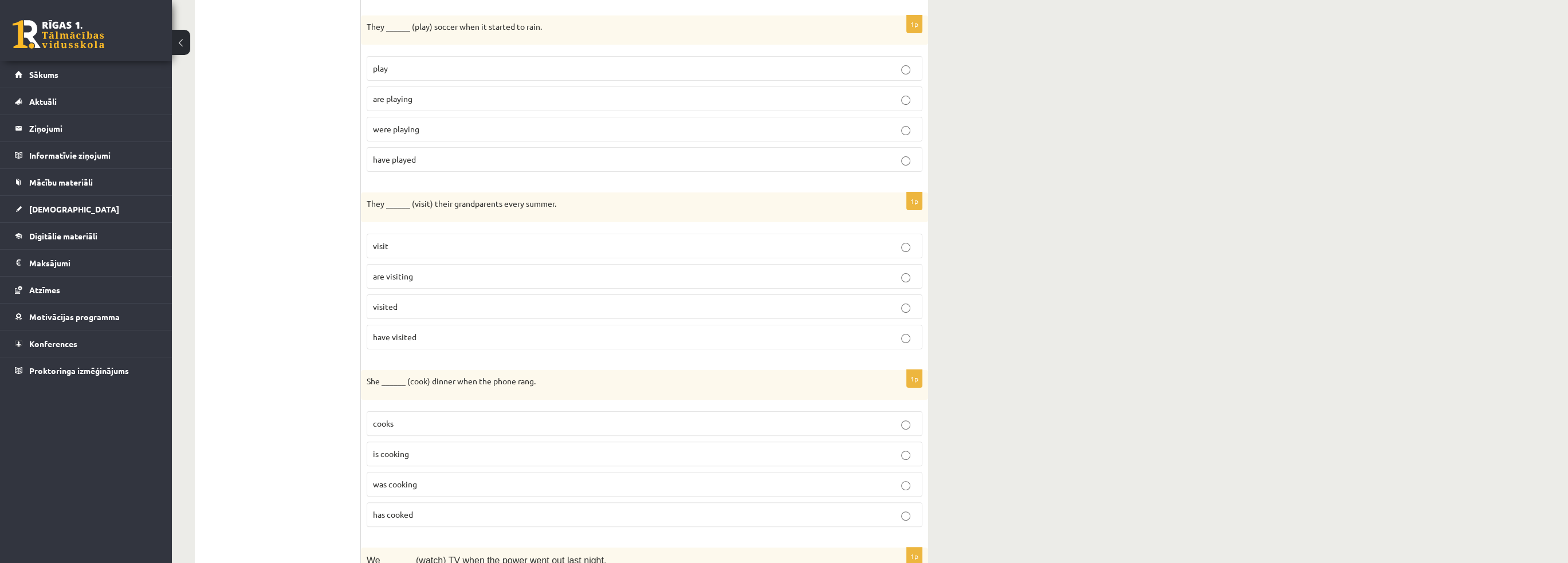
scroll to position [573, 0]
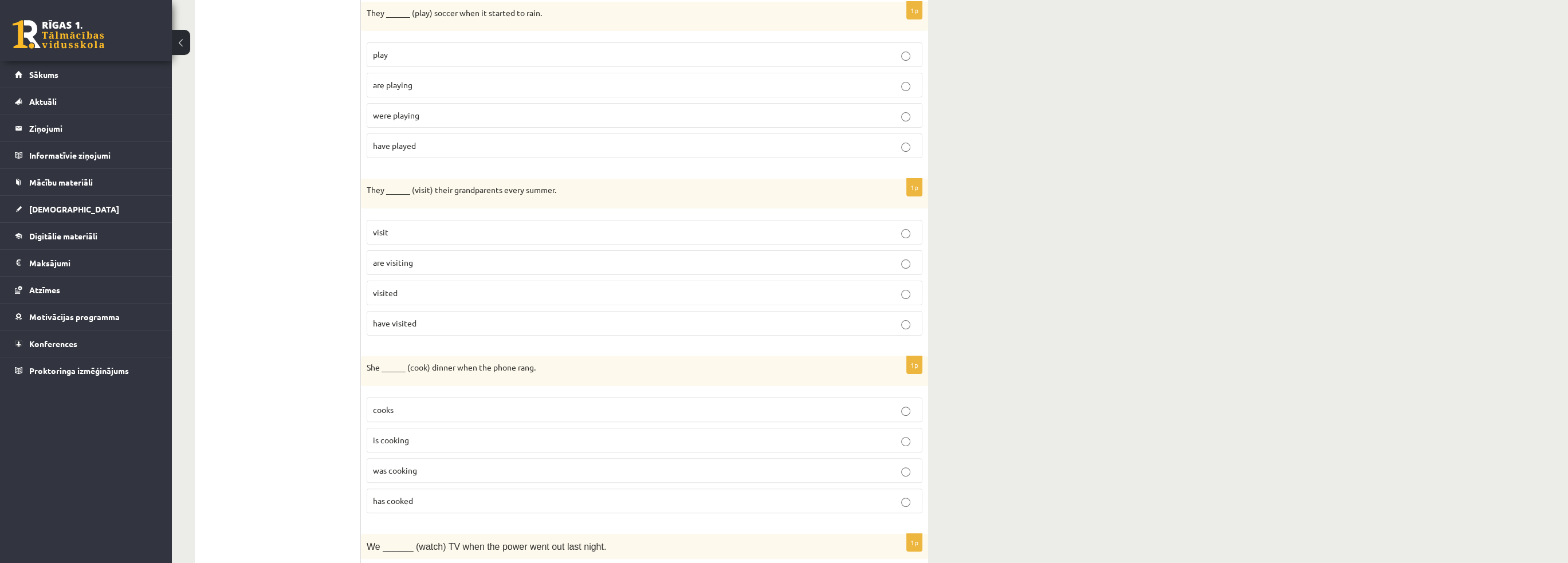
click at [390, 230] on p "visit" at bounding box center [644, 232] width 543 height 12
click at [293, 295] on ul "1. uzdevums 2. uzdevums 3. uzdevums 4. uzdevums 5. uzdevums 6. uzdevums 7. uzde…" at bounding box center [283, 519] width 155 height 1773
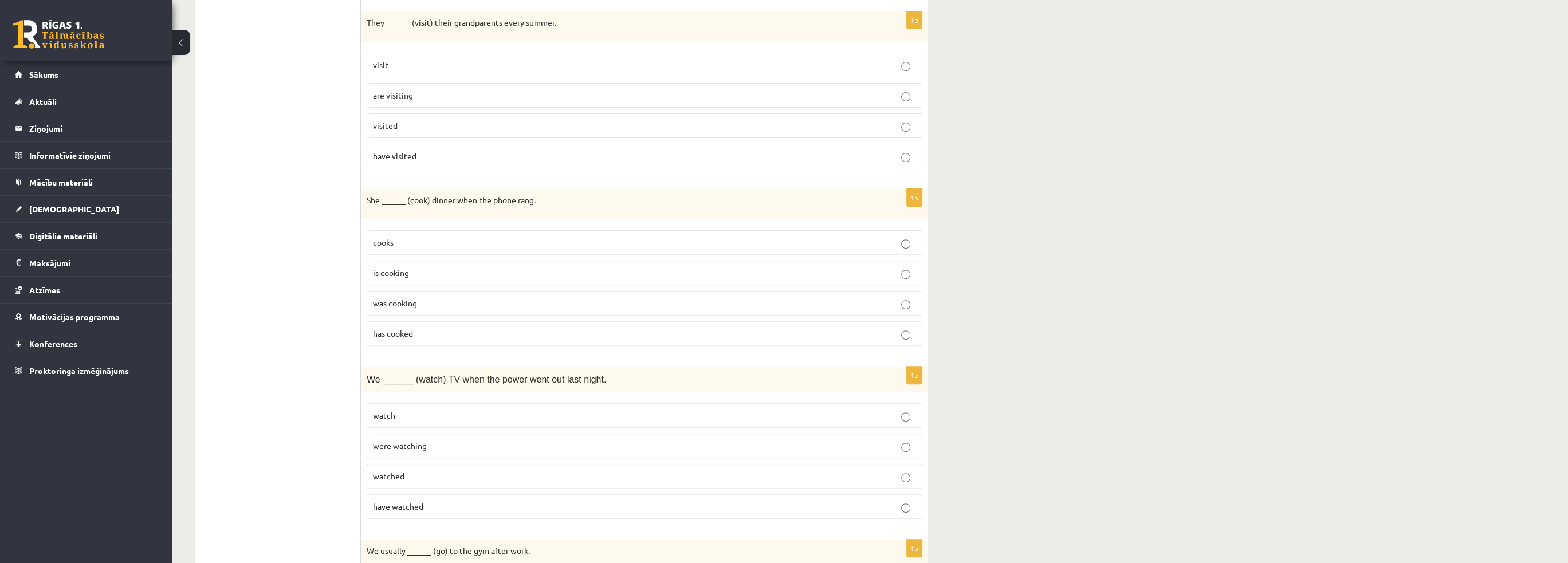
scroll to position [744, 0]
click at [406, 297] on span "was cooking" at bounding box center [395, 298] width 44 height 10
click at [284, 311] on ul "1. uzdevums 2. uzdevums 3. uzdevums 4. uzdevums 5. uzdevums 6. uzdevums 7. uzde…" at bounding box center [283, 347] width 155 height 1773
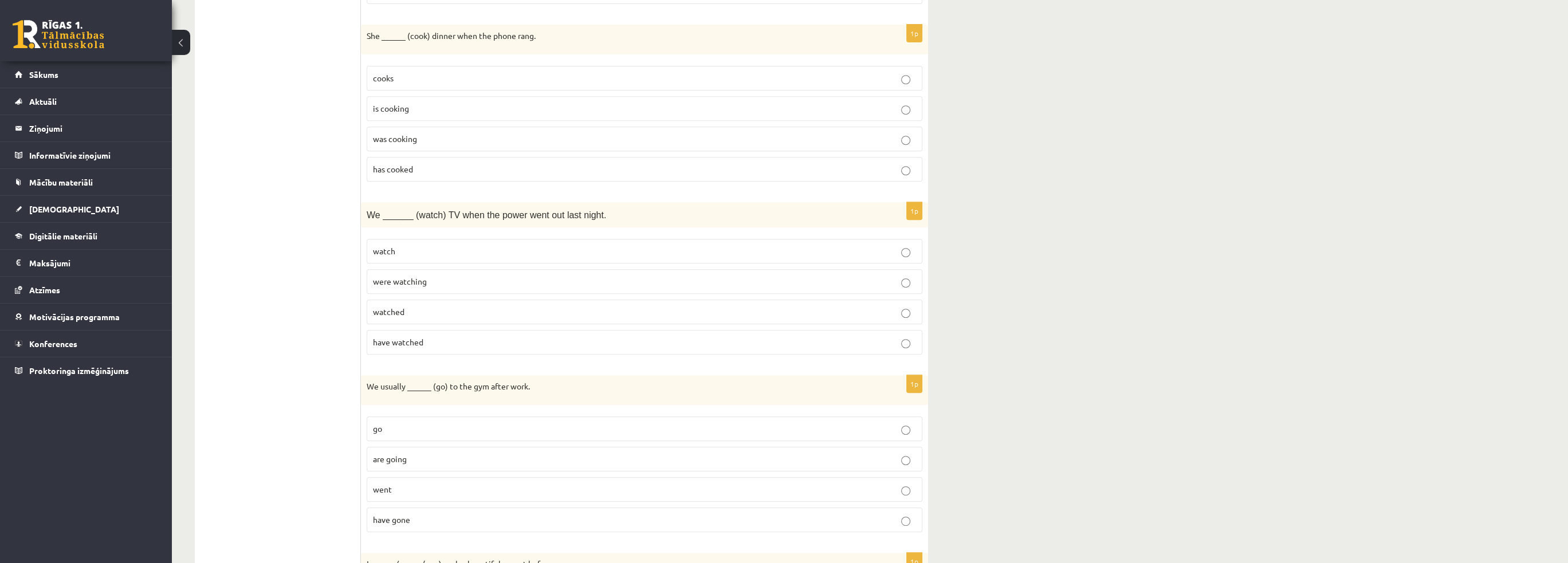
scroll to position [916, 0]
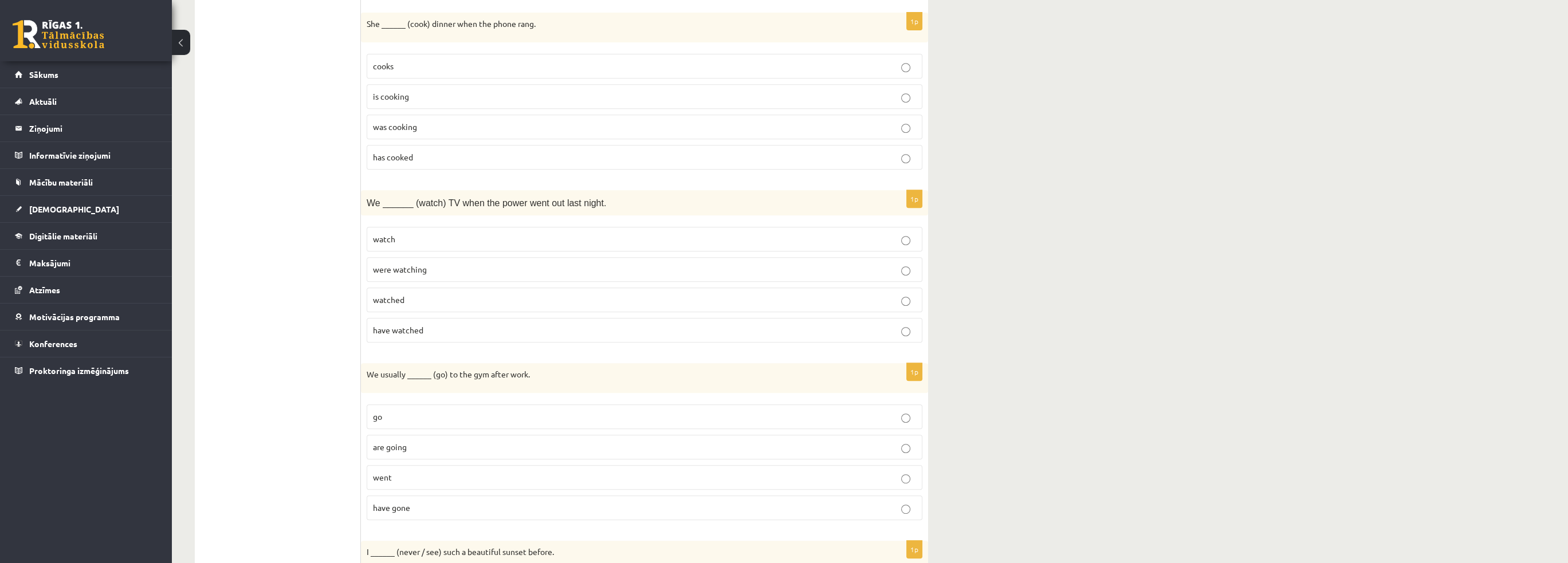
click at [405, 264] on span "were watching" at bounding box center [400, 268] width 54 height 10
click at [280, 293] on ul "1. uzdevums 2. uzdevums 3. uzdevums 4. uzdevums 5. uzdevums 6. uzdevums 7. uzde…" at bounding box center [283, 175] width 155 height 1773
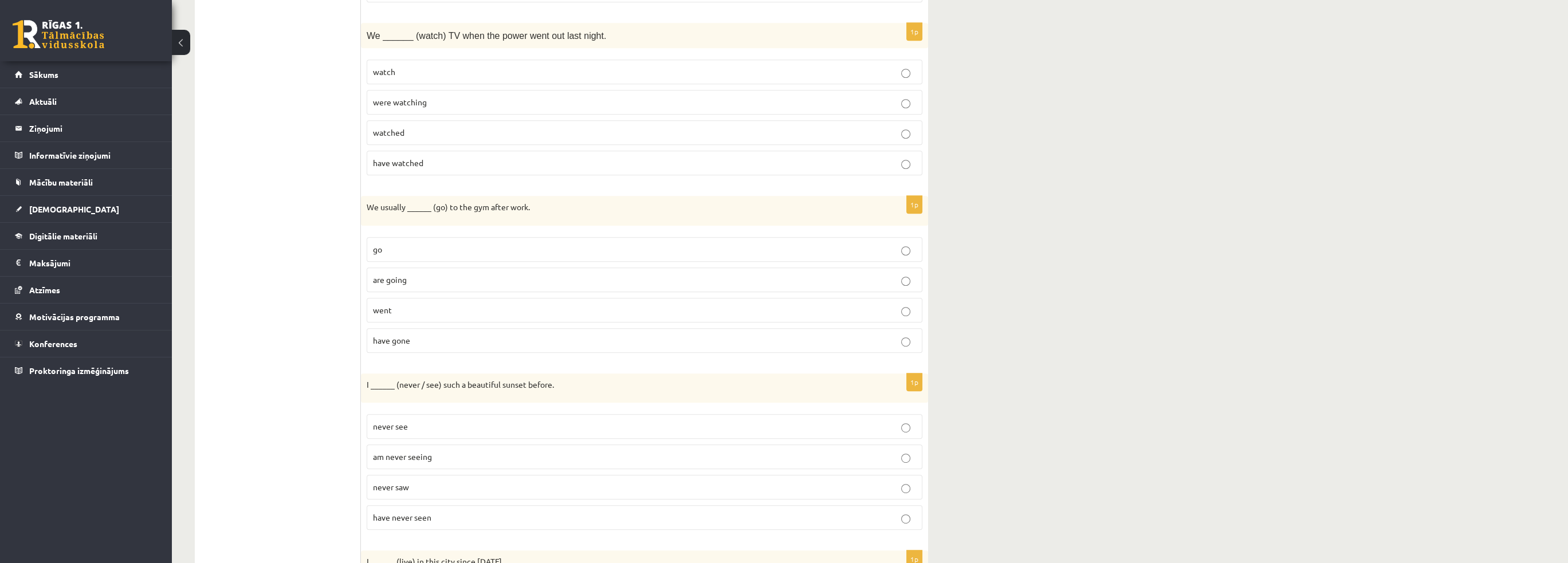
scroll to position [1089, 0]
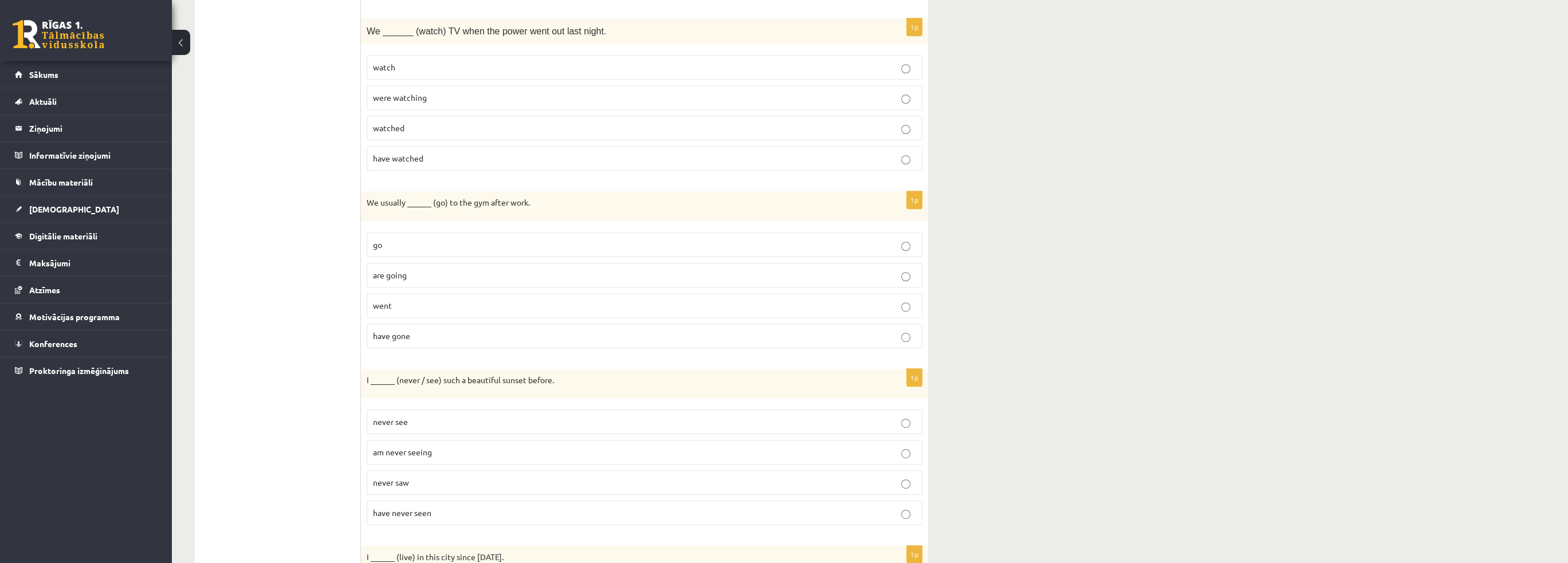
click at [399, 242] on p "go" at bounding box center [644, 245] width 543 height 12
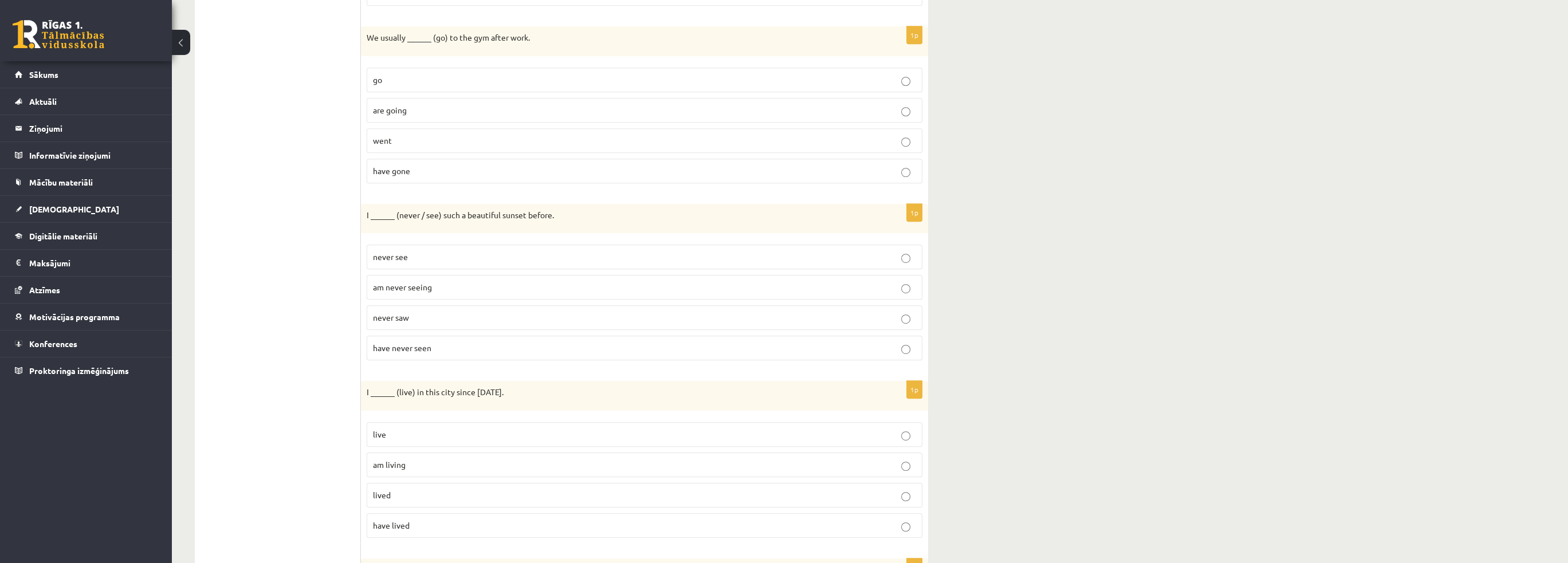
scroll to position [1261, 0]
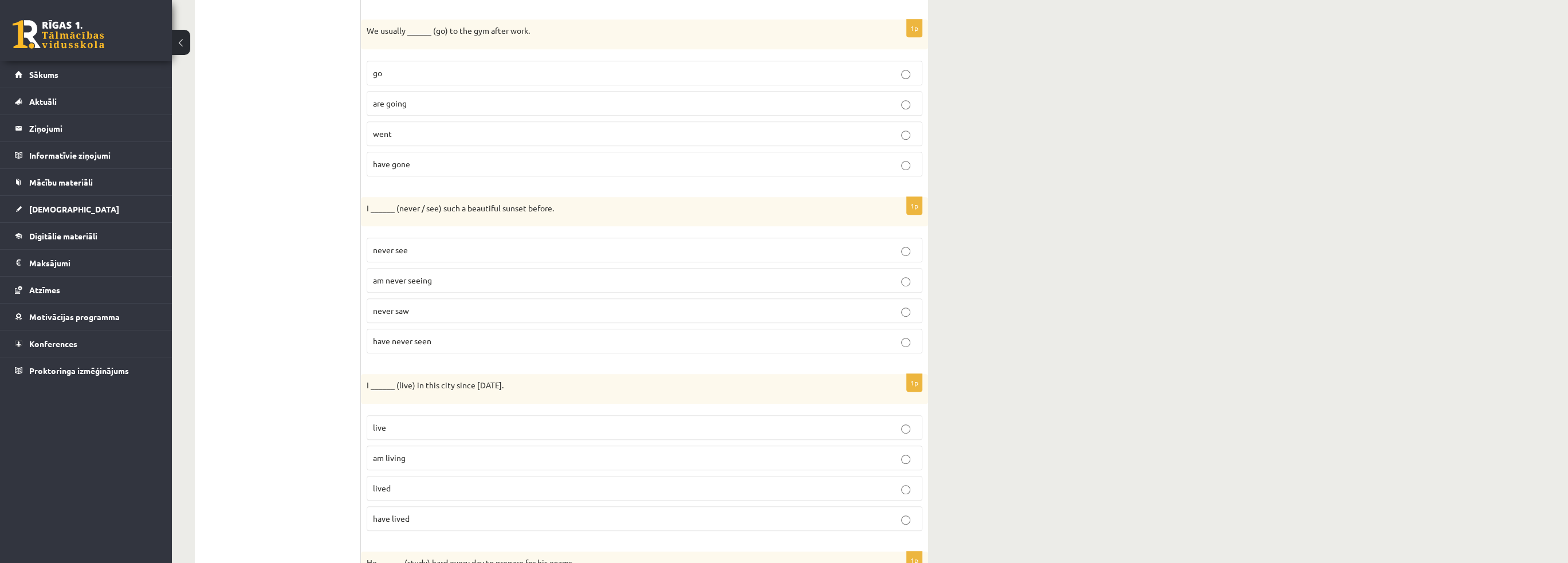
click at [404, 335] on span "have never seen" at bounding box center [402, 340] width 58 height 10
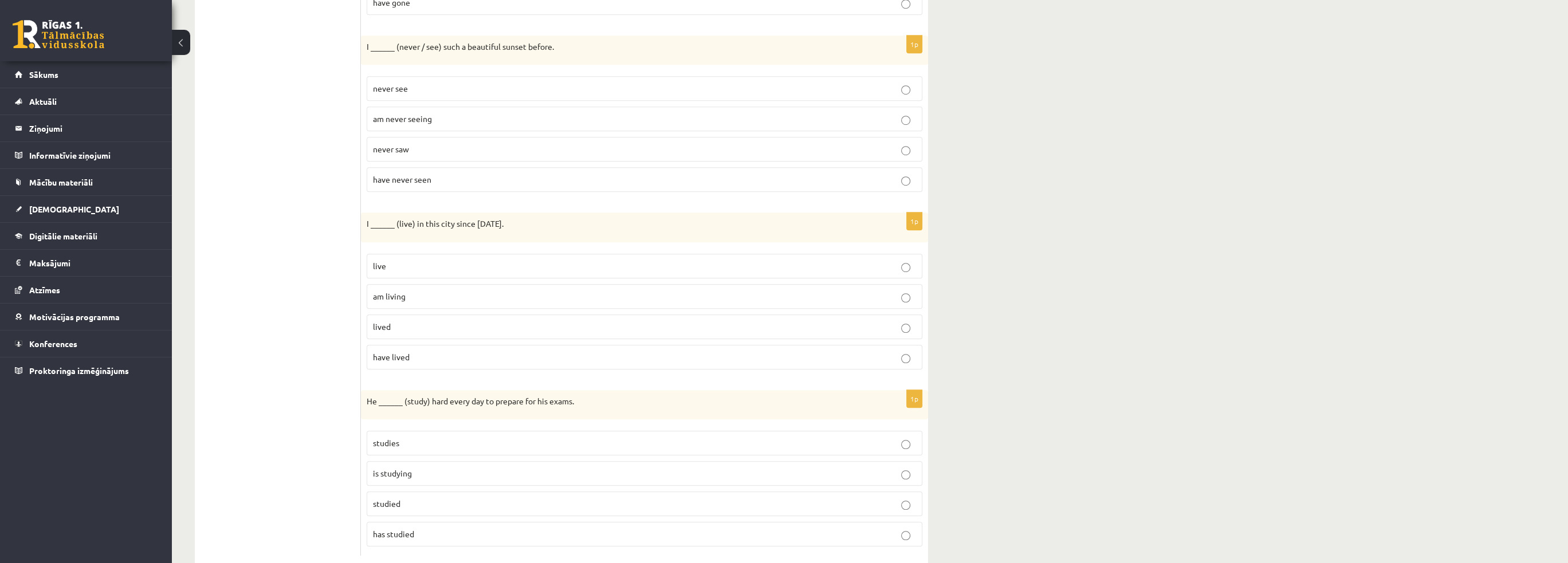
scroll to position [1432, 0]
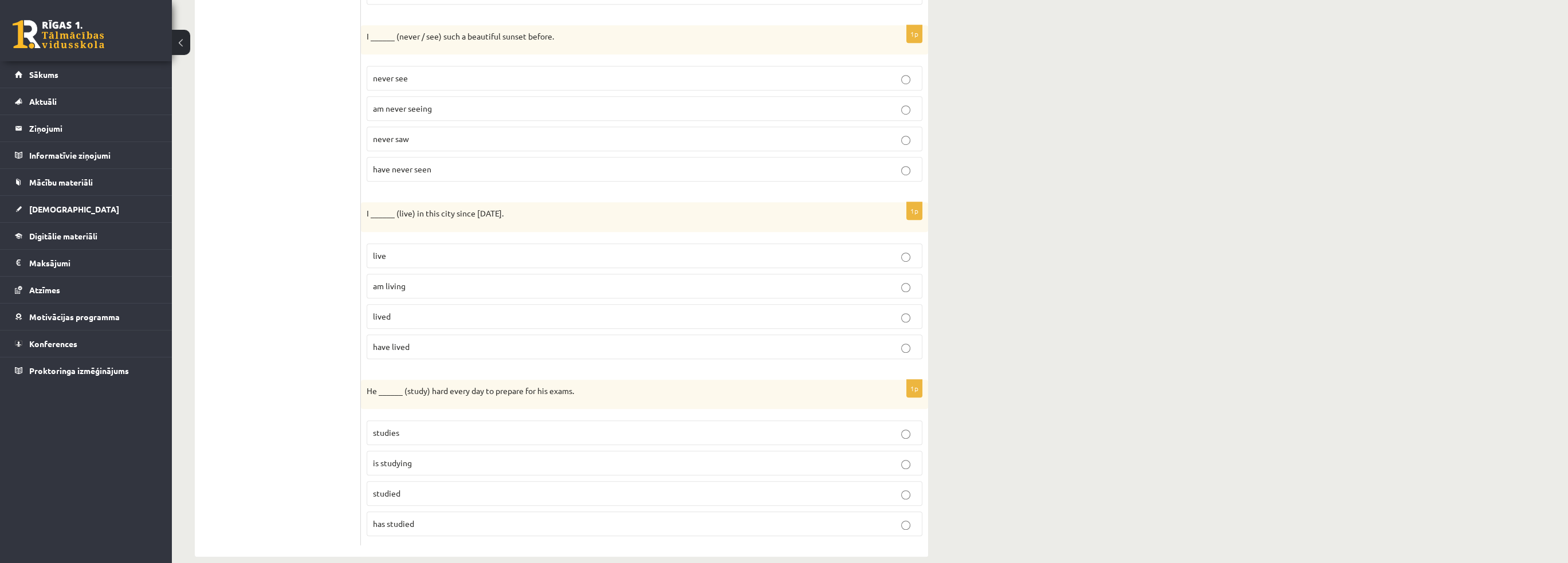
click at [415, 341] on p "have lived" at bounding box center [644, 347] width 543 height 12
click at [398, 453] on span "is studying" at bounding box center [392, 457] width 39 height 10
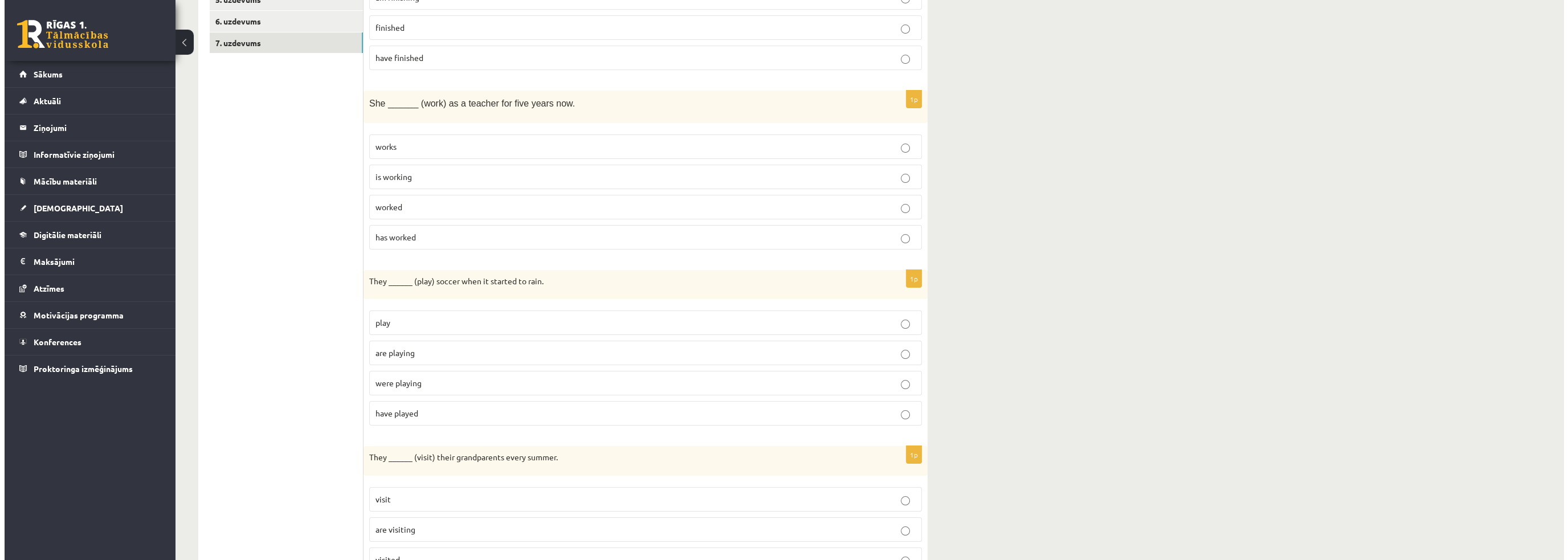
scroll to position [0, 0]
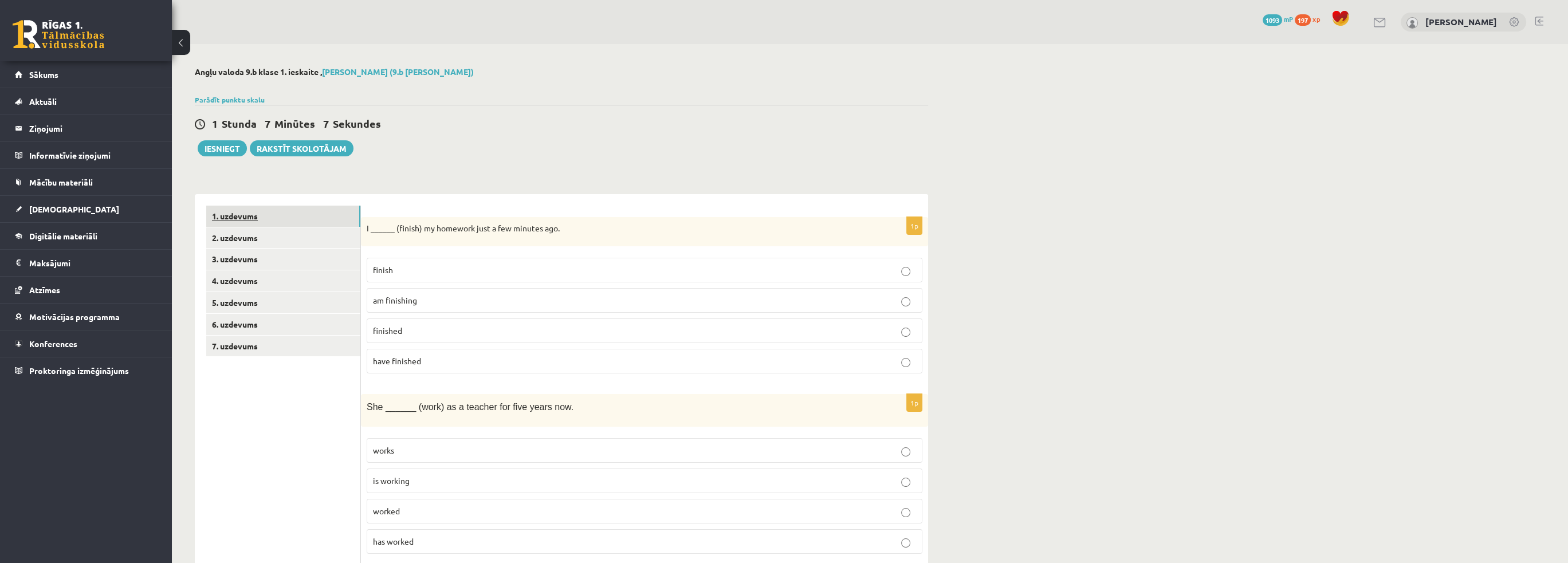
click at [308, 215] on link "1. uzdevums" at bounding box center [283, 216] width 154 height 21
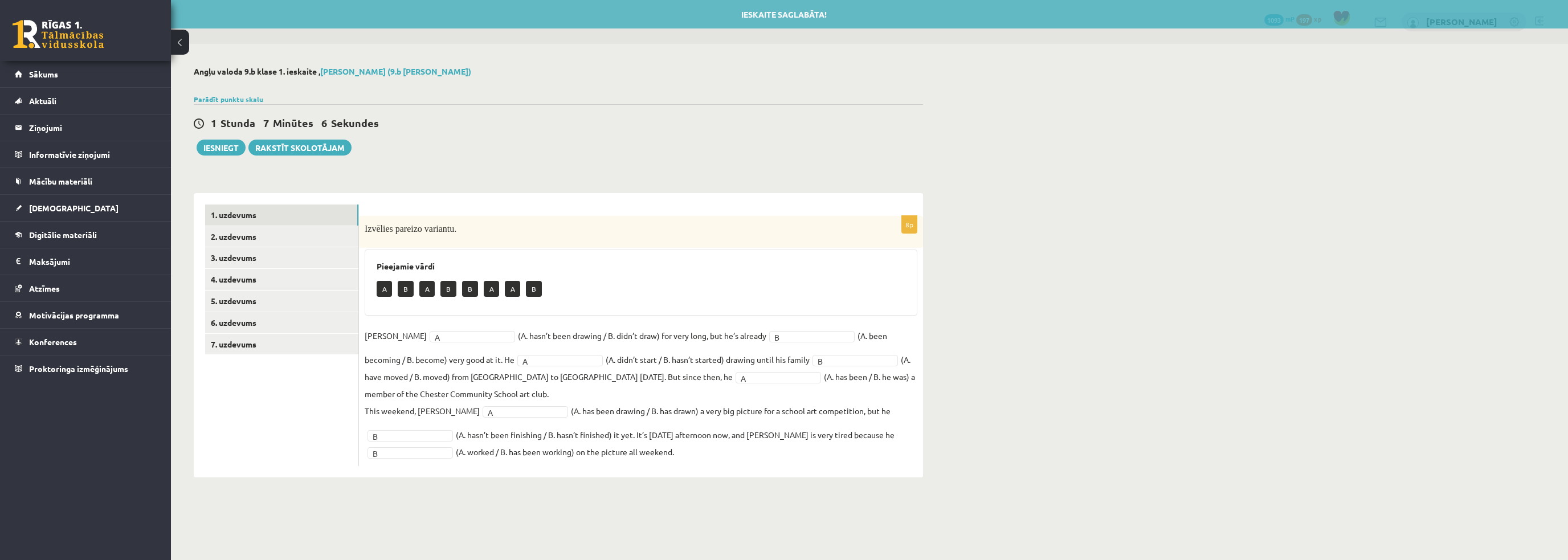
click at [230, 107] on div "1 [PERSON_NAME] 7 Minūtes 6 Sekundes Ieskaite saglabāta! Iesniegt Rakstīt skolo…" at bounding box center [558, 130] width 729 height 51
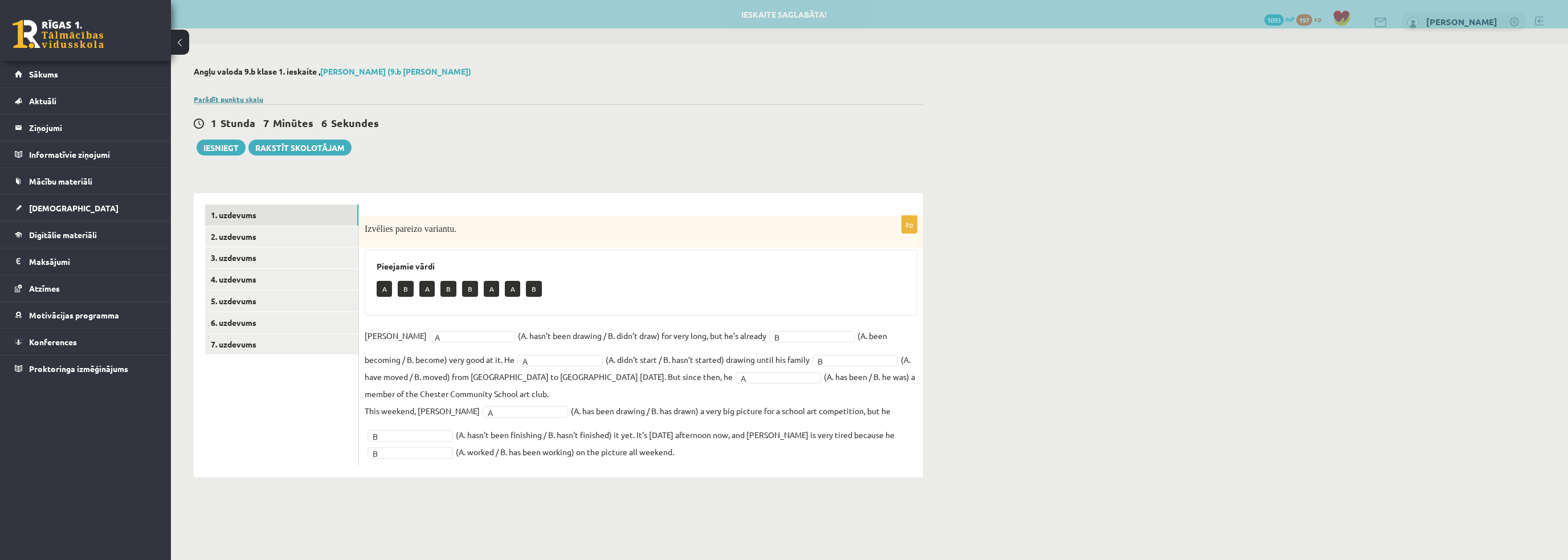
click at [230, 101] on link "Parādīt punktu skalu" at bounding box center [228, 99] width 69 height 9
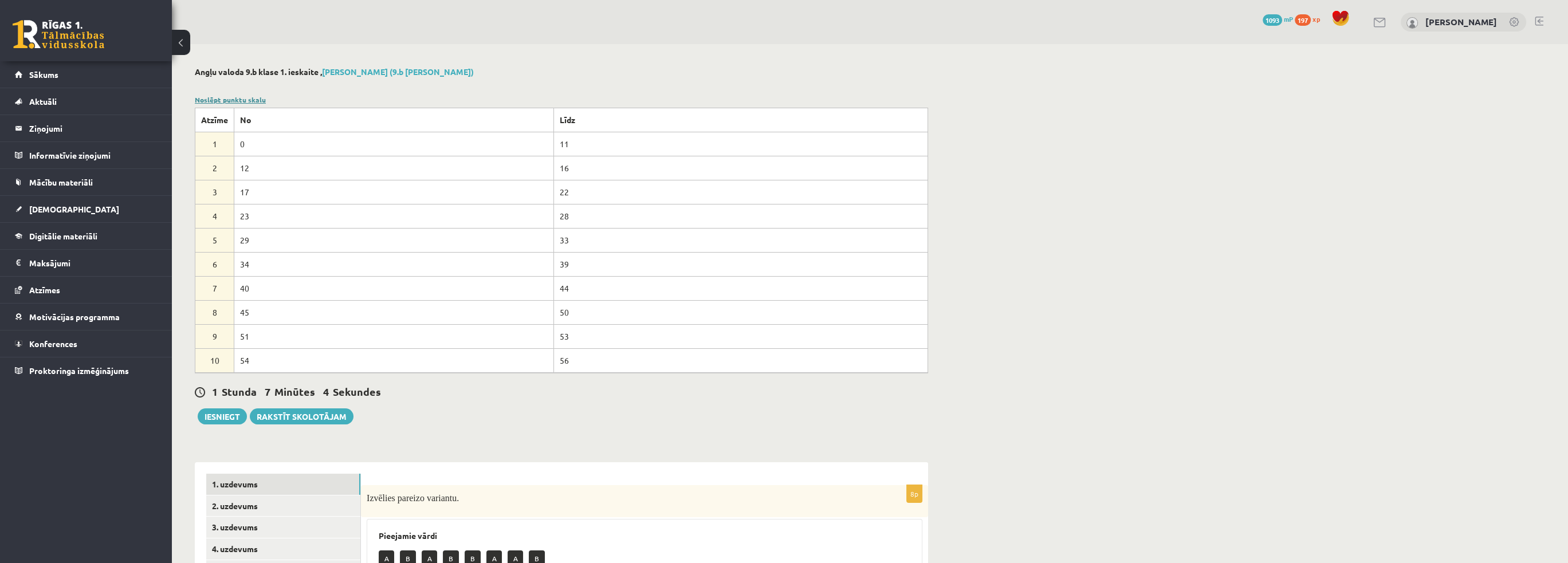
click at [232, 100] on link "Noslēpt punktu skalu" at bounding box center [230, 100] width 71 height 9
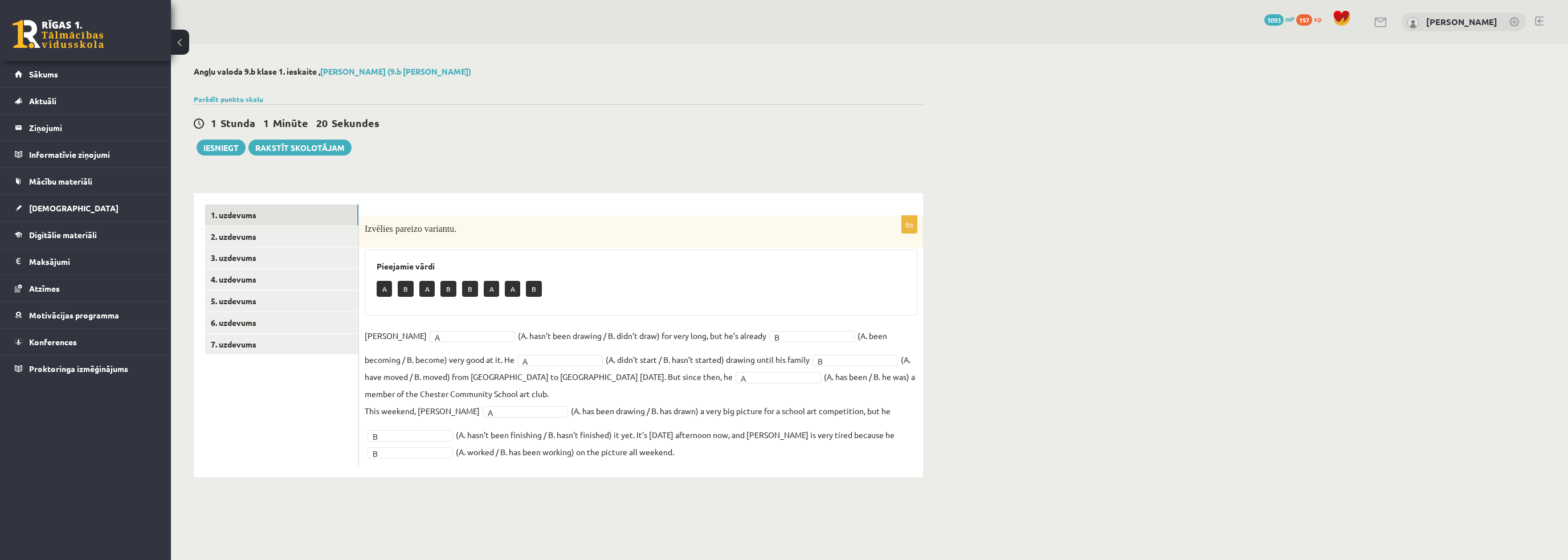
click at [766, 105] on div "1 [PERSON_NAME] 1 Minūte 20 Sekundes Ieskaite saglabāta! Iesniegt Rakstīt skolo…" at bounding box center [558, 130] width 729 height 51
drag, startPoint x: 906, startPoint y: 227, endPoint x: 912, endPoint y: 227, distance: 6.0
click at [912, 227] on p "8p" at bounding box center [910, 224] width 16 height 18
click at [914, 227] on p "8p" at bounding box center [910, 224] width 16 height 18
click at [259, 97] on link "Parādīt punktu skalu" at bounding box center [228, 99] width 69 height 9
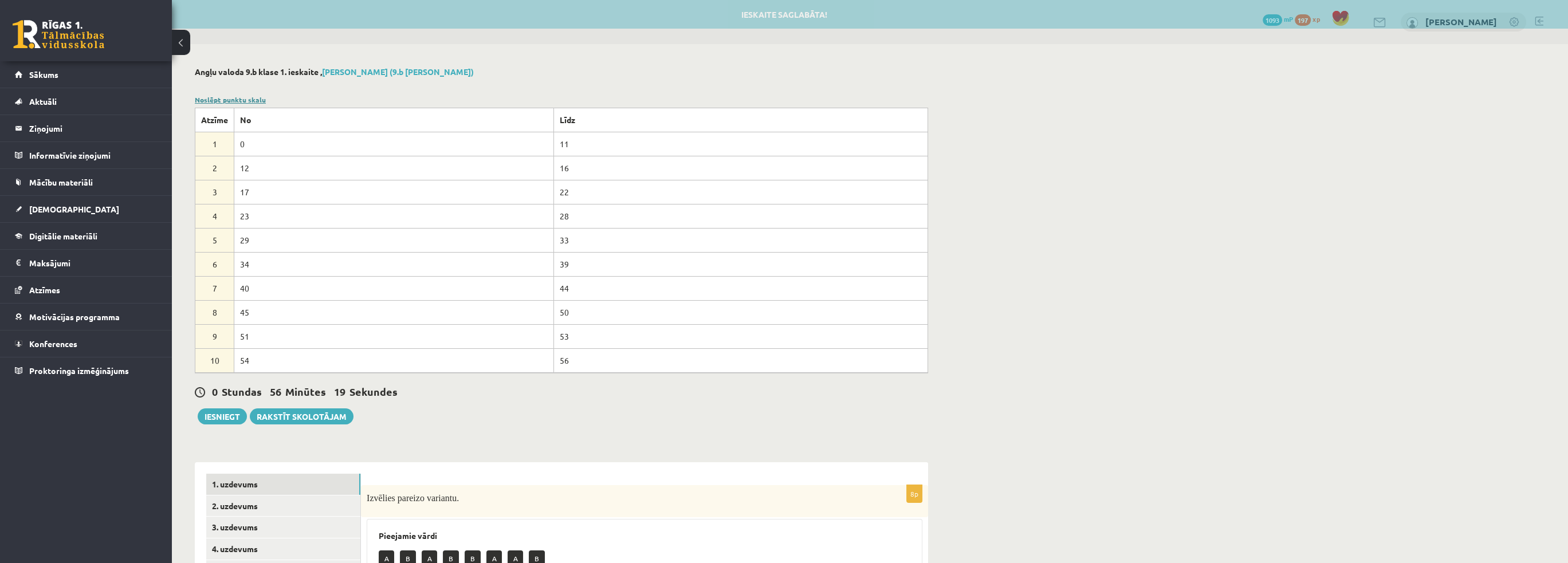
click at [256, 98] on link "Noslēpt punktu skalu" at bounding box center [230, 100] width 71 height 9
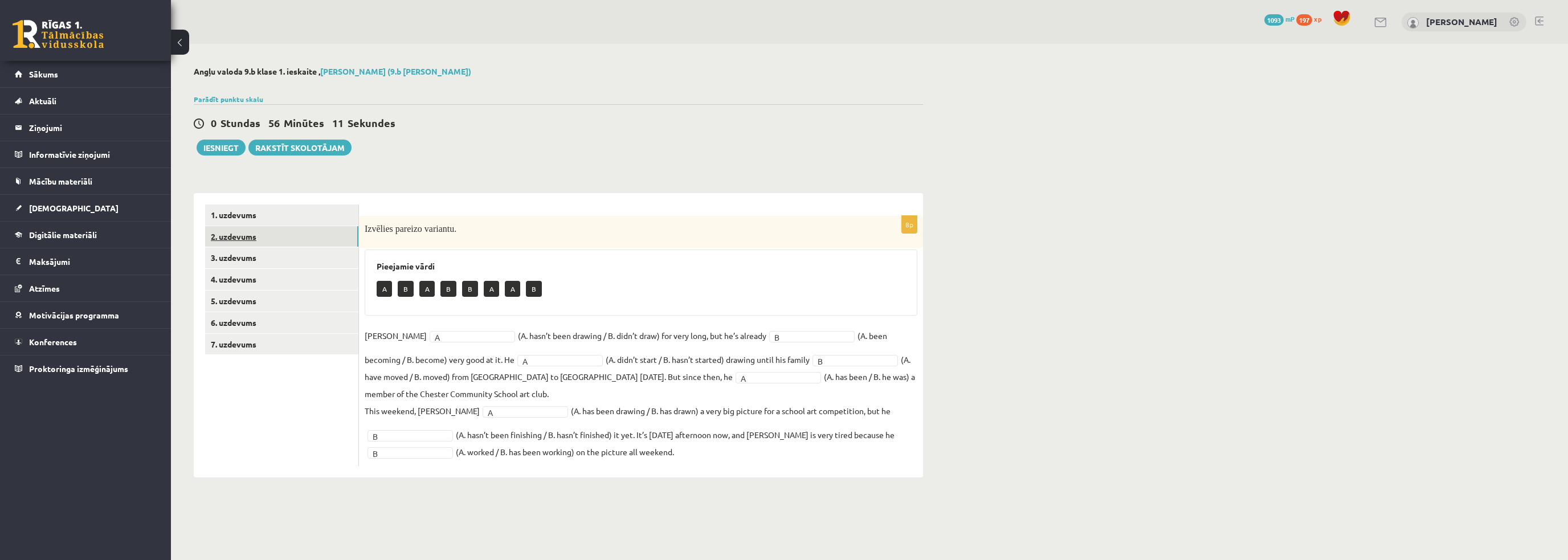
click at [276, 241] on link "2. uzdevums" at bounding box center [282, 237] width 153 height 21
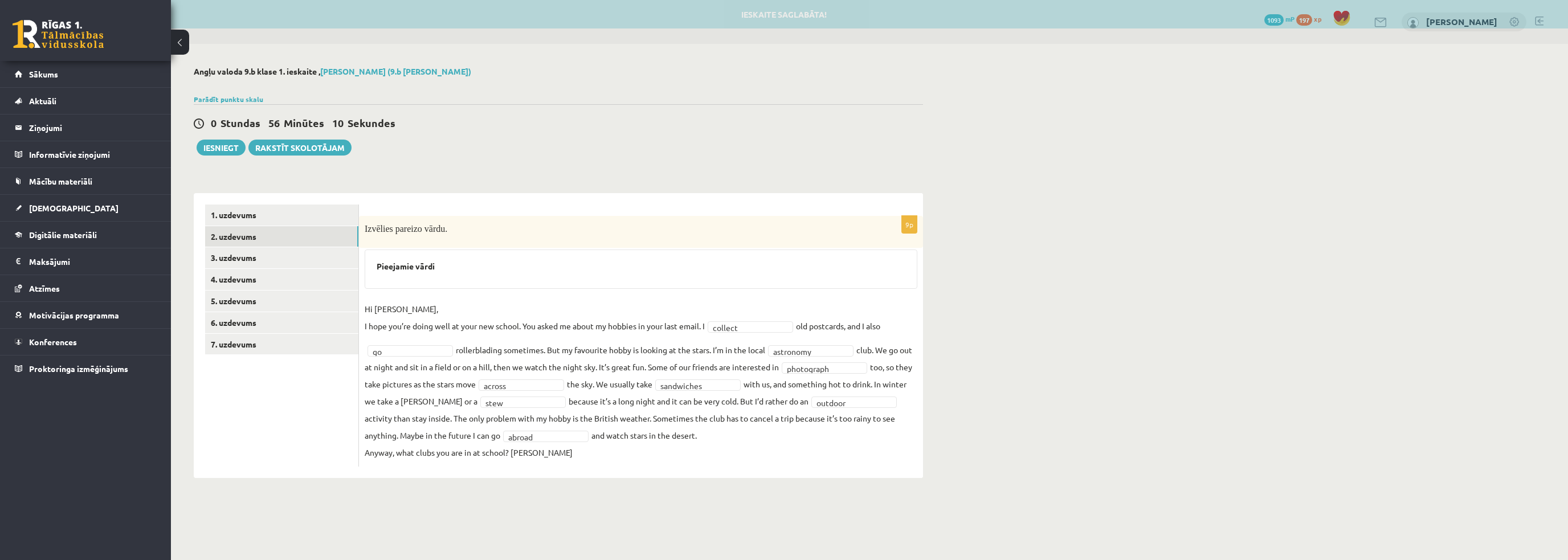
click at [272, 202] on div "1. uzdevums 2. uzdevums 3. uzdevums 4. uzdevums 5. uzdevums 6. uzdevums 7. uzde…" at bounding box center [276, 336] width 165 height 285
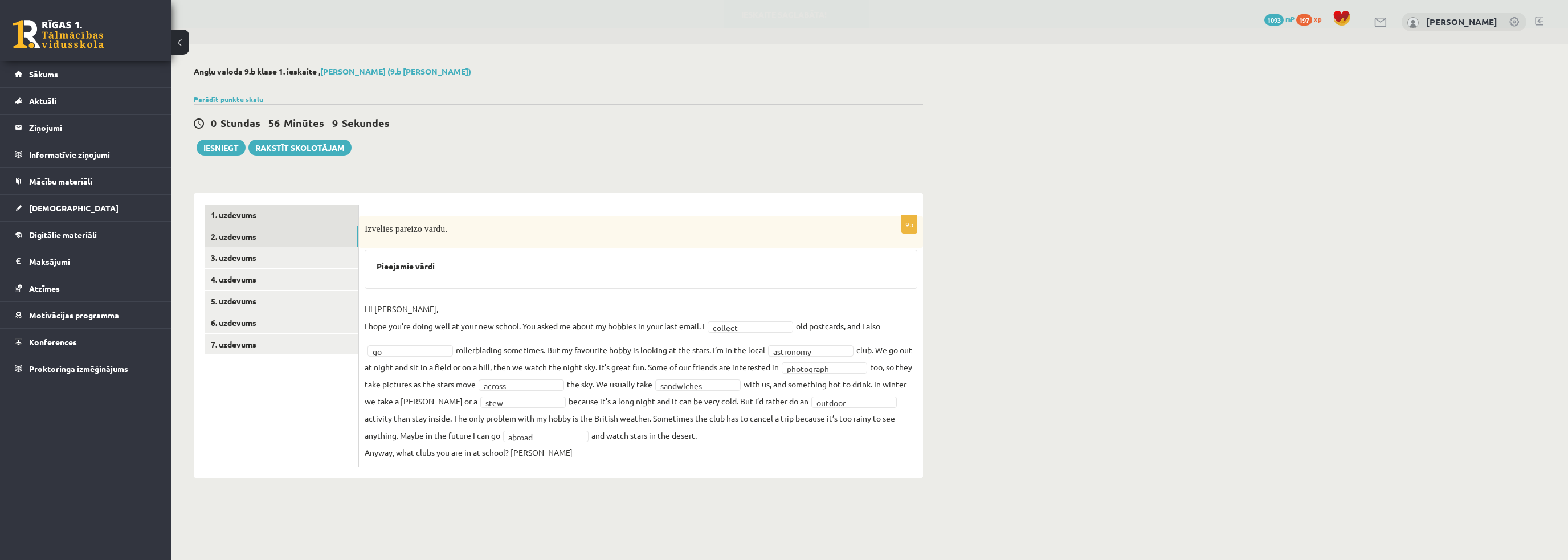
click at [270, 211] on link "1. uzdevums" at bounding box center [282, 215] width 153 height 21
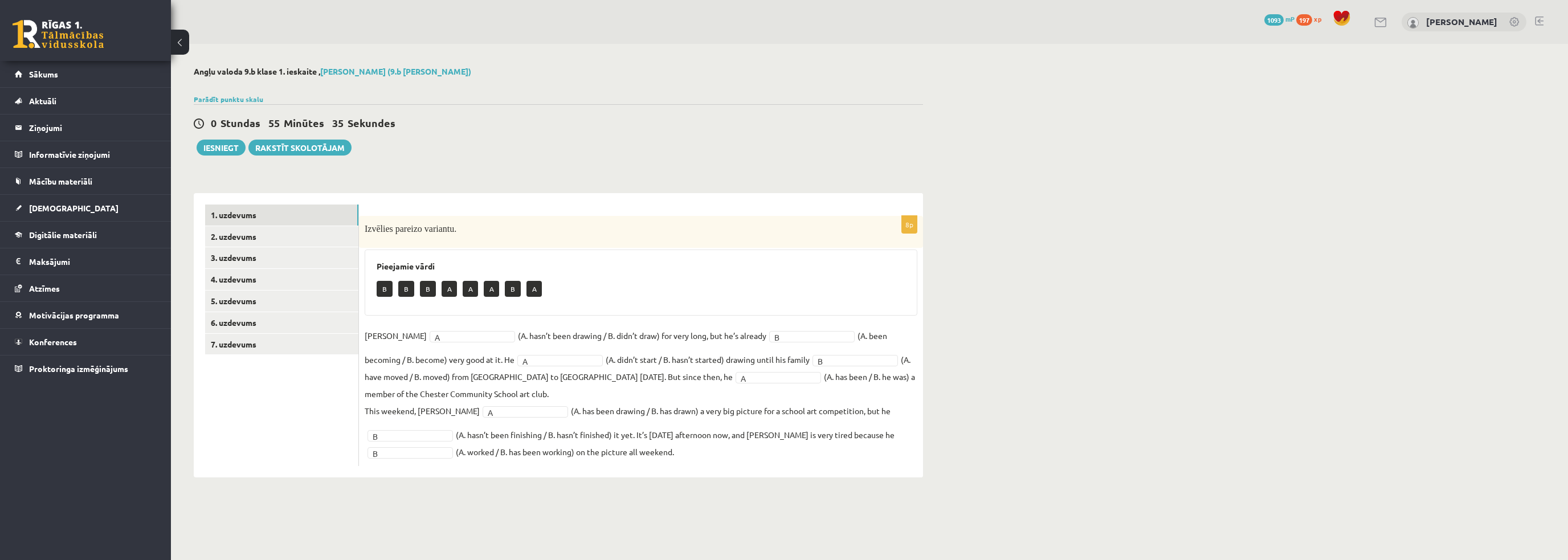
click at [577, 105] on div "0 Stundas 55 Minūtes 35 Sekundes Ieskaite saglabāta! Iesniegt Rakstīt skolotājam" at bounding box center [558, 130] width 729 height 51
click at [287, 217] on link "1. uzdevums" at bounding box center [282, 215] width 153 height 21
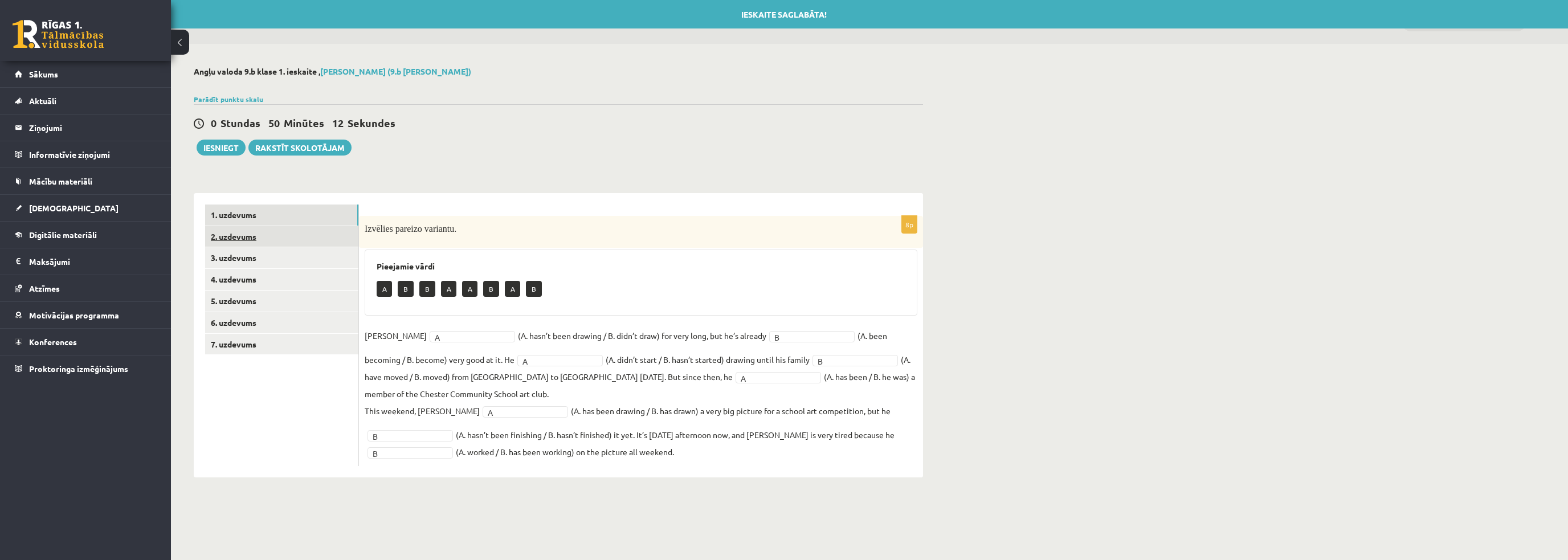
click at [288, 229] on link "2. uzdevums" at bounding box center [282, 237] width 153 height 21
